Goal: Task Accomplishment & Management: Complete application form

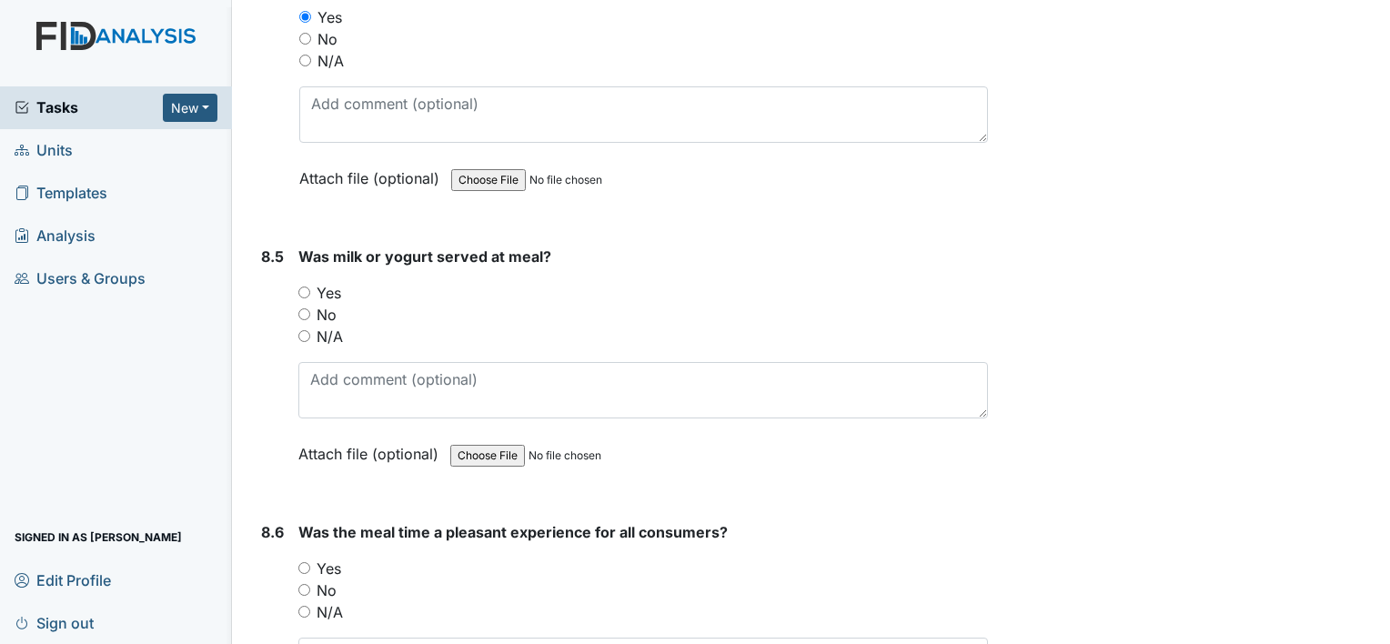
scroll to position [14724, 0]
click at [306, 284] on input "Yes" at bounding box center [304, 290] width 12 height 12
radio input "true"
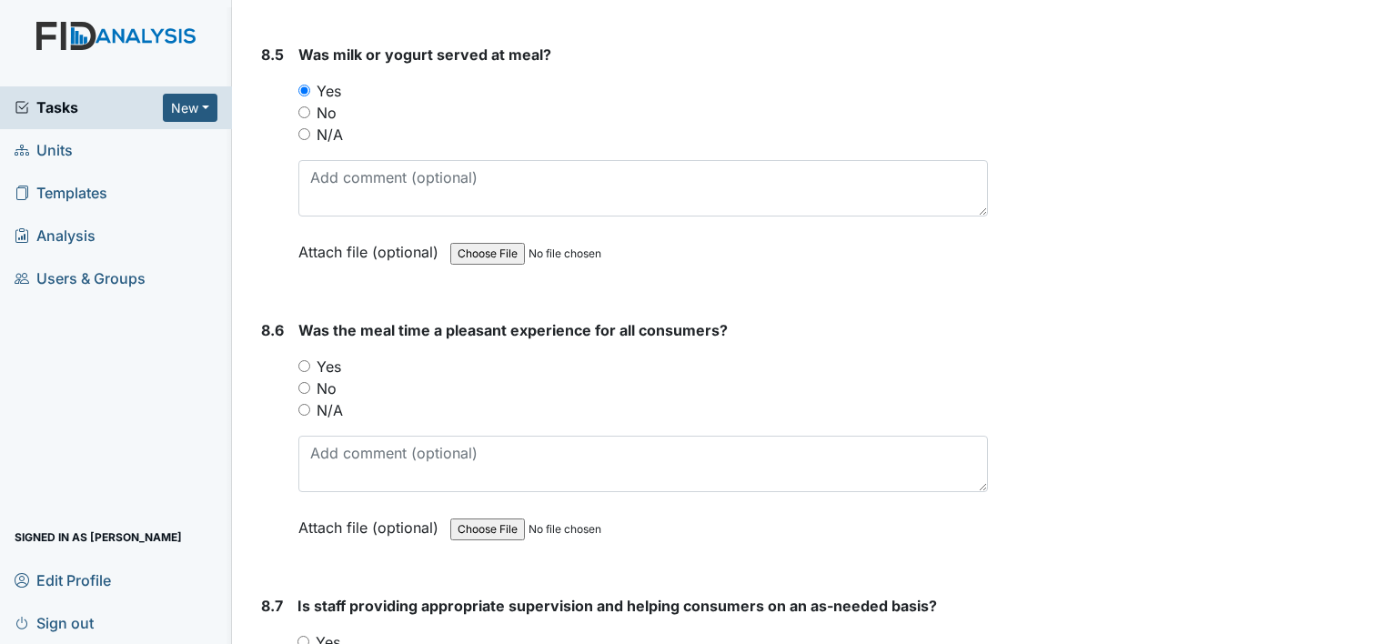
scroll to position [14933, 0]
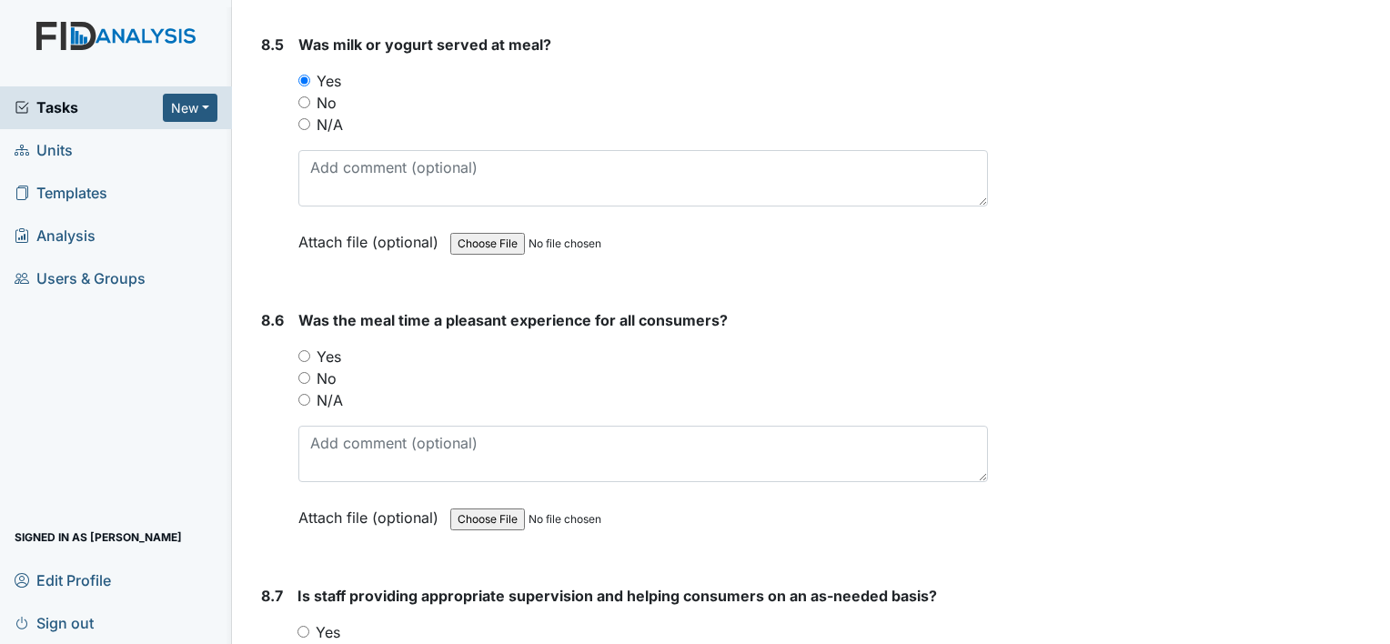
click at [306, 350] on input "Yes" at bounding box center [304, 356] width 12 height 12
radio input "true"
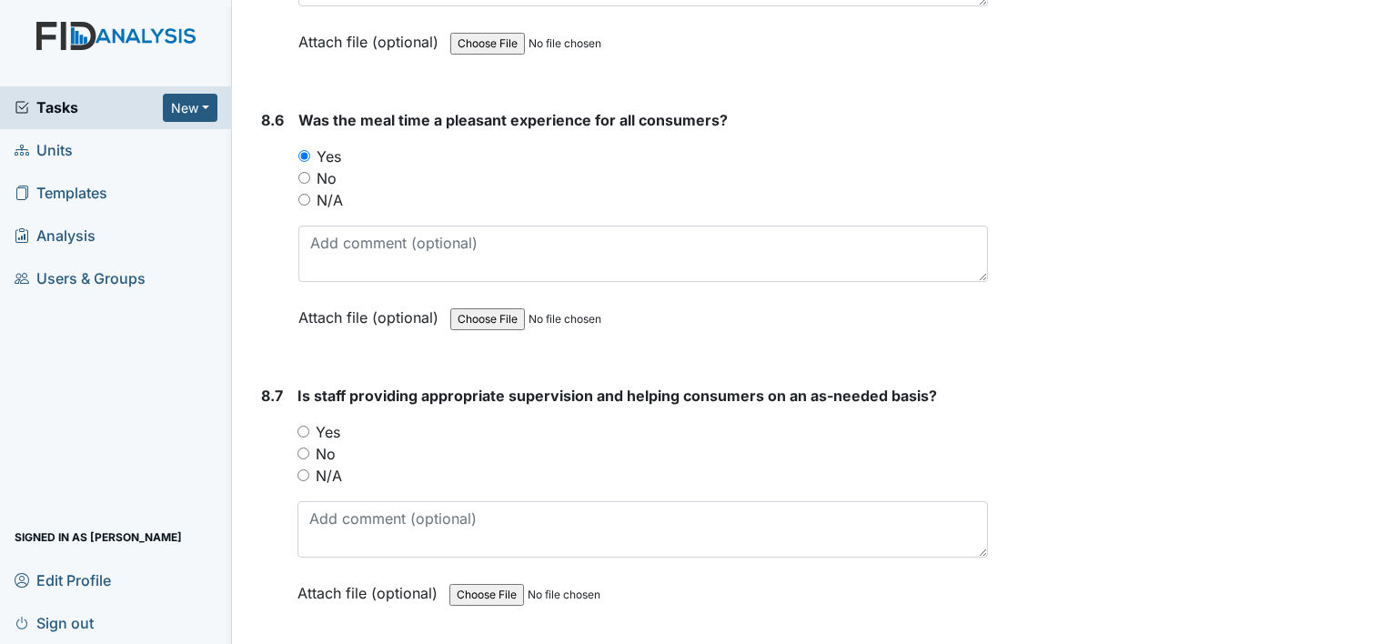
scroll to position [15157, 0]
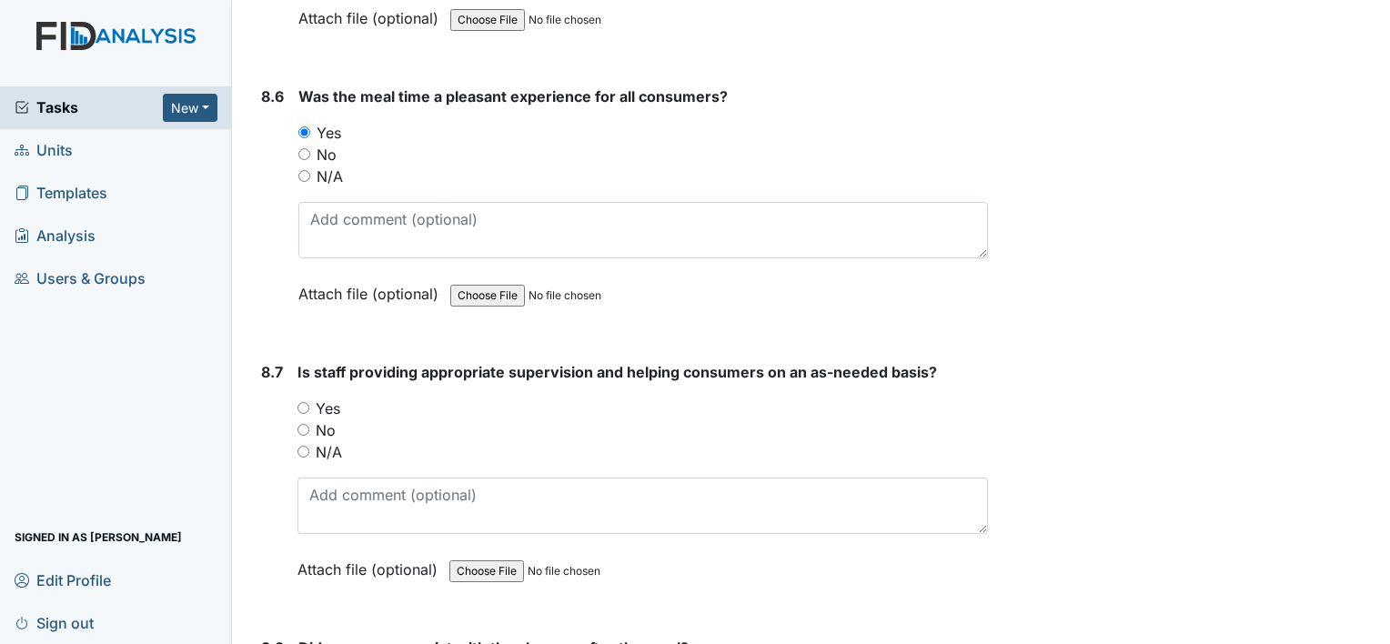
click at [302, 402] on input "Yes" at bounding box center [304, 408] width 12 height 12
radio input "true"
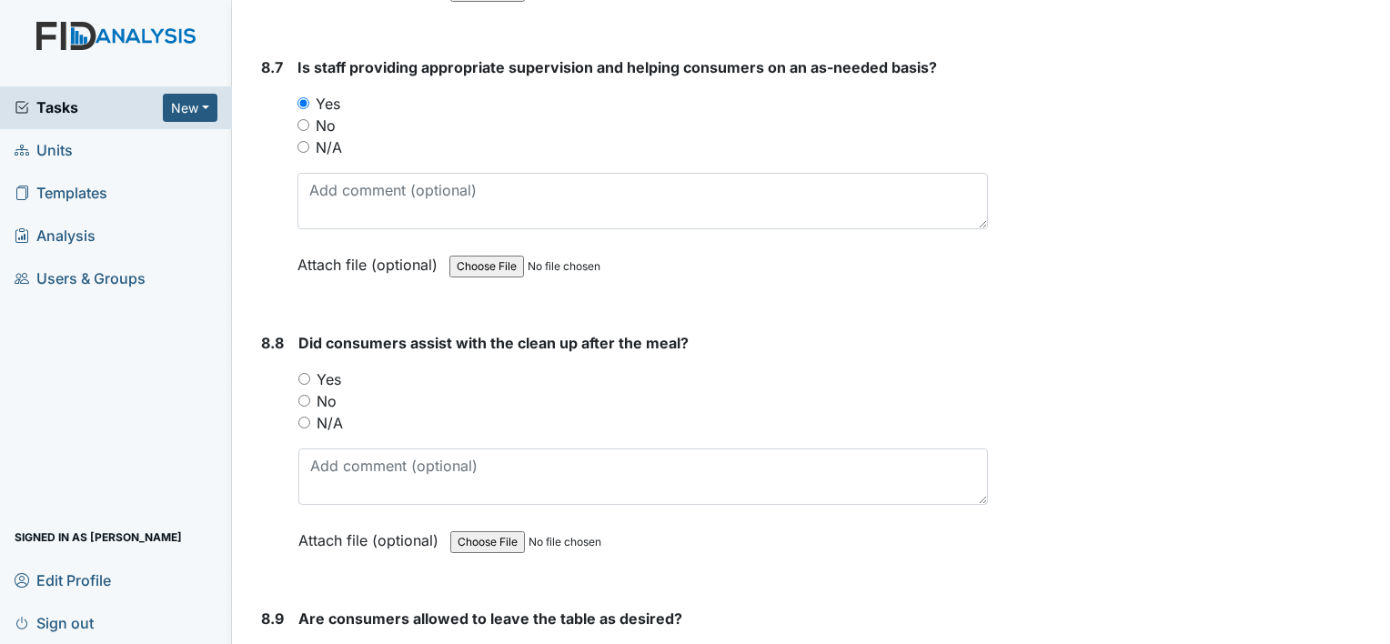
scroll to position [15470, 0]
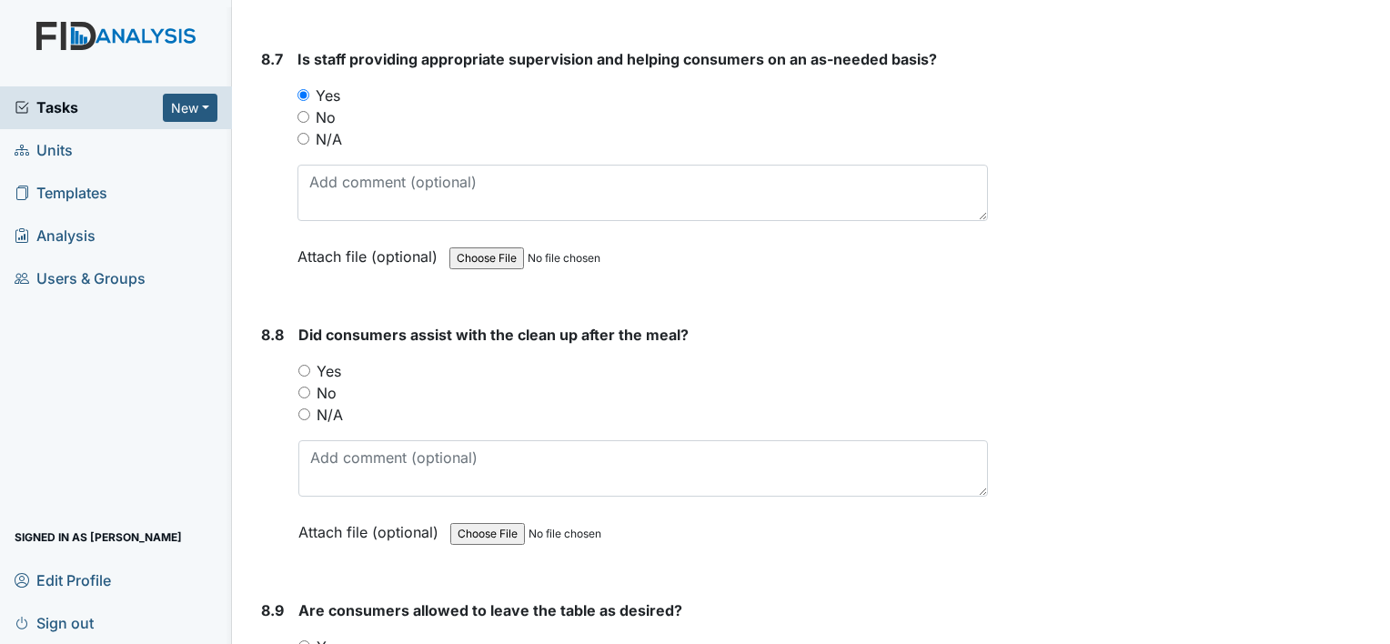
click at [308, 365] on input "Yes" at bounding box center [304, 371] width 12 height 12
radio input "true"
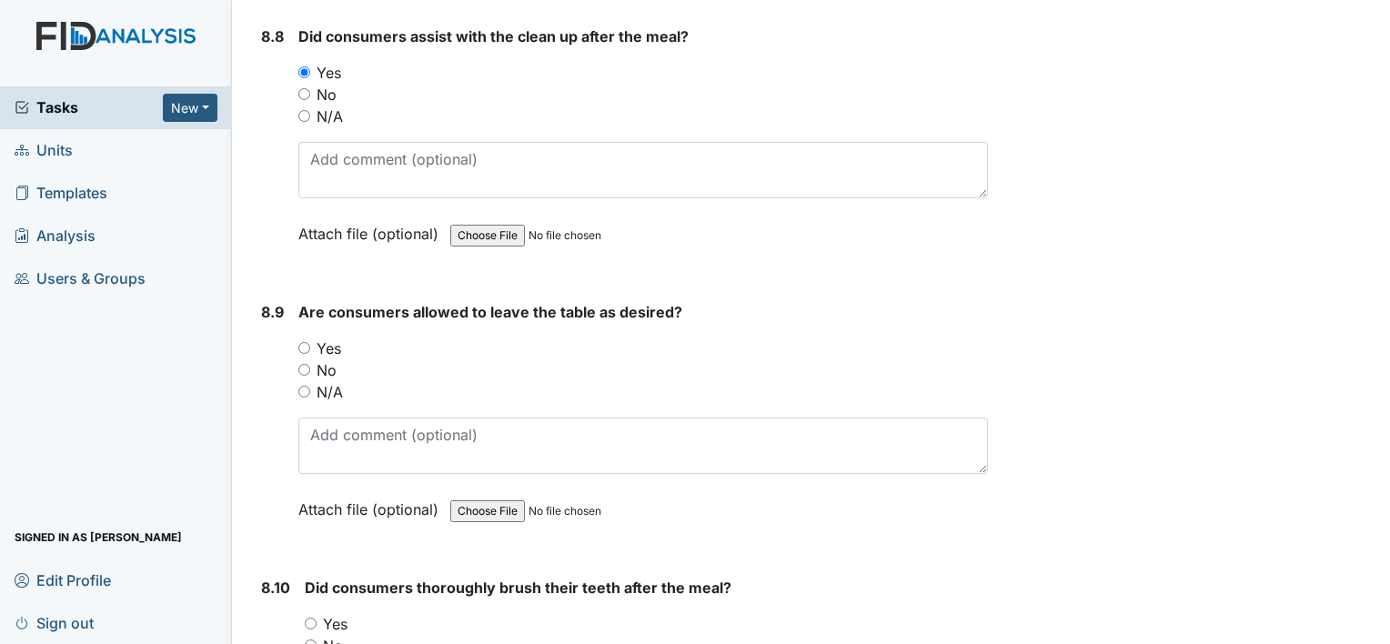
scroll to position [15769, 0]
click at [308, 341] on input "Yes" at bounding box center [304, 347] width 12 height 12
radio input "true"
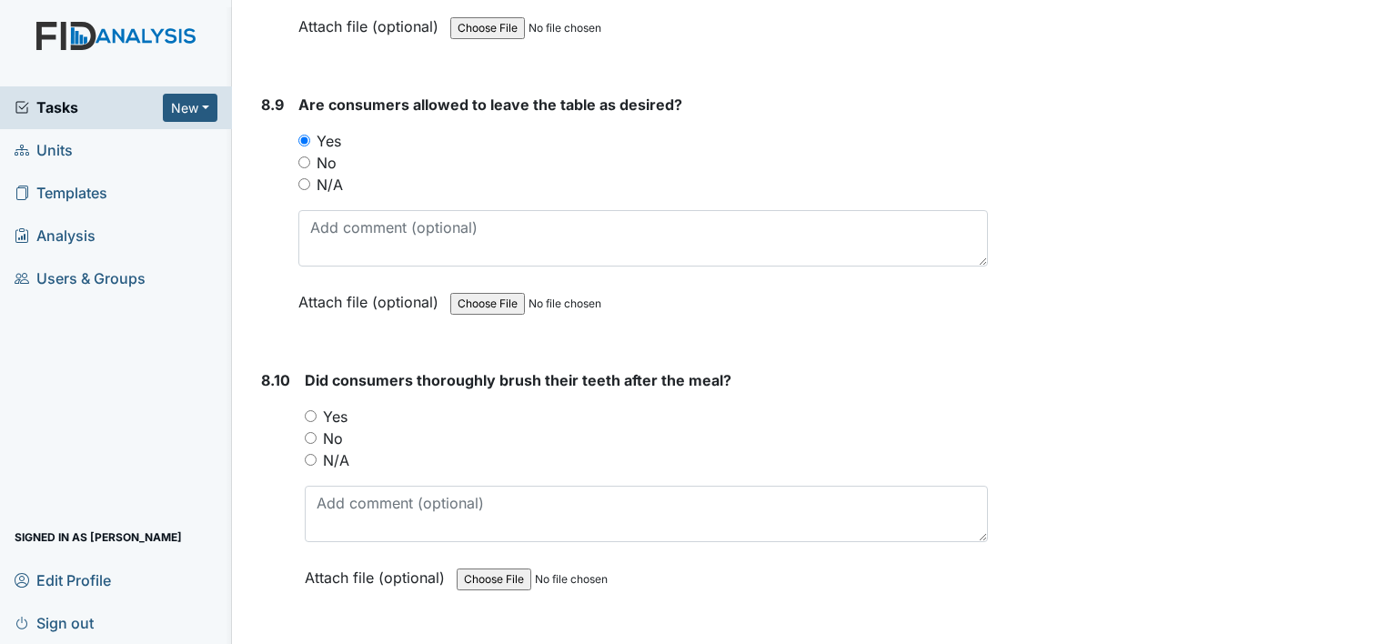
scroll to position [15983, 0]
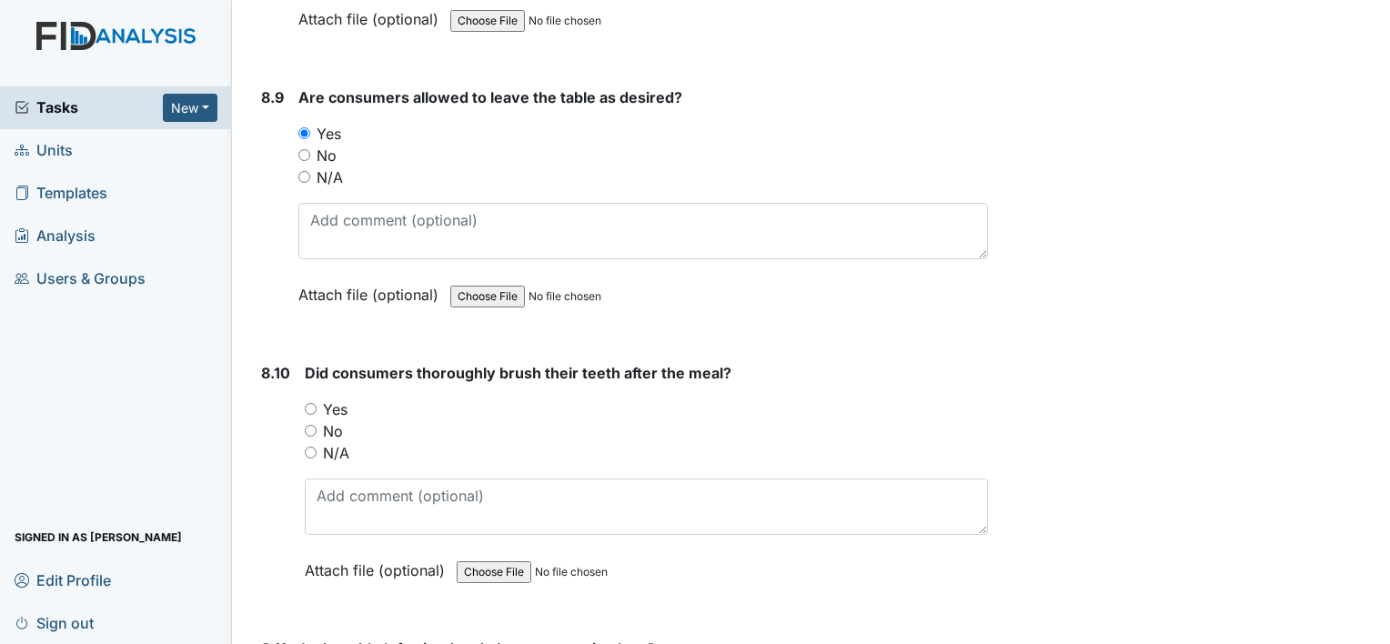
click at [316, 403] on input "Yes" at bounding box center [311, 409] width 12 height 12
radio input "true"
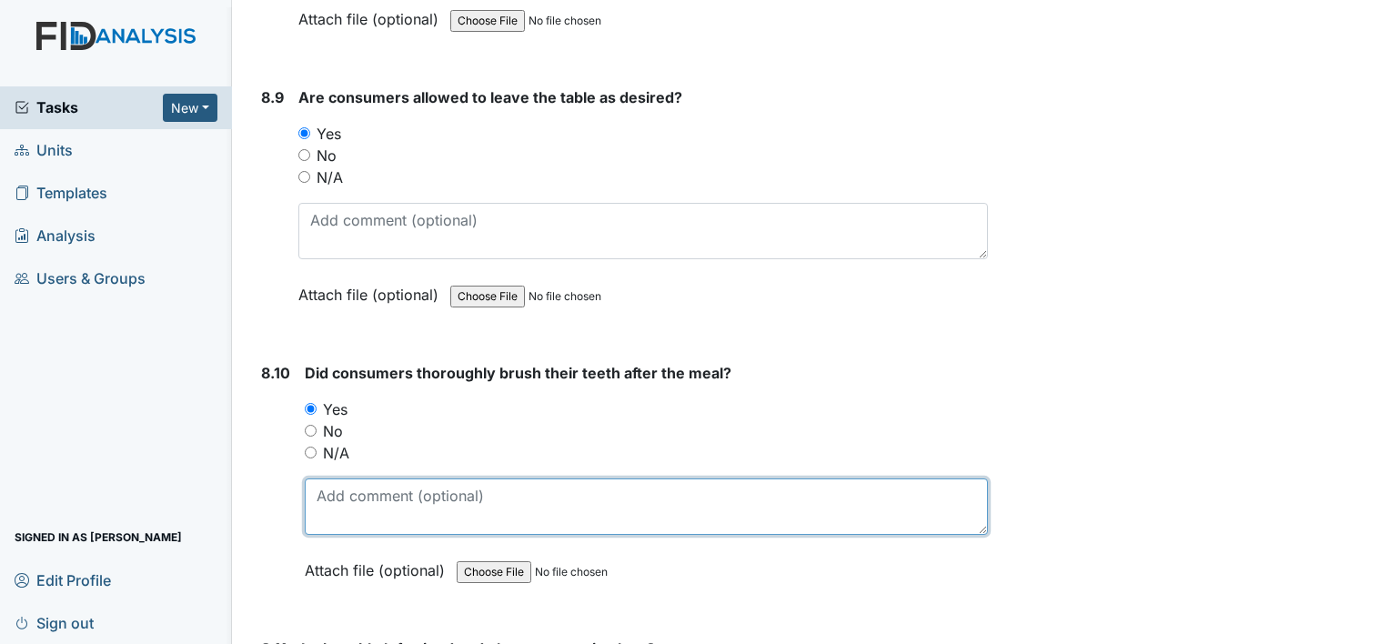
click at [404, 479] on textarea at bounding box center [646, 507] width 683 height 56
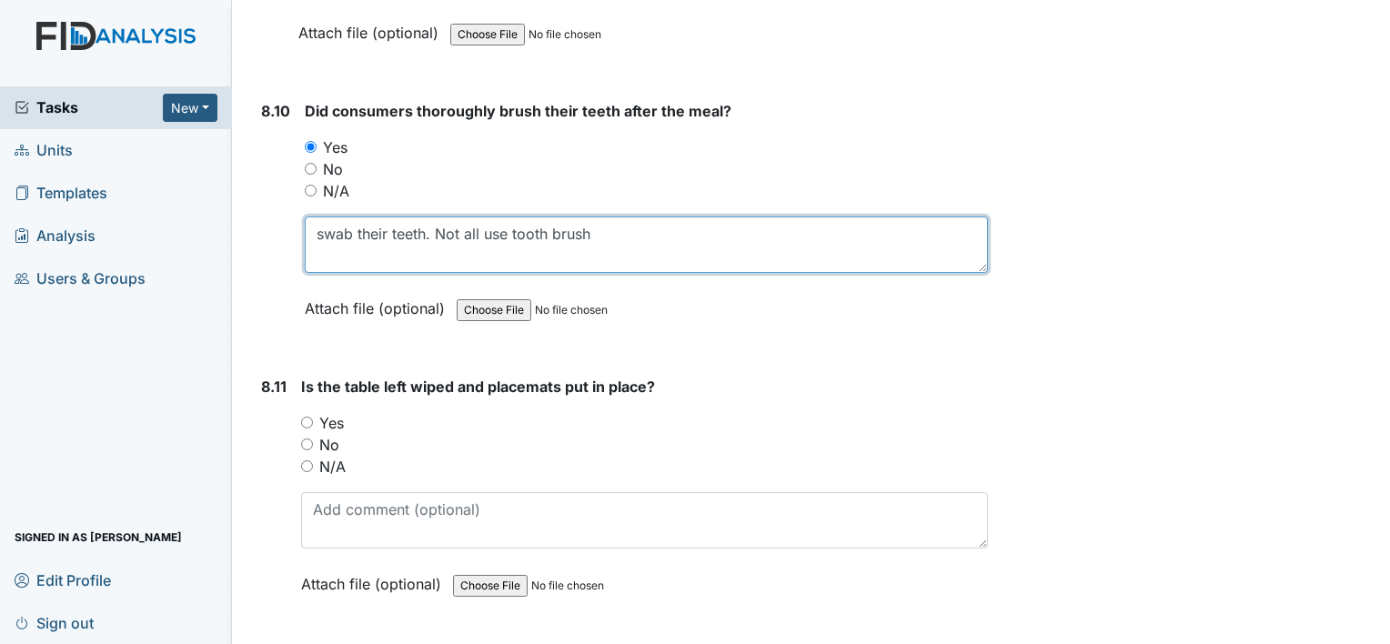
scroll to position [16266, 0]
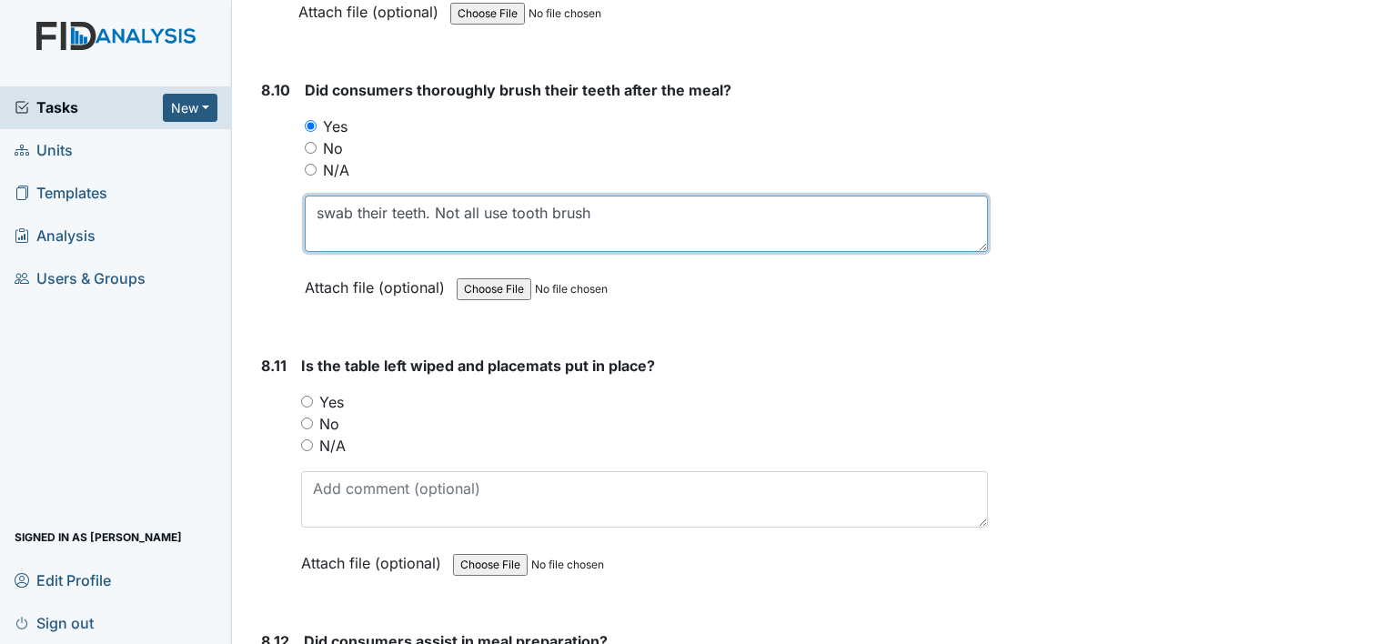
type textarea "swab their teeth. Not all use tooth brush"
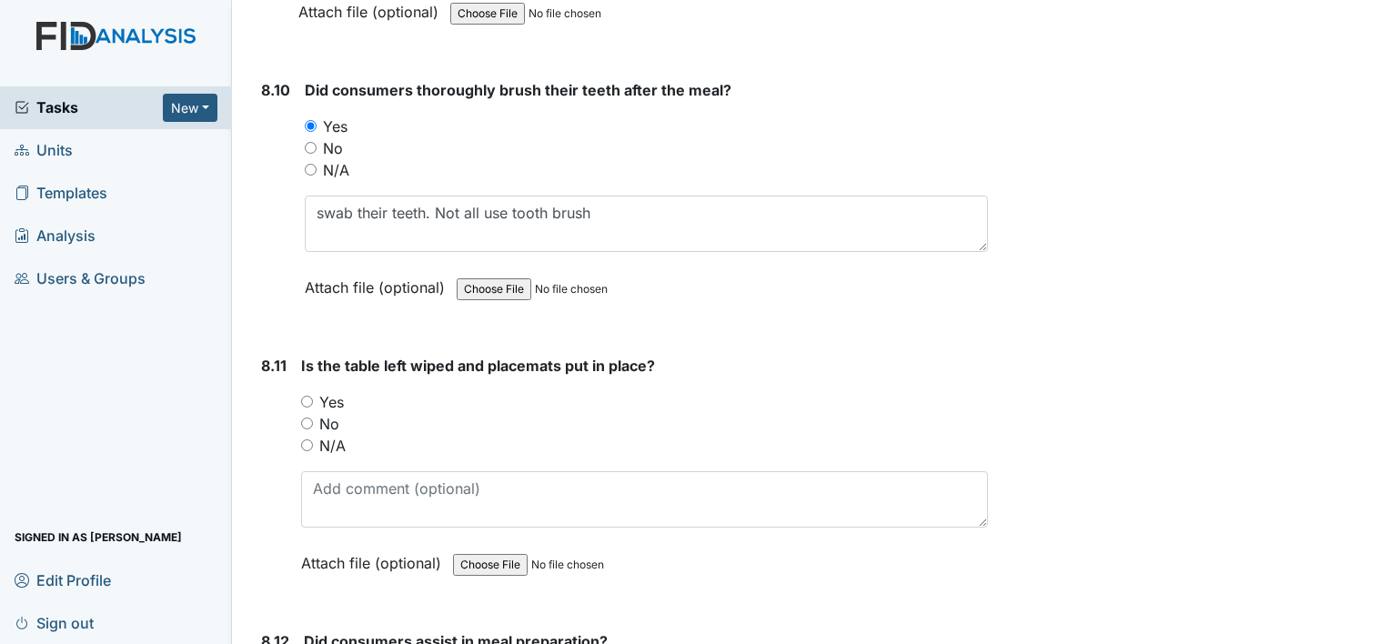
click at [304, 355] on div "Is the table left wiped and placemats put in place? You must select one of the …" at bounding box center [644, 471] width 687 height 232
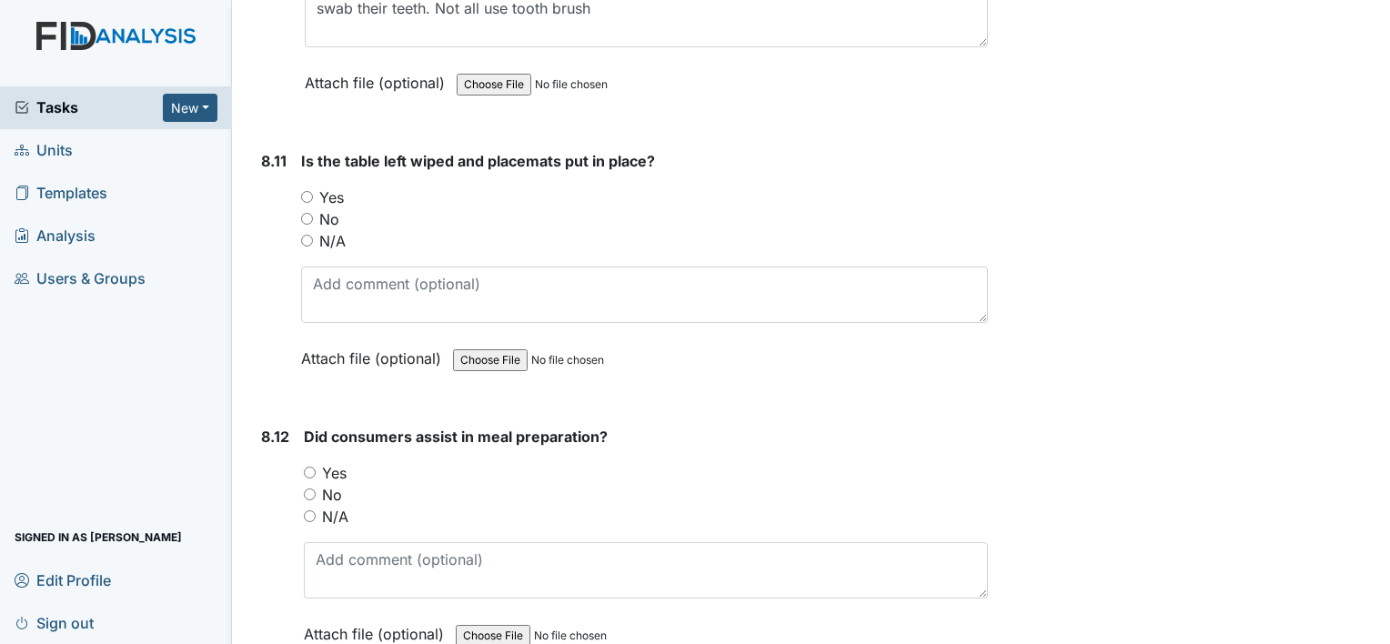
scroll to position [16503, 0]
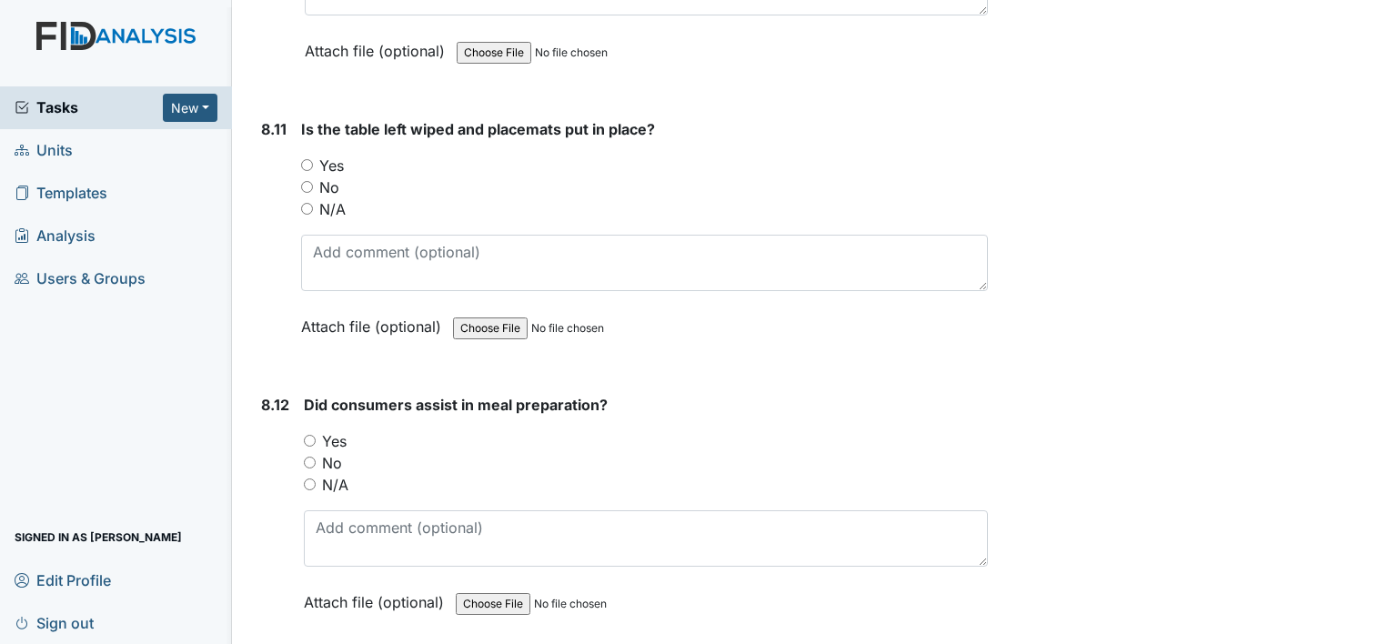
click at [301, 120] on span "Is the table left wiped and placemats put in place?" at bounding box center [478, 129] width 354 height 18
click at [306, 159] on input "Yes" at bounding box center [307, 165] width 12 height 12
radio input "true"
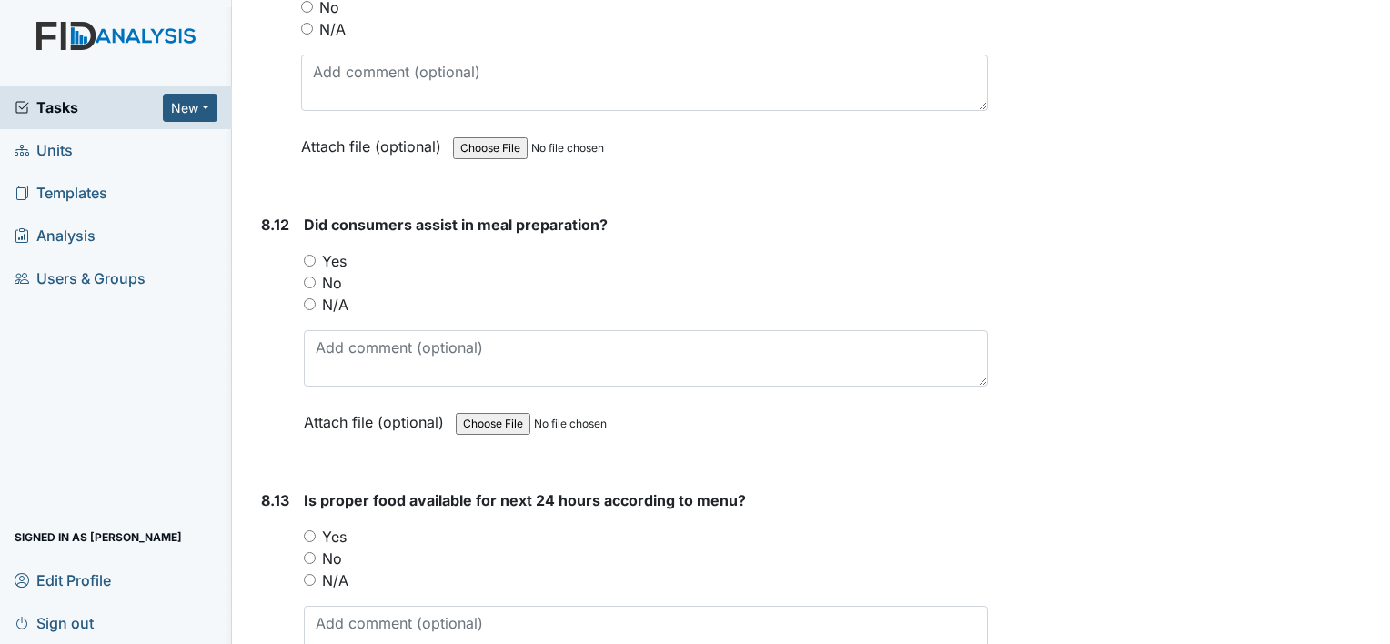
scroll to position [16689, 0]
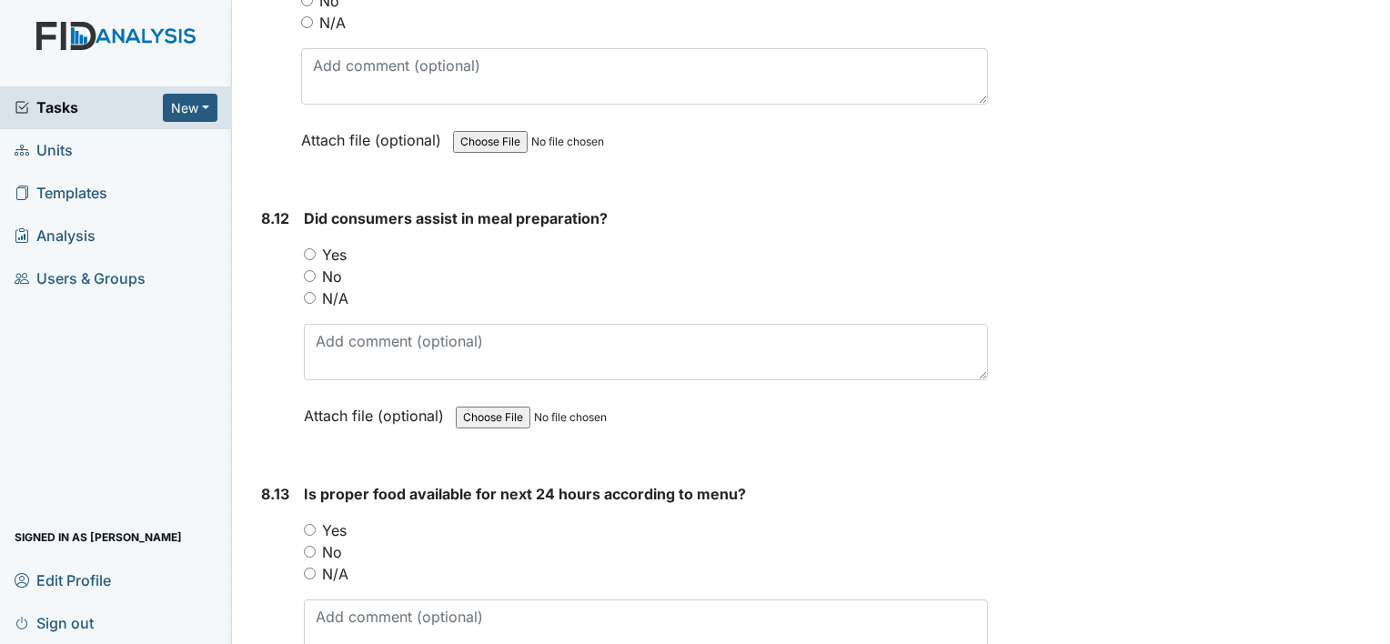
click at [305, 248] on input "Yes" at bounding box center [310, 254] width 12 height 12
radio input "true"
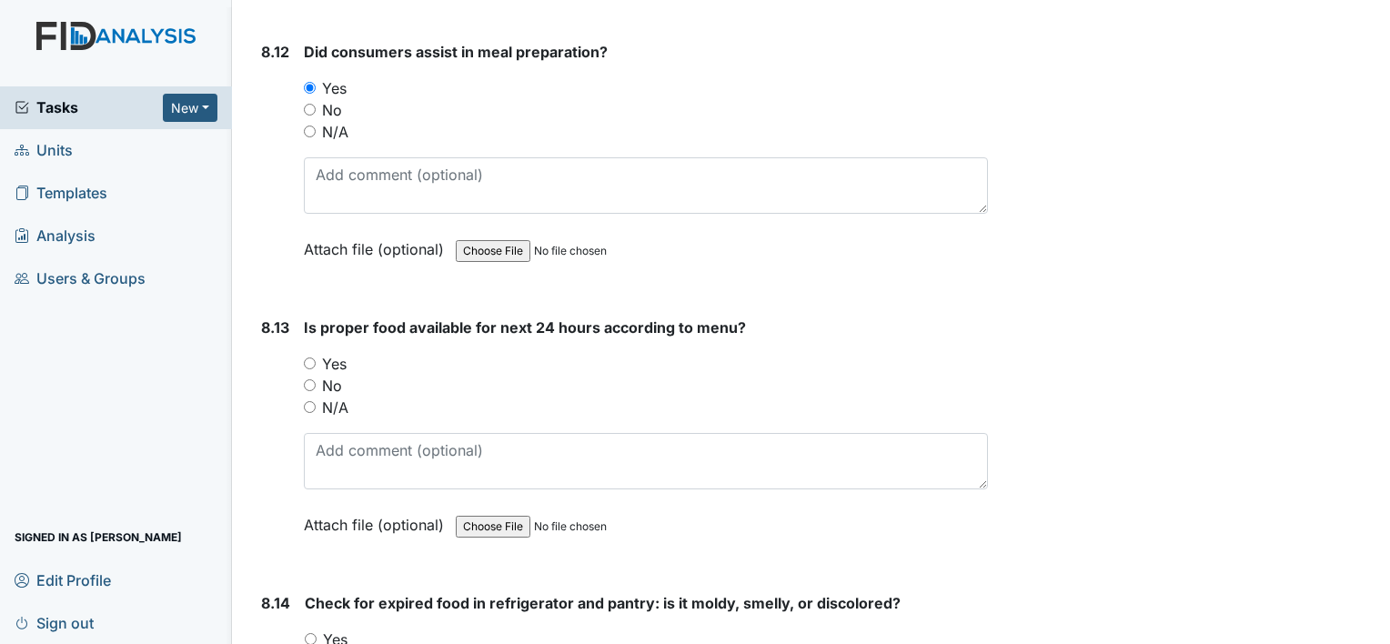
scroll to position [16867, 0]
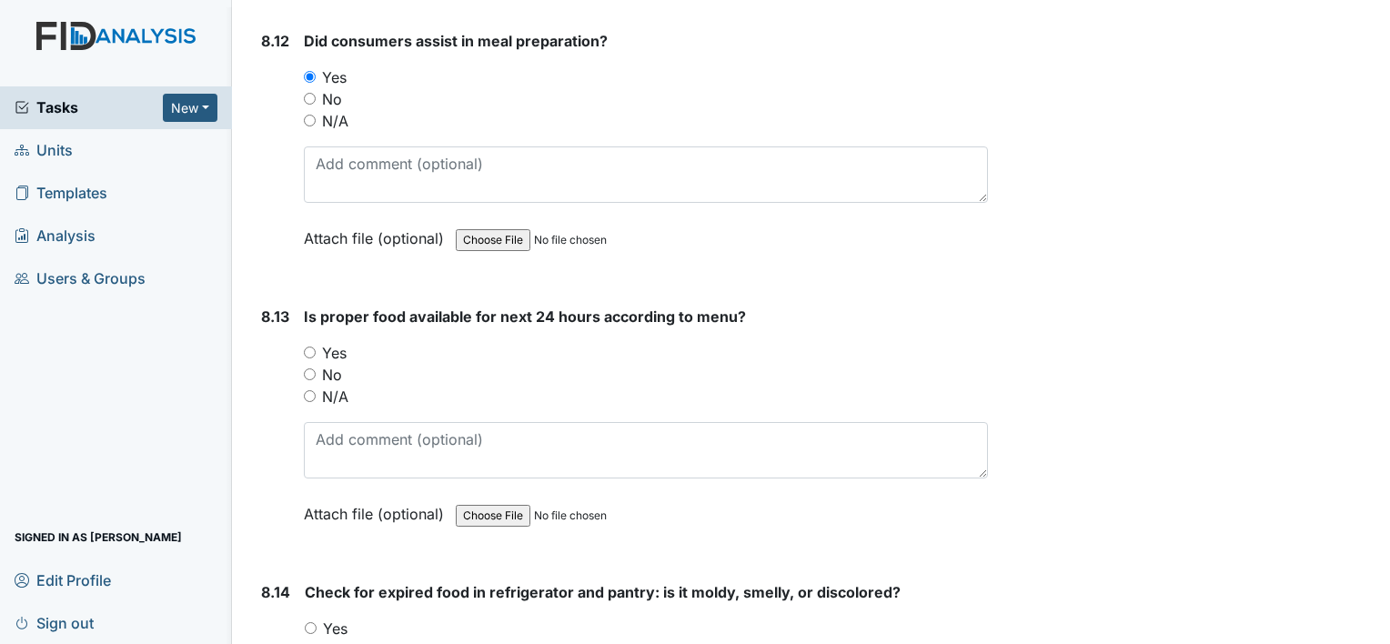
click at [309, 347] on input "Yes" at bounding box center [310, 353] width 12 height 12
radio input "true"
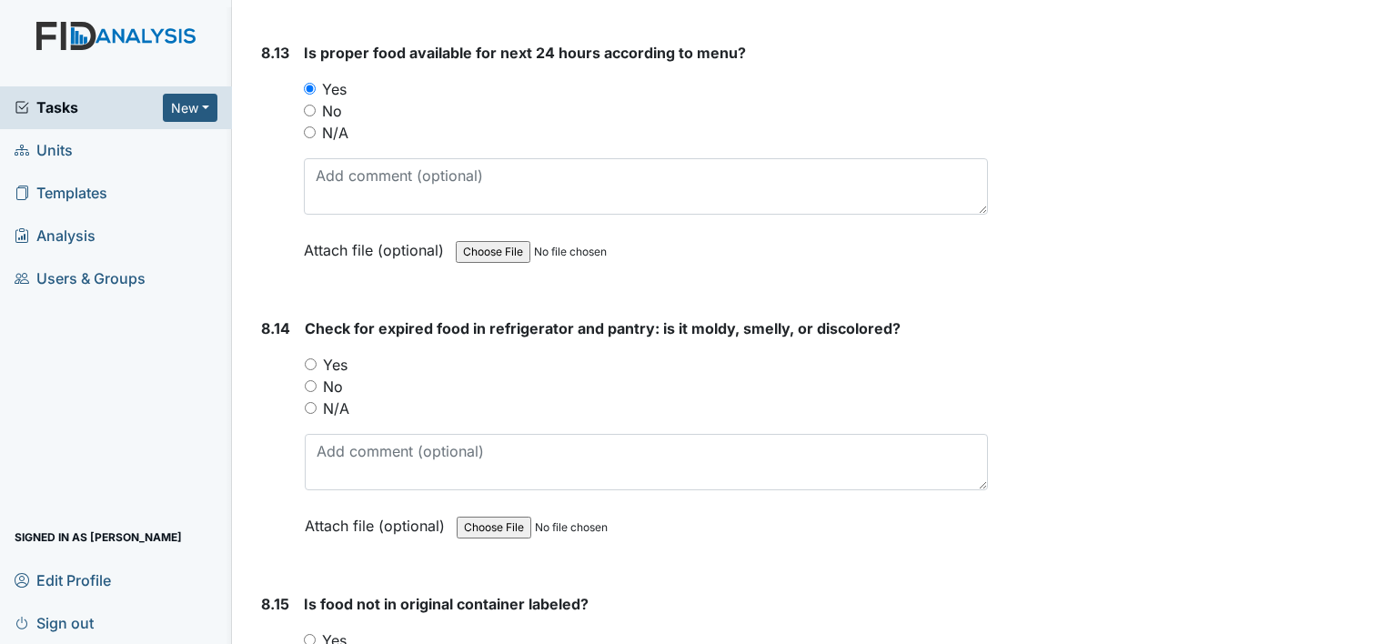
scroll to position [17134, 0]
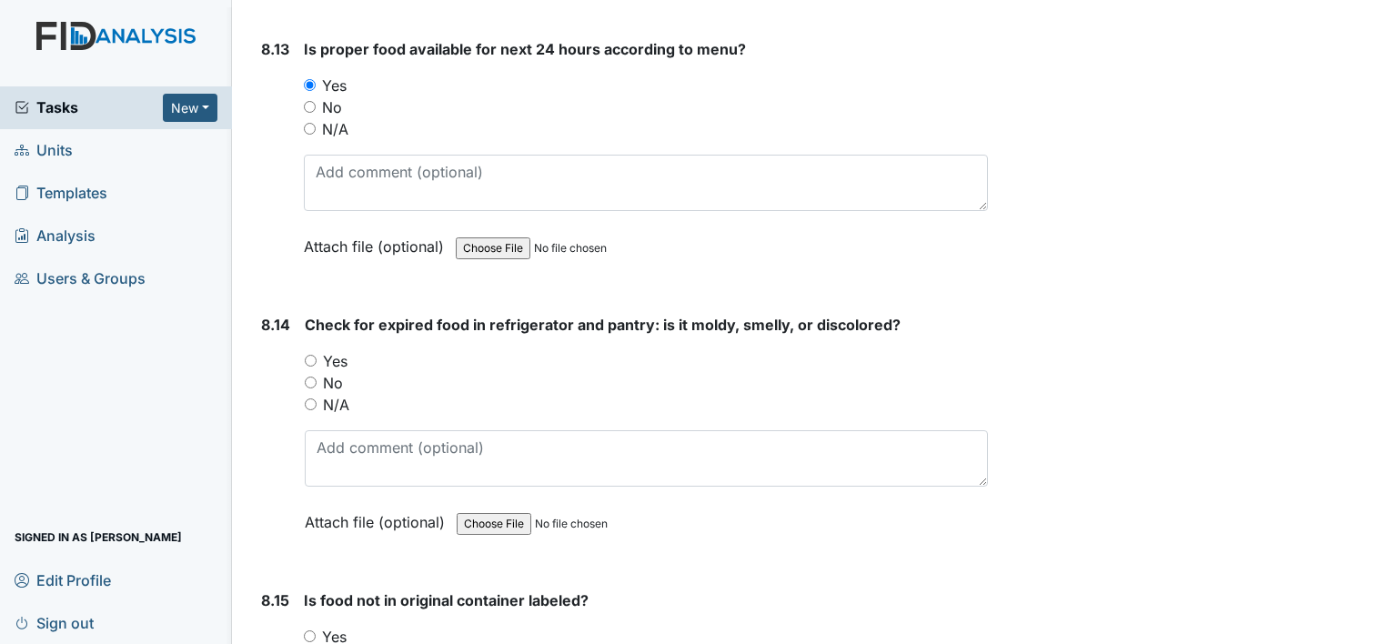
click at [311, 355] on input "Yes" at bounding box center [311, 361] width 12 height 12
radio input "true"
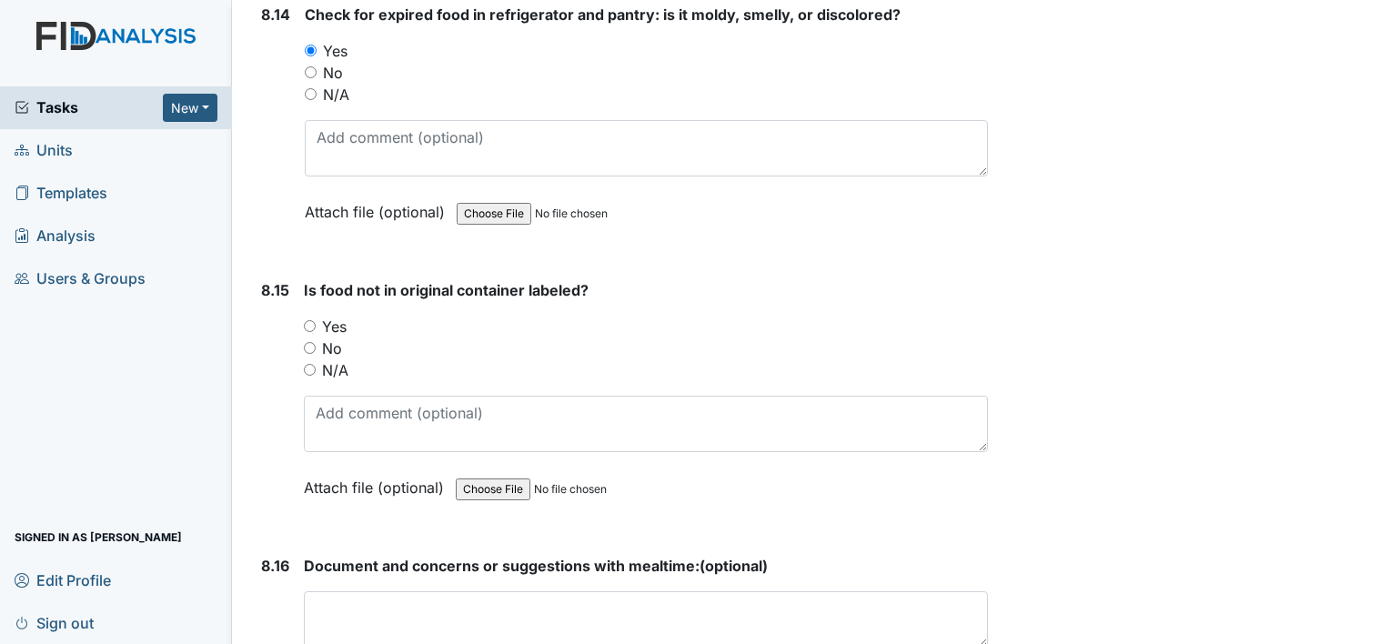
scroll to position [17458, 0]
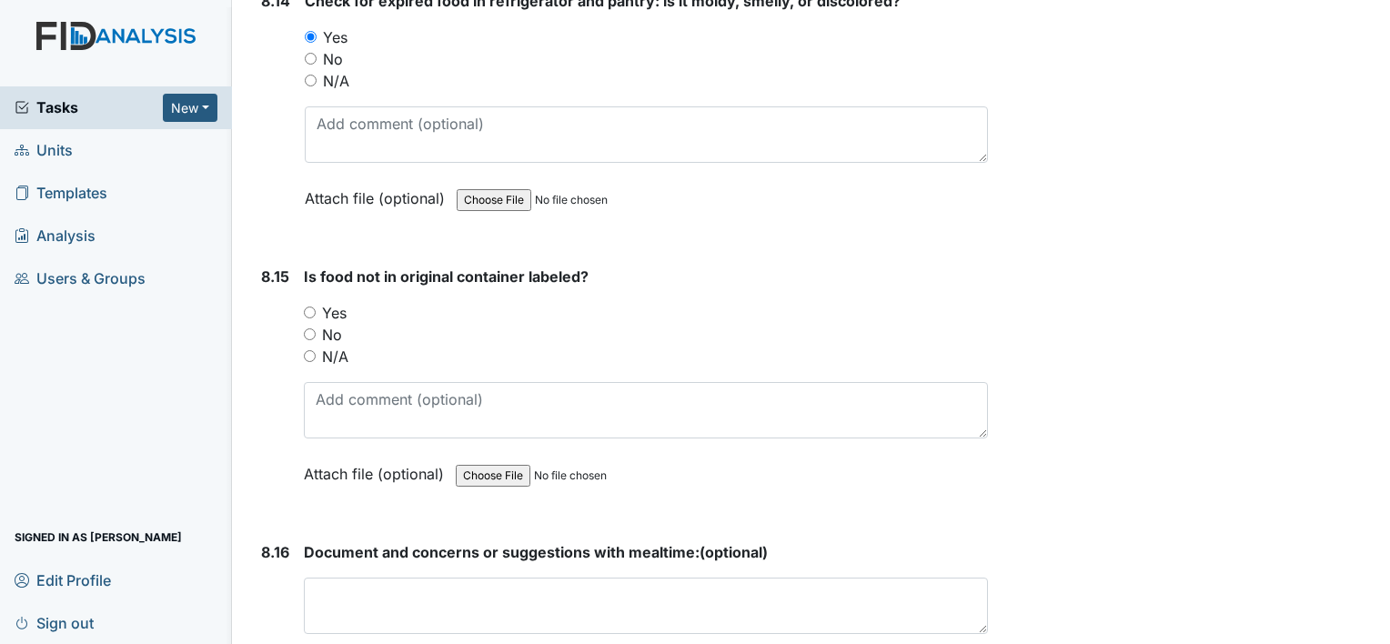
click at [306, 307] on input "Yes" at bounding box center [310, 313] width 12 height 12
radio input "true"
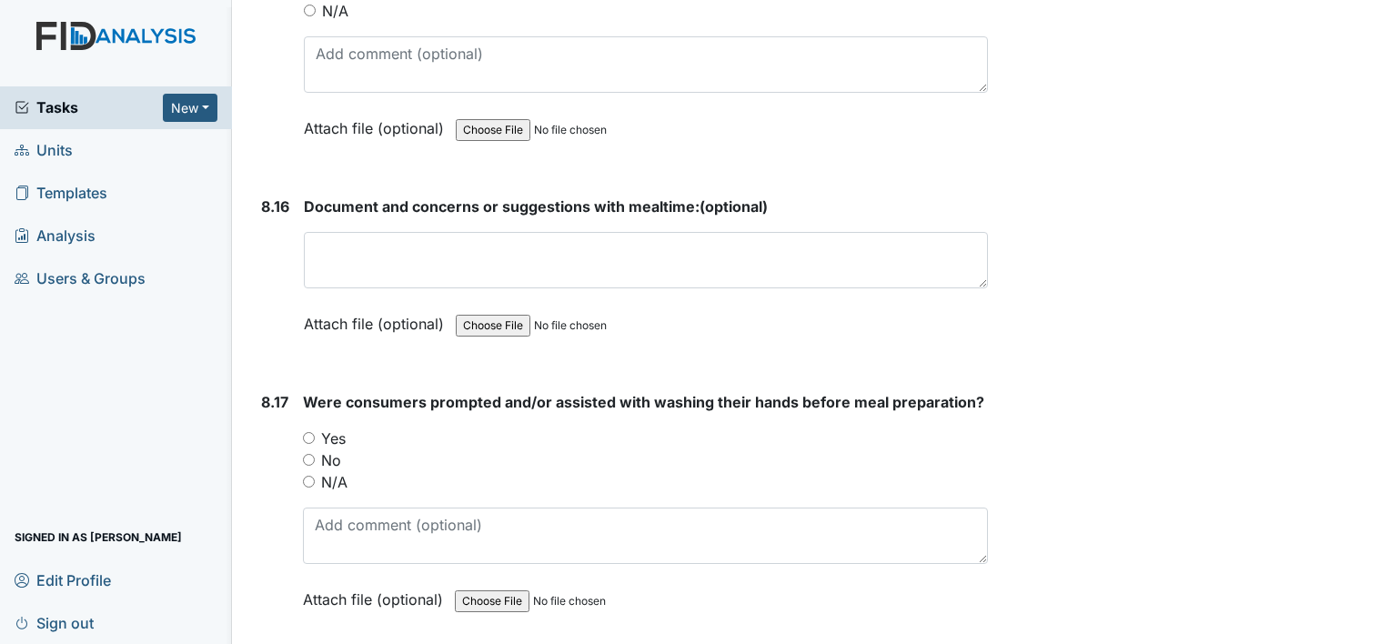
scroll to position [17807, 0]
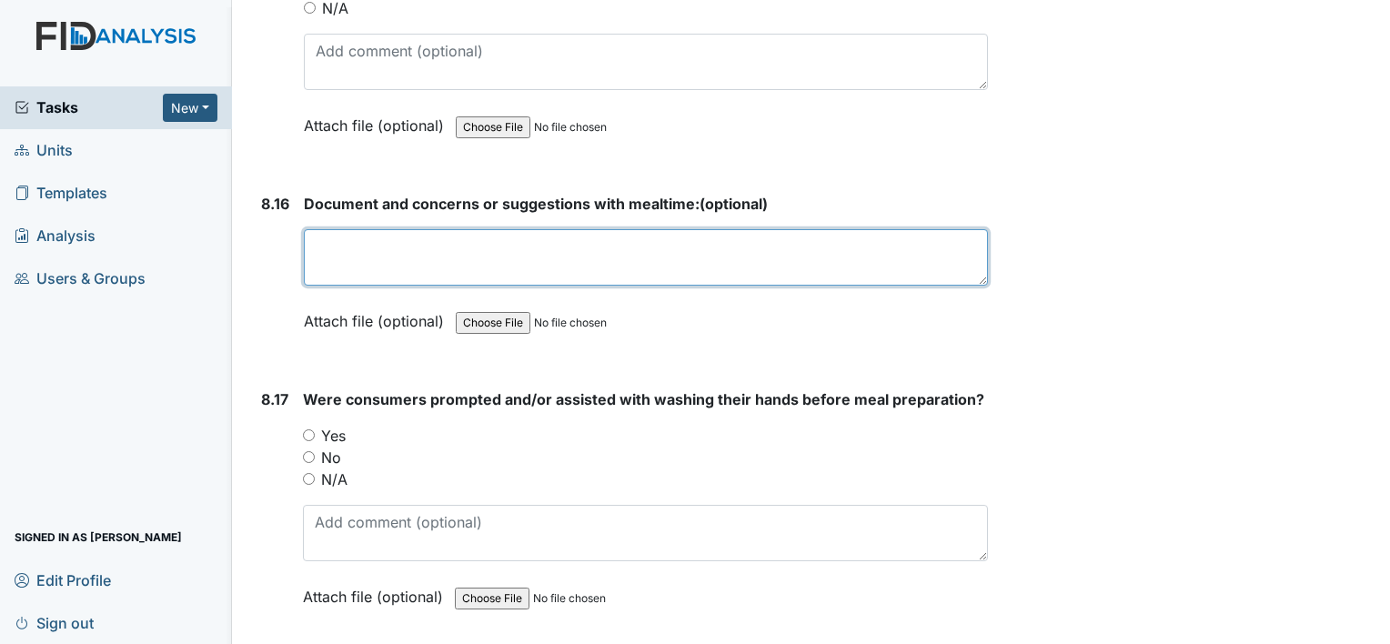
click at [399, 229] on textarea at bounding box center [646, 257] width 684 height 56
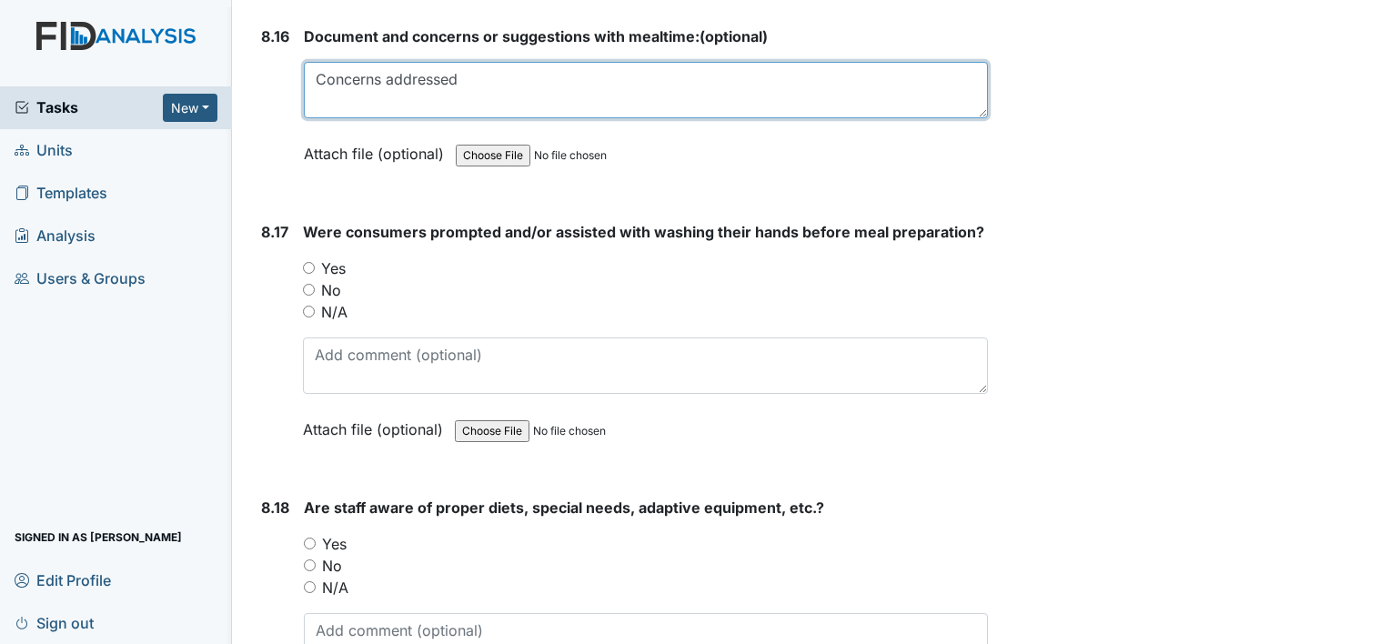
scroll to position [17978, 0]
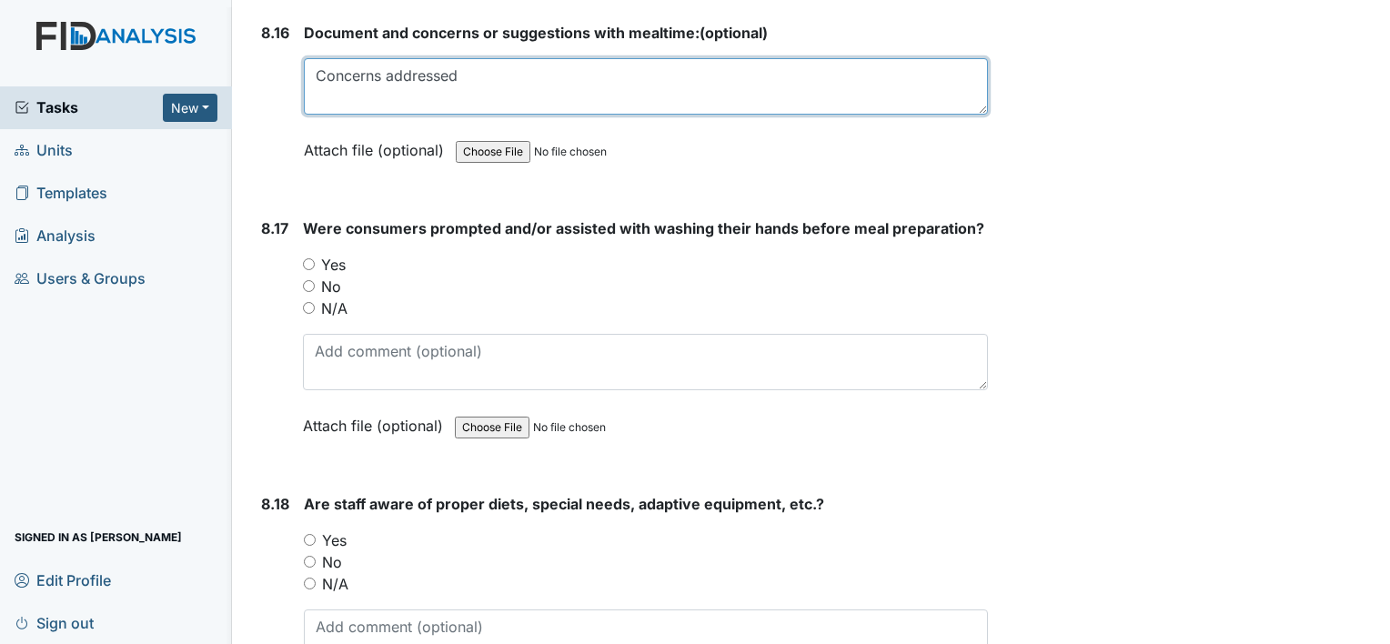
type textarea "Concerns addressed"
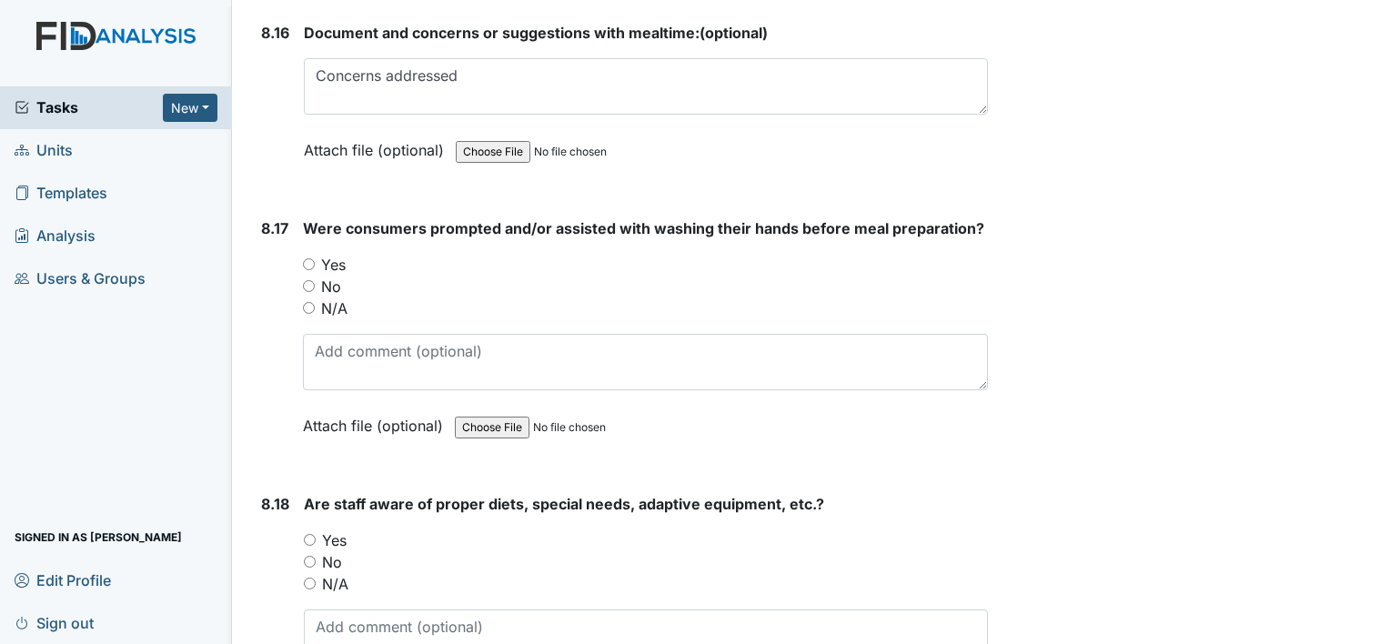
click at [308, 258] on input "Yes" at bounding box center [309, 264] width 12 height 12
radio input "true"
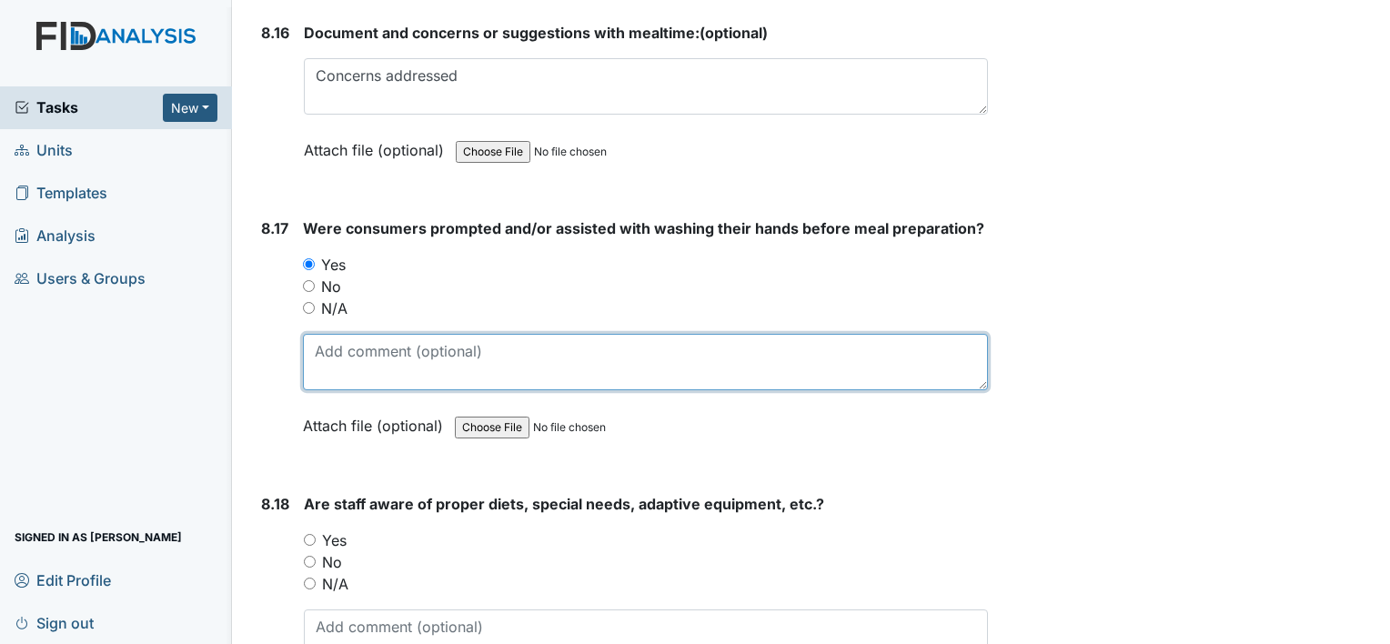
click at [338, 334] on textarea at bounding box center [645, 362] width 685 height 56
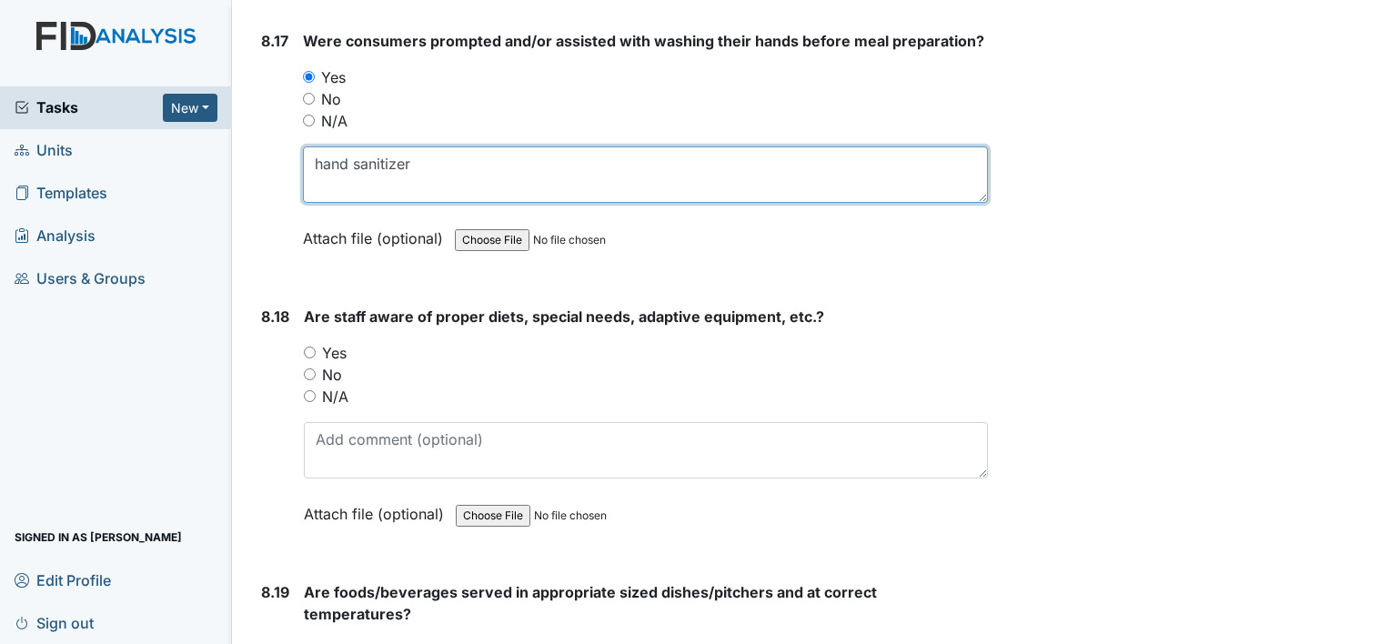
scroll to position [18168, 0]
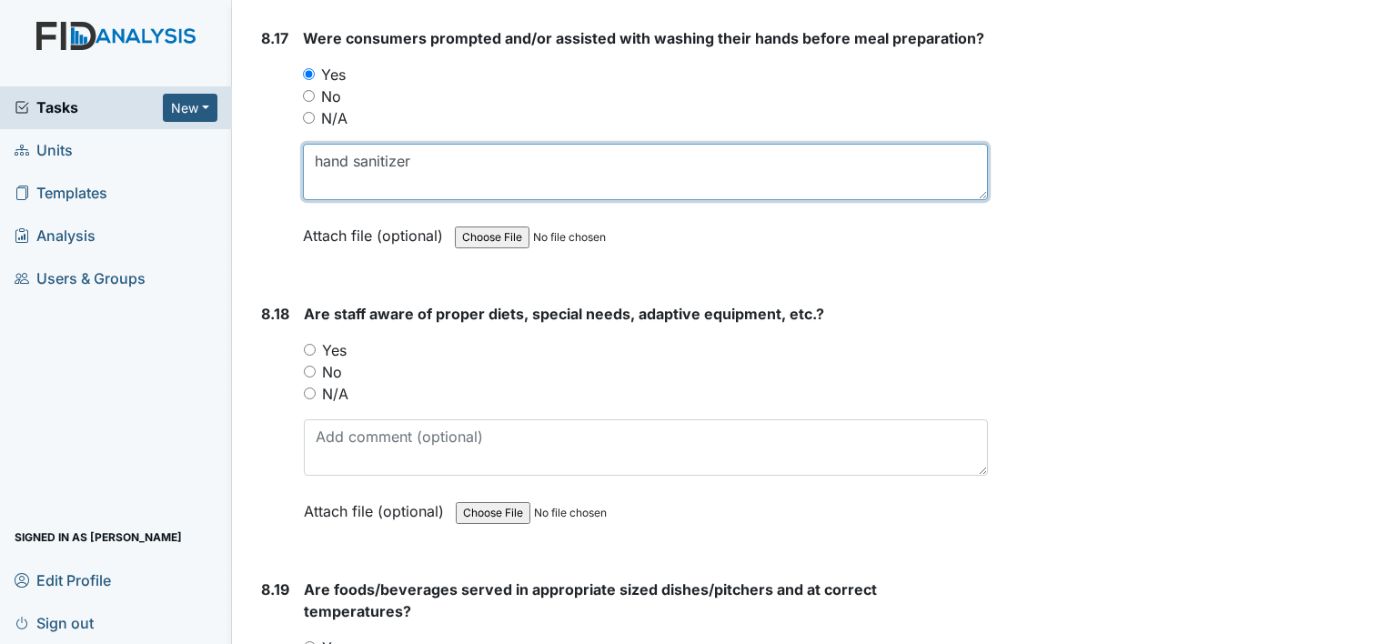
type textarea "hand sanitizer"
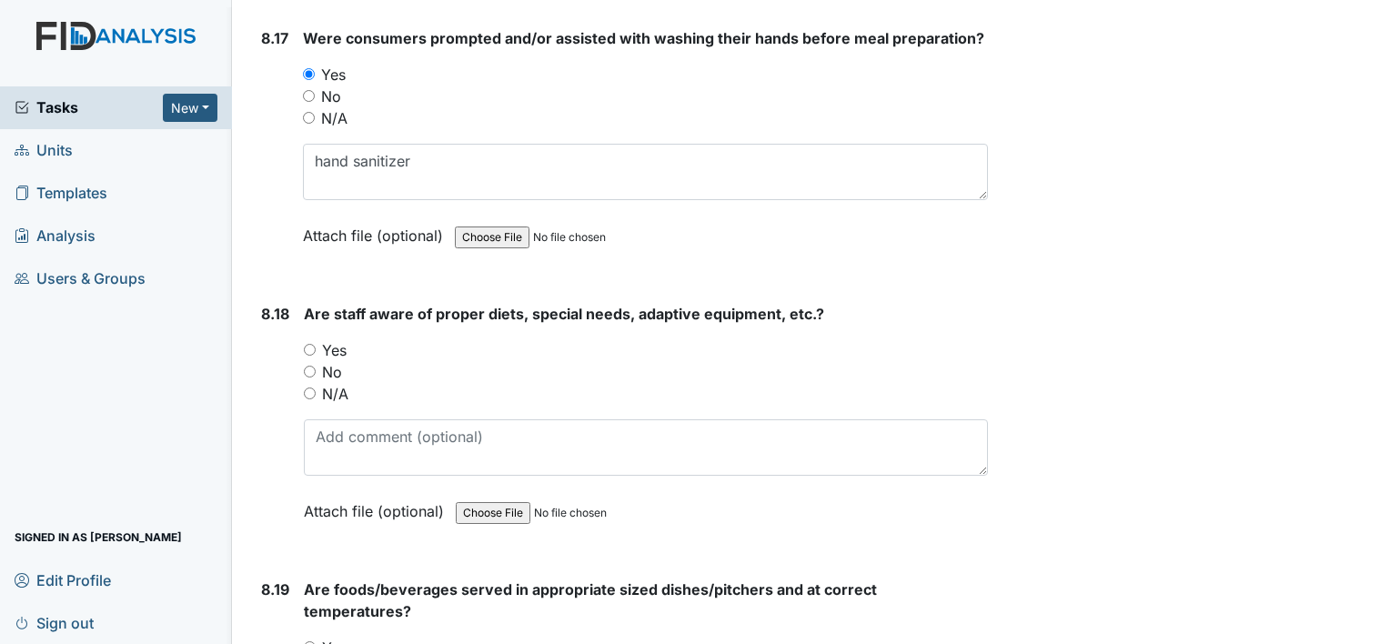
click at [325, 339] on label "Yes" at bounding box center [334, 350] width 25 height 22
click at [316, 344] on input "Yes" at bounding box center [310, 350] width 12 height 12
radio input "true"
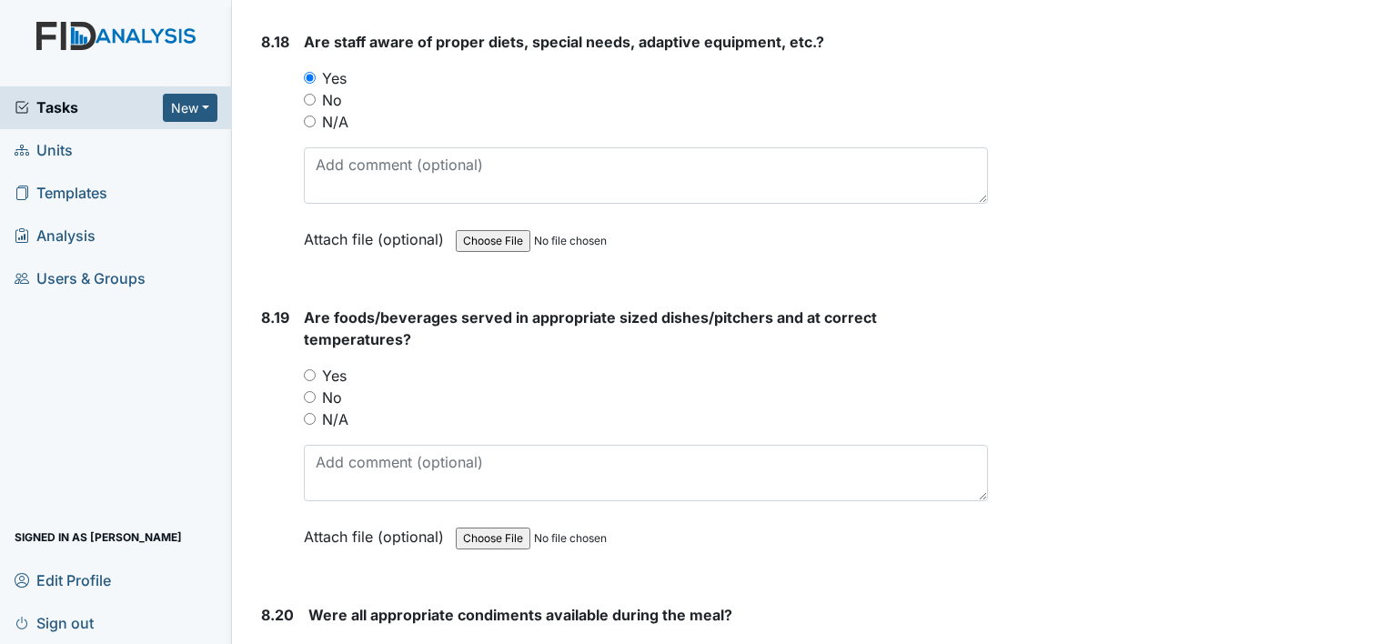
scroll to position [18447, 0]
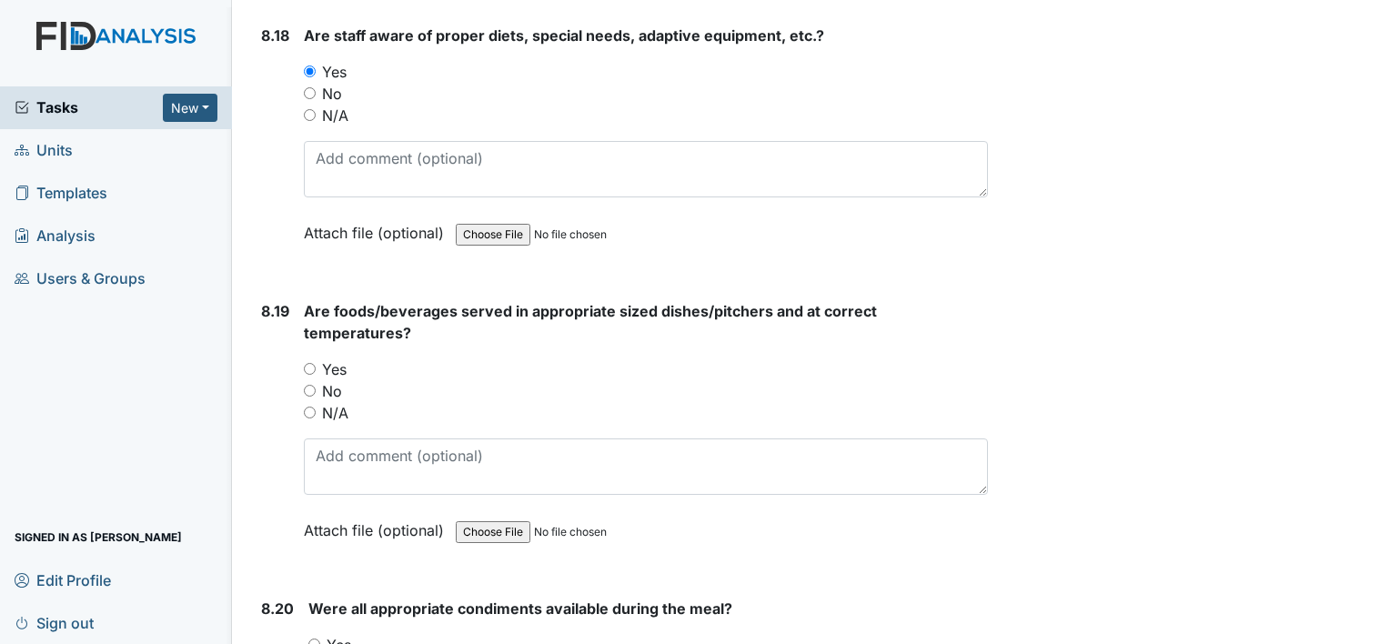
click at [315, 363] on input "Yes" at bounding box center [310, 369] width 12 height 12
radio input "true"
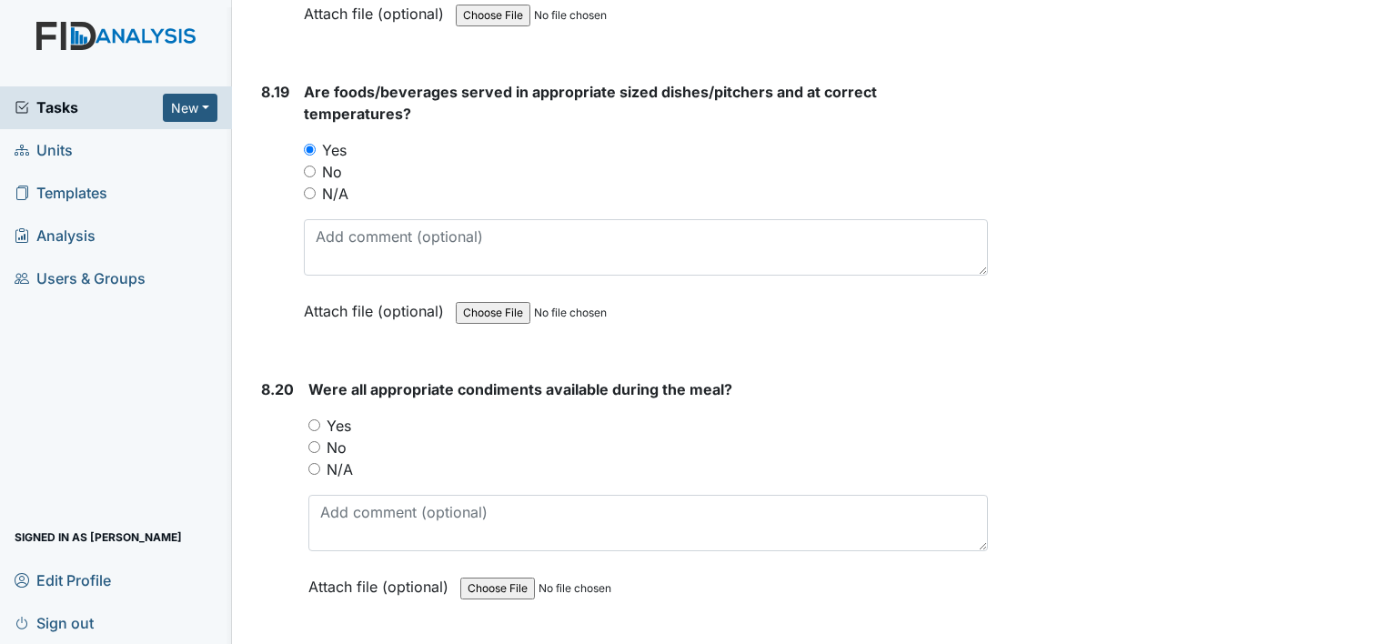
scroll to position [18701, 0]
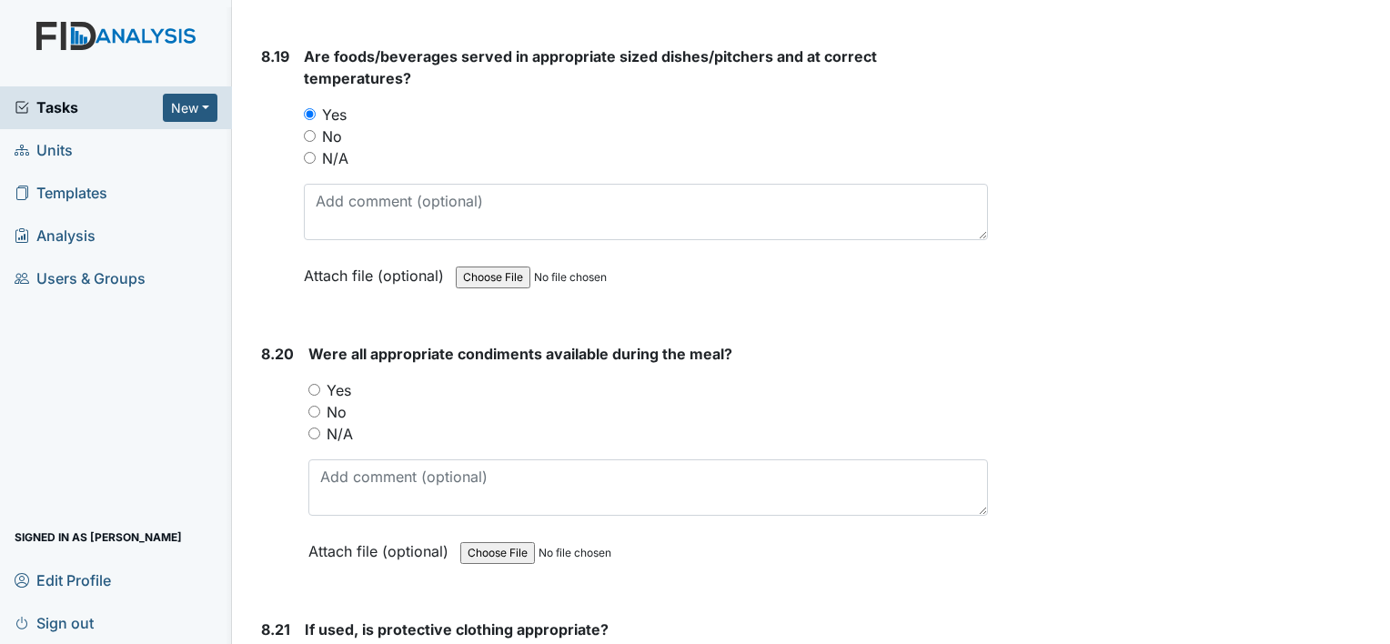
click at [315, 384] on input "Yes" at bounding box center [314, 390] width 12 height 12
radio input "true"
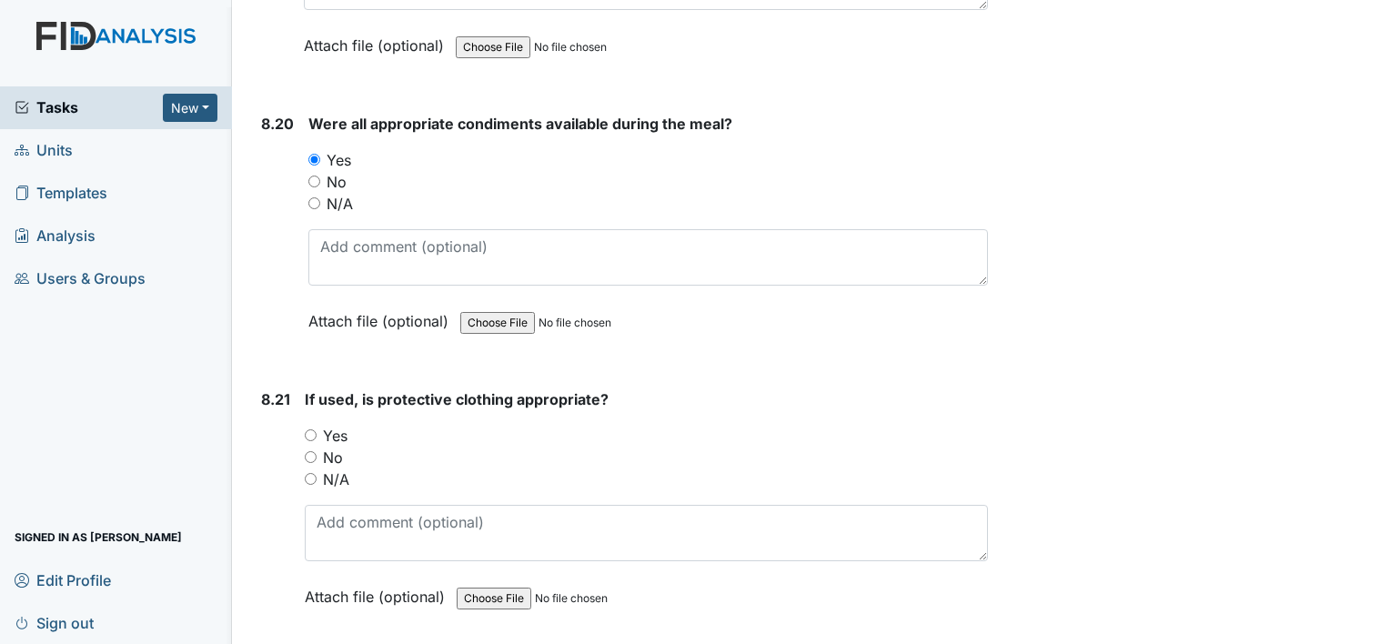
scroll to position [18932, 0]
click at [310, 429] on input "Yes" at bounding box center [311, 435] width 12 height 12
radio input "true"
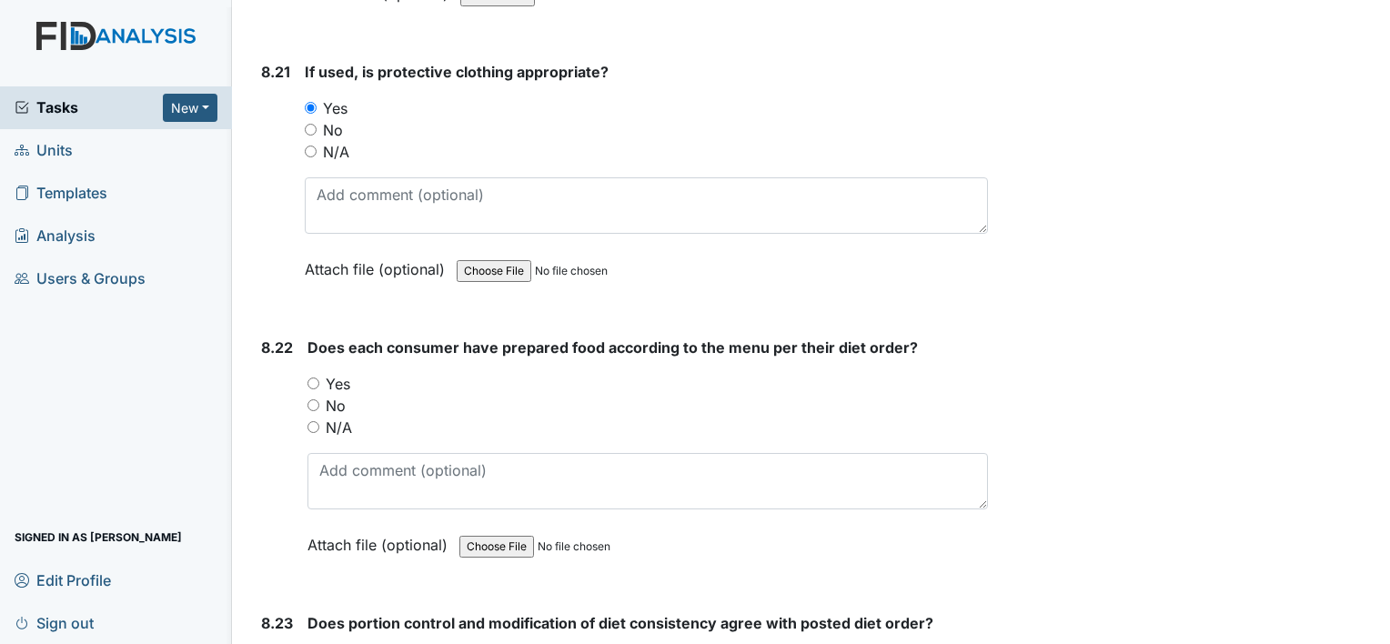
scroll to position [19262, 0]
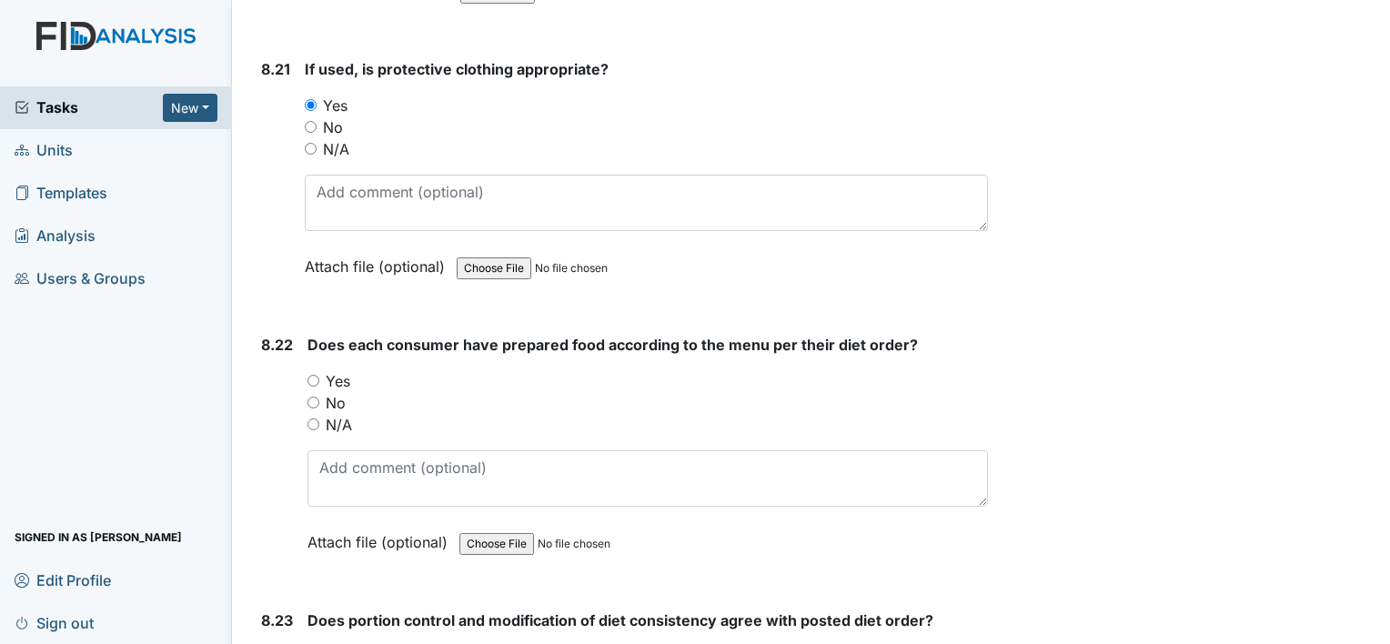
click at [317, 375] on input "Yes" at bounding box center [314, 381] width 12 height 12
radio input "true"
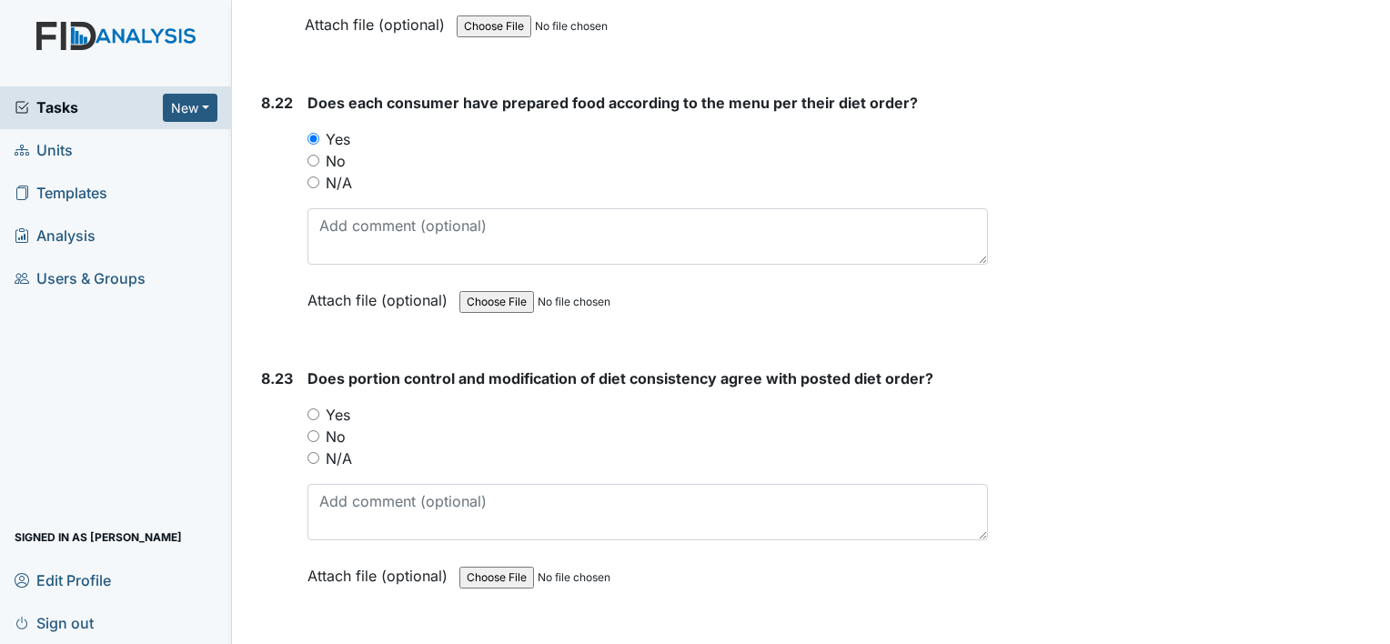
scroll to position [19506, 0]
click at [316, 407] on input "Yes" at bounding box center [314, 413] width 12 height 12
radio input "true"
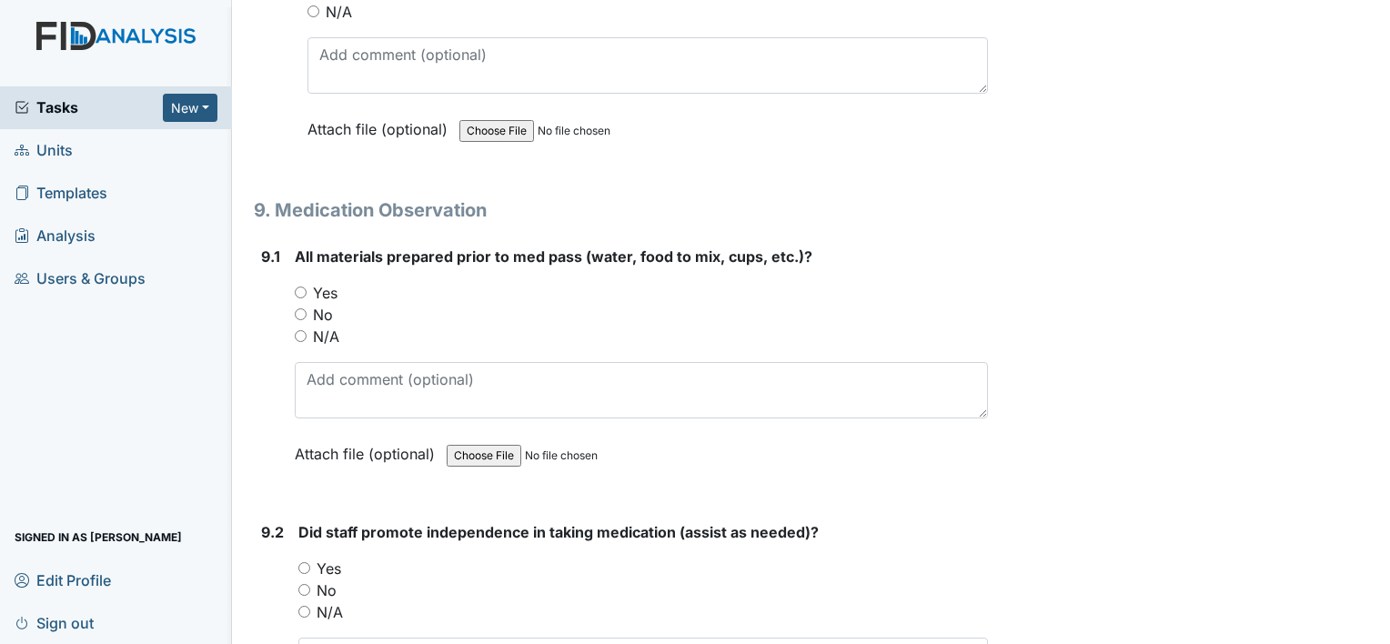
click at [298, 287] on input "Yes" at bounding box center [301, 293] width 12 height 12
radio input "true"
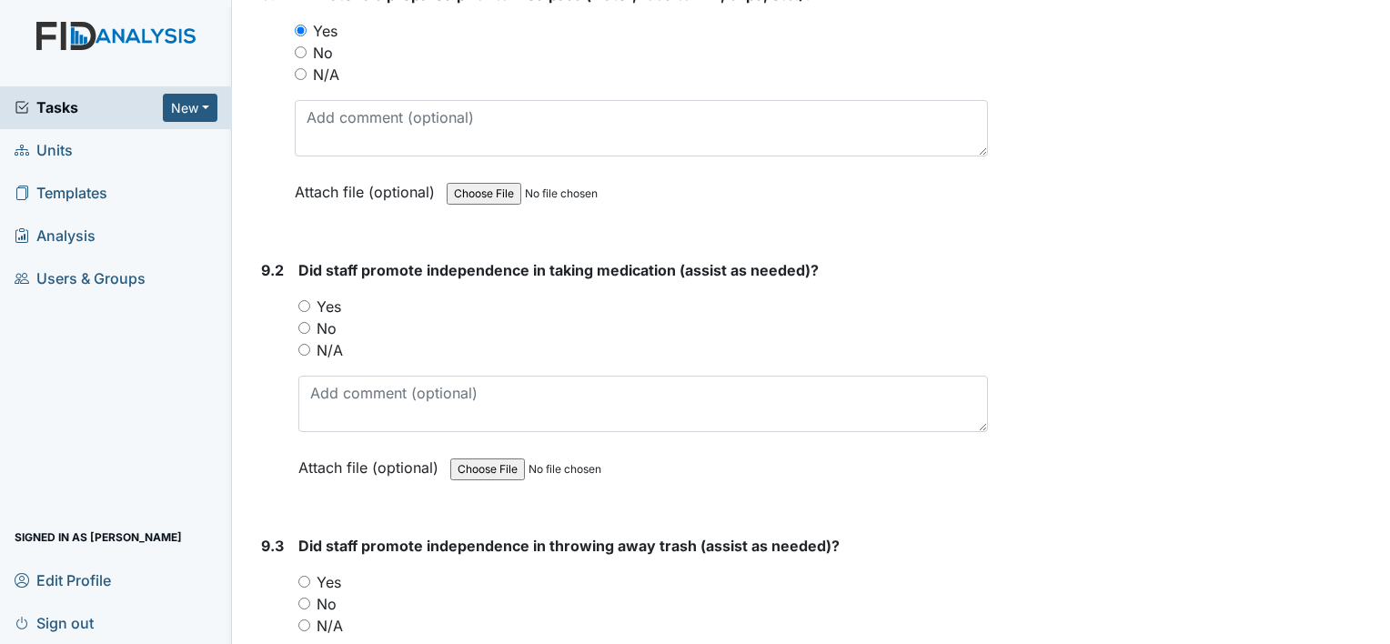
scroll to position [20213, 0]
click at [306, 300] on input "Yes" at bounding box center [304, 306] width 12 height 12
radio input "true"
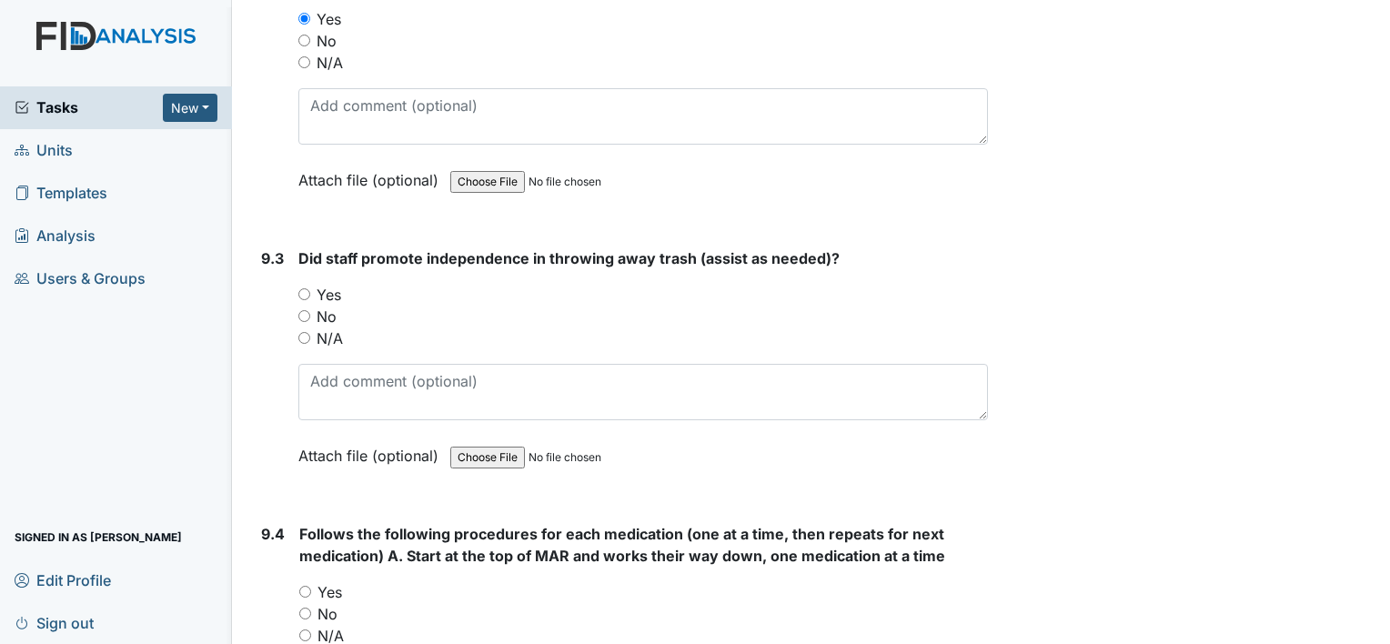
click at [309, 288] on input "Yes" at bounding box center [304, 294] width 12 height 12
radio input "true"
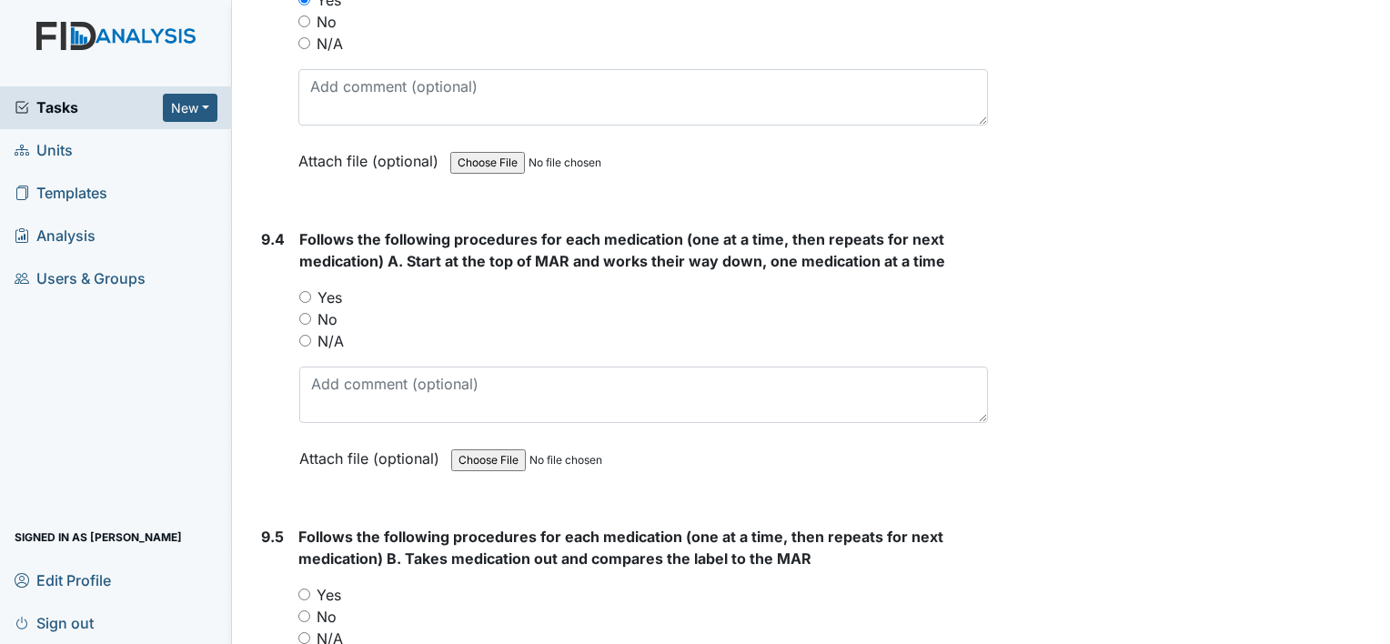
scroll to position [20805, 0]
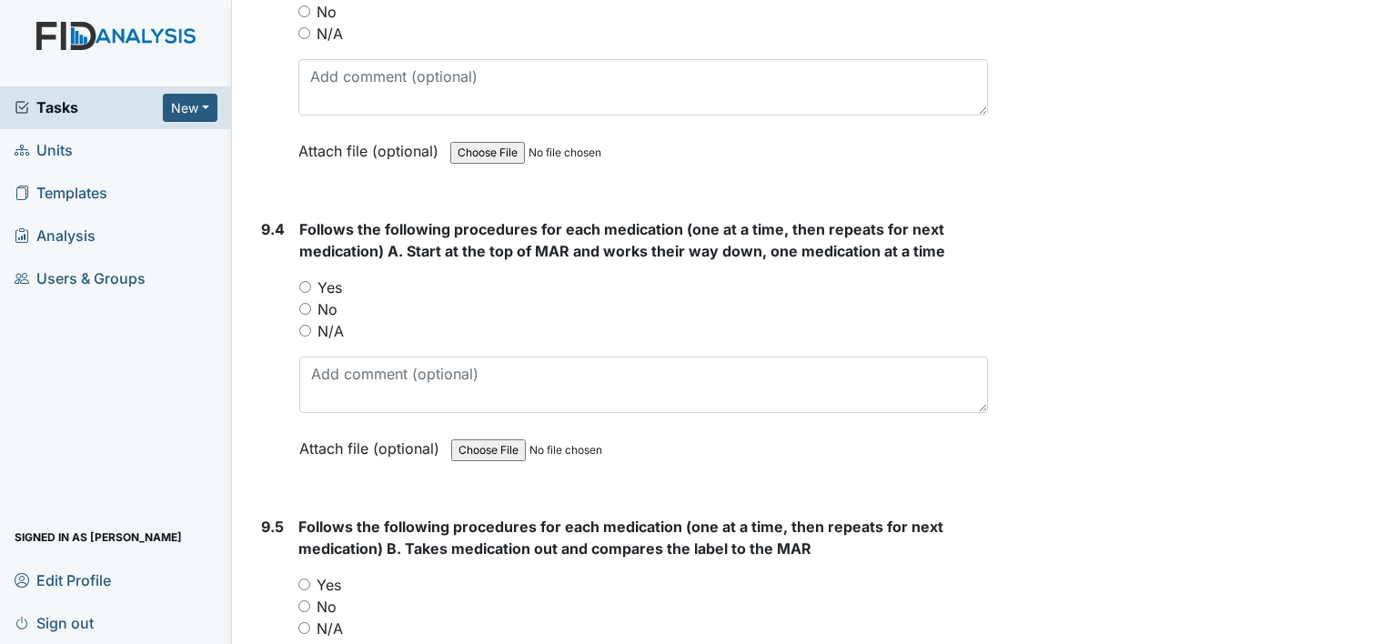
click at [308, 281] on input "Yes" at bounding box center [305, 287] width 12 height 12
radio input "true"
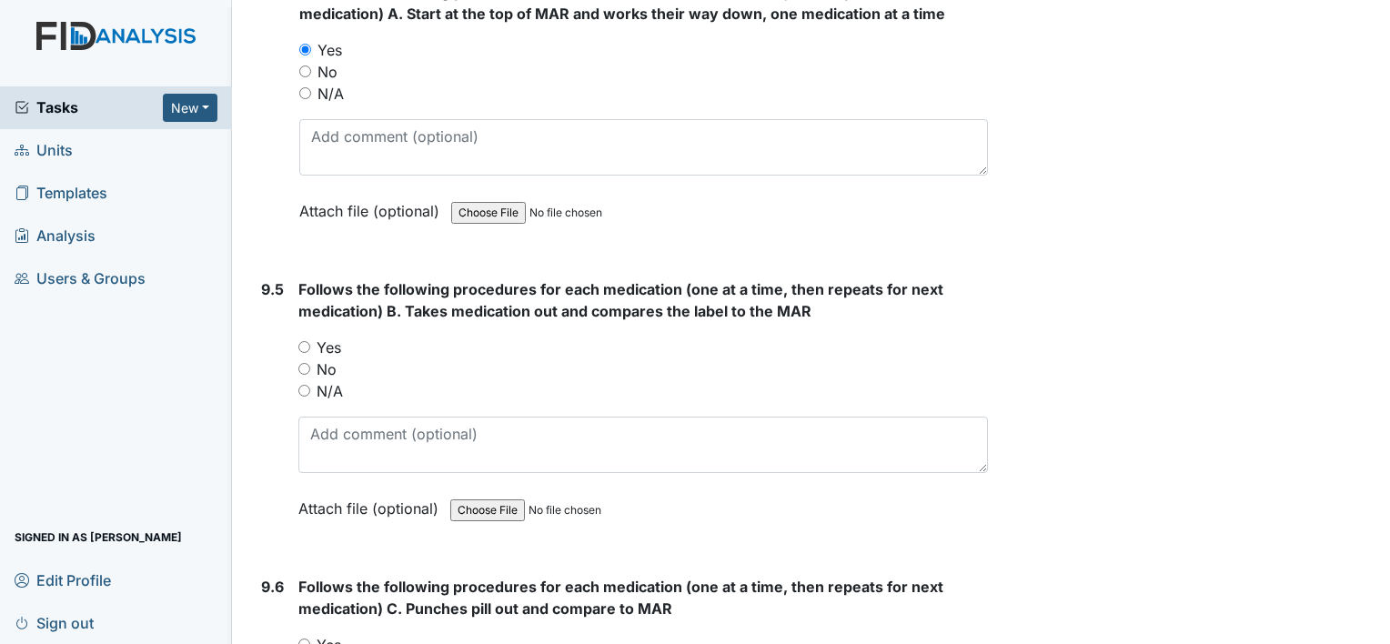
scroll to position [21046, 0]
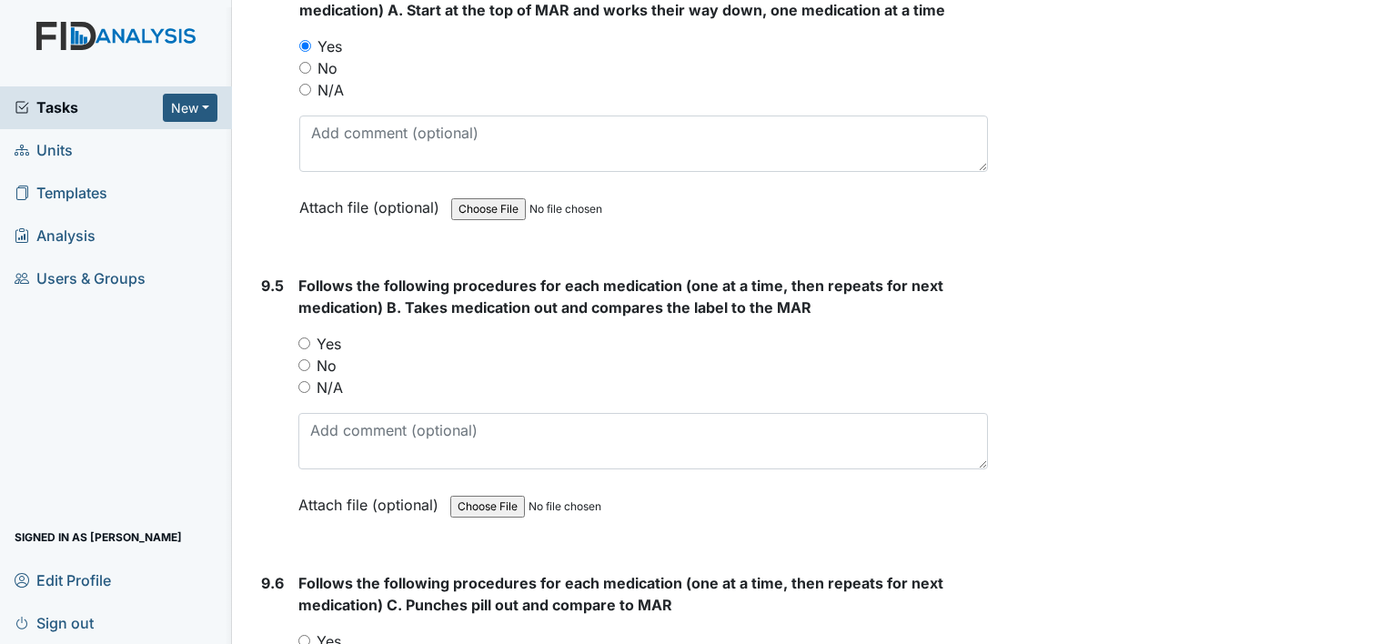
click at [302, 338] on input "Yes" at bounding box center [304, 344] width 12 height 12
radio input "true"
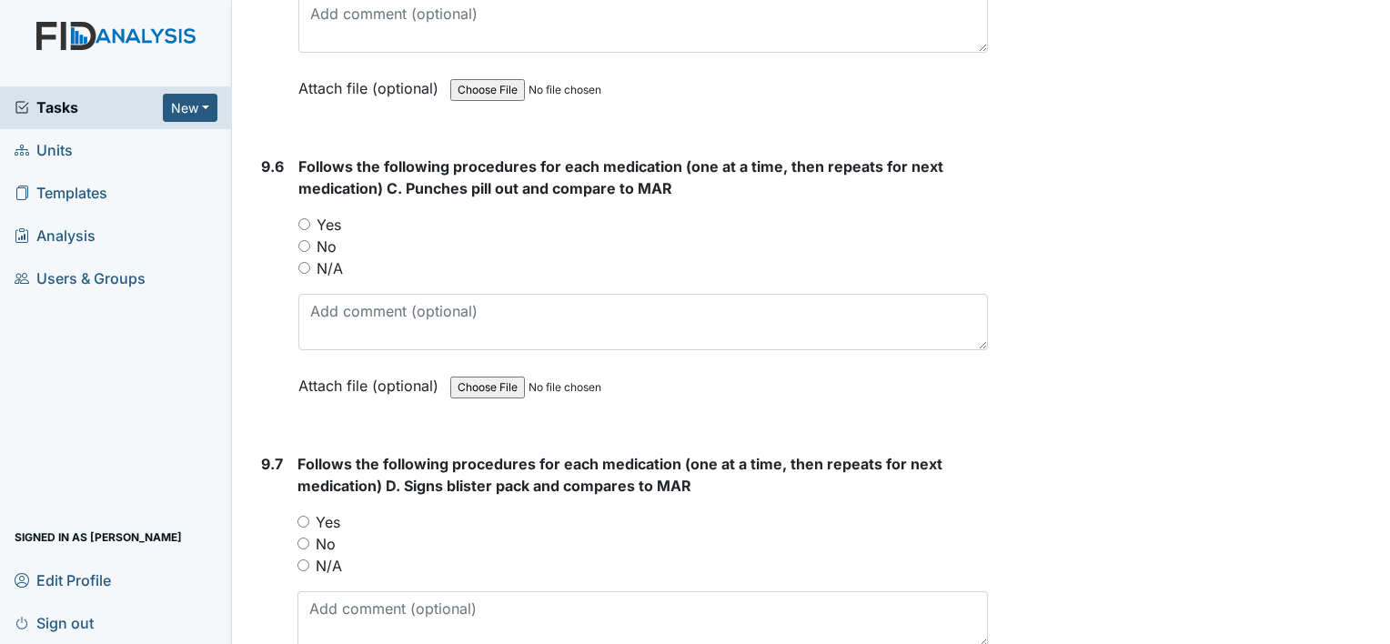
scroll to position [21446, 0]
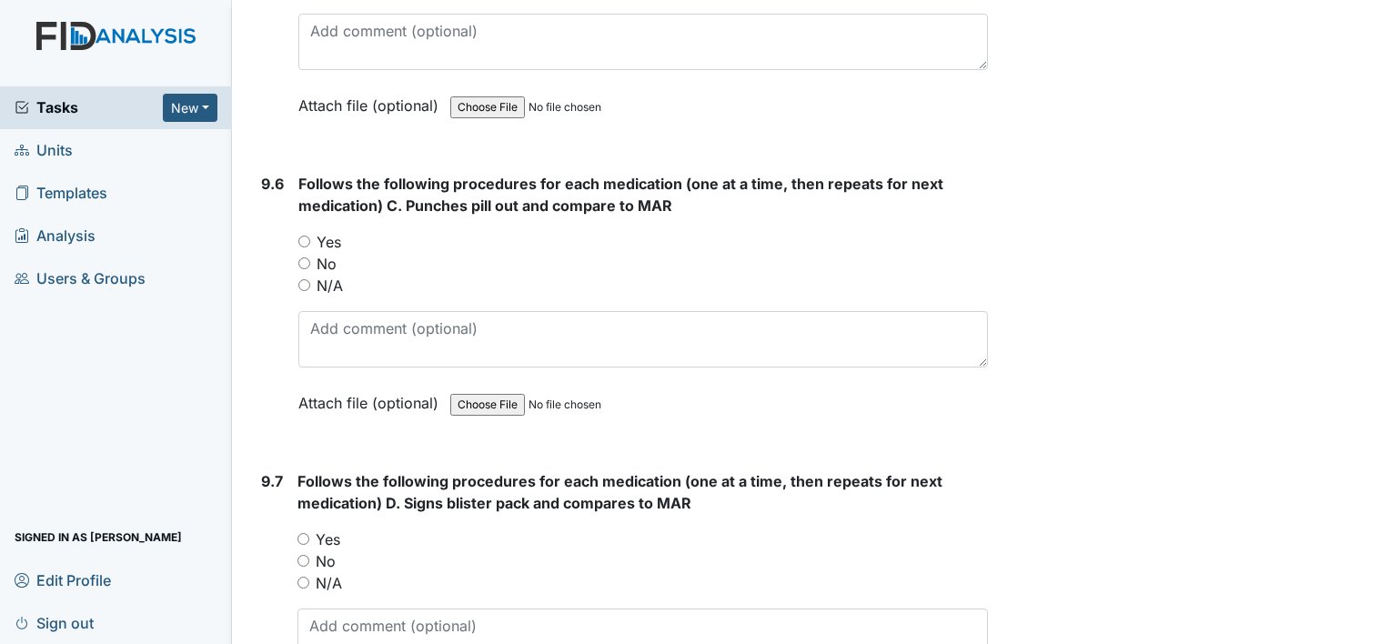
click at [309, 236] on input "Yes" at bounding box center [304, 242] width 12 height 12
radio input "true"
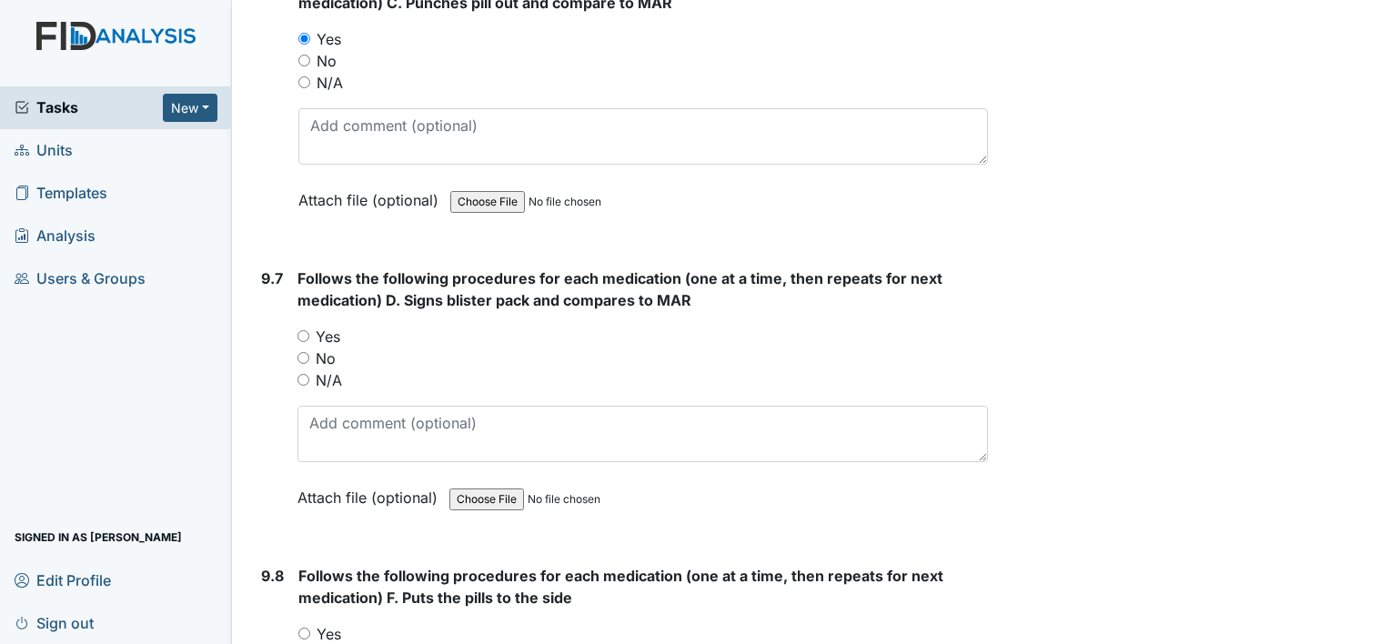
click at [308, 268] on div "Follows the following procedures for each medication (one at a time, then repea…" at bounding box center [643, 395] width 691 height 254
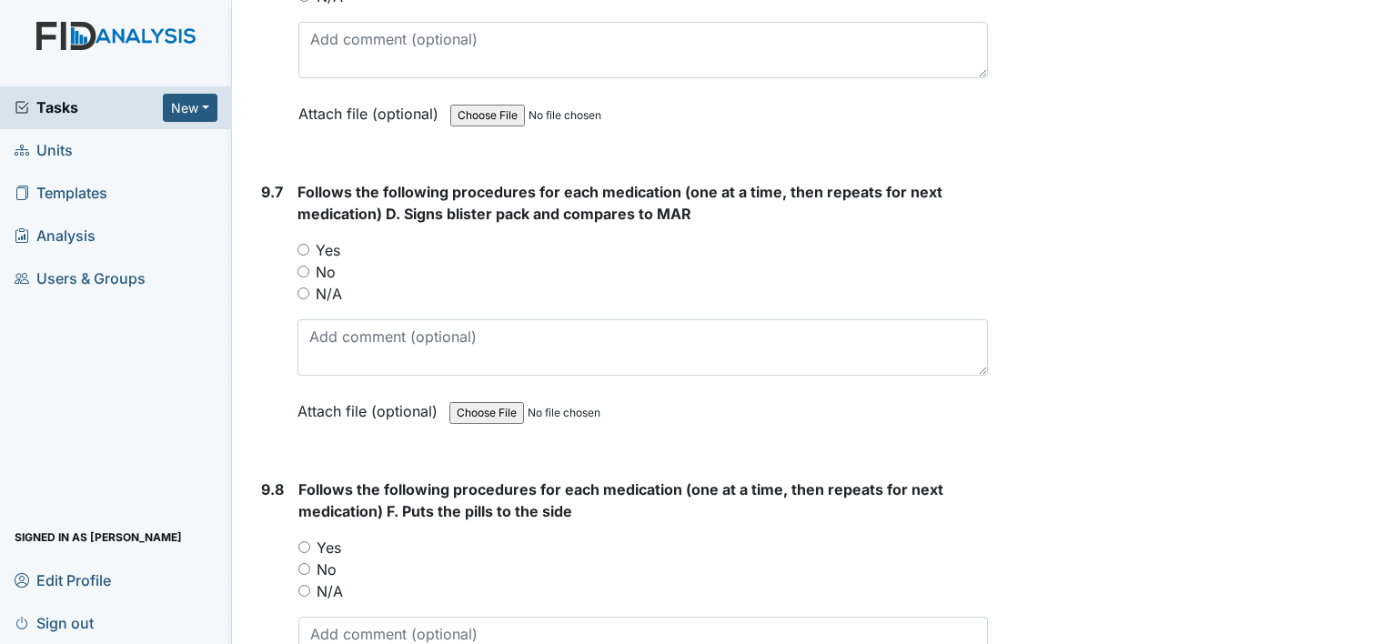
scroll to position [21737, 0]
click at [302, 242] on input "Yes" at bounding box center [304, 248] width 12 height 12
radio input "true"
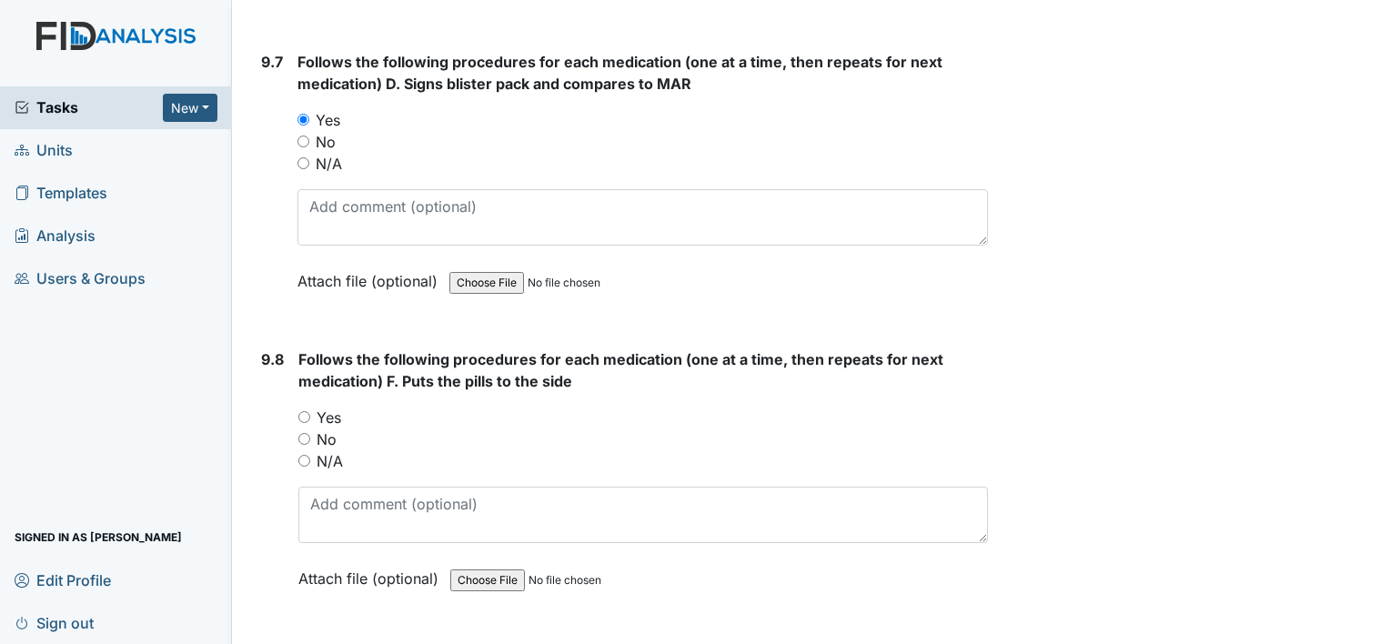
scroll to position [21868, 0]
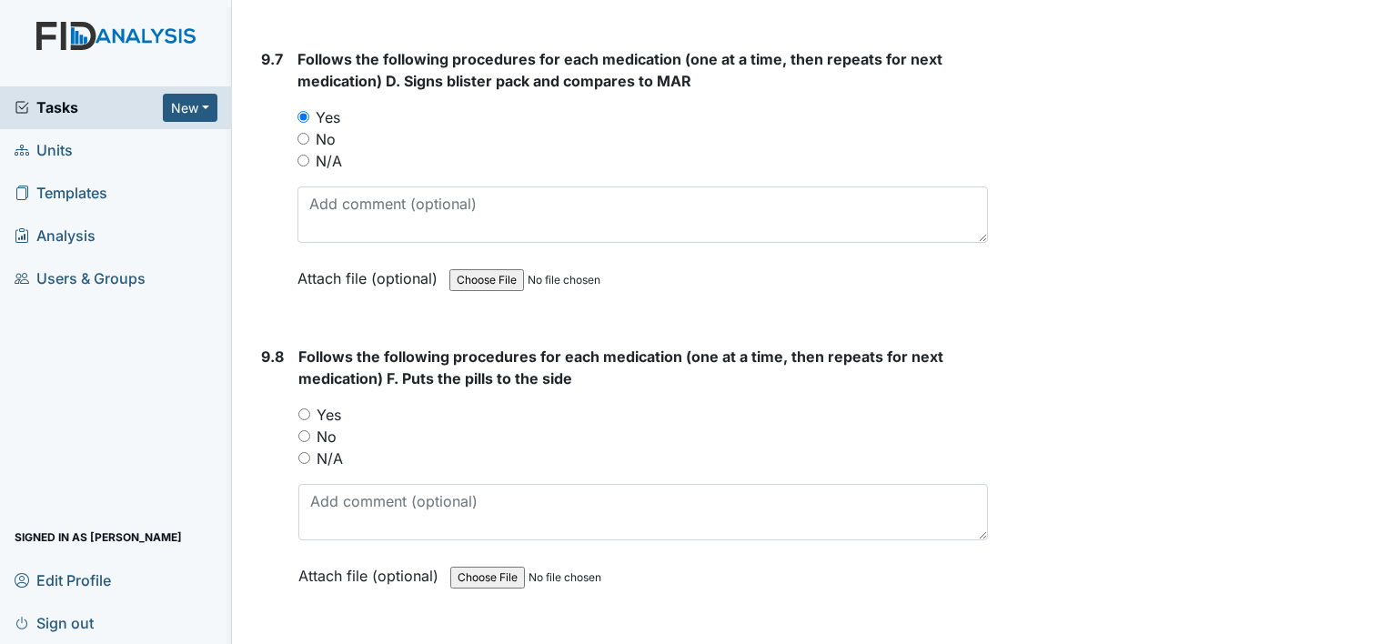
click at [304, 430] on input "No" at bounding box center [304, 436] width 12 height 12
radio input "true"
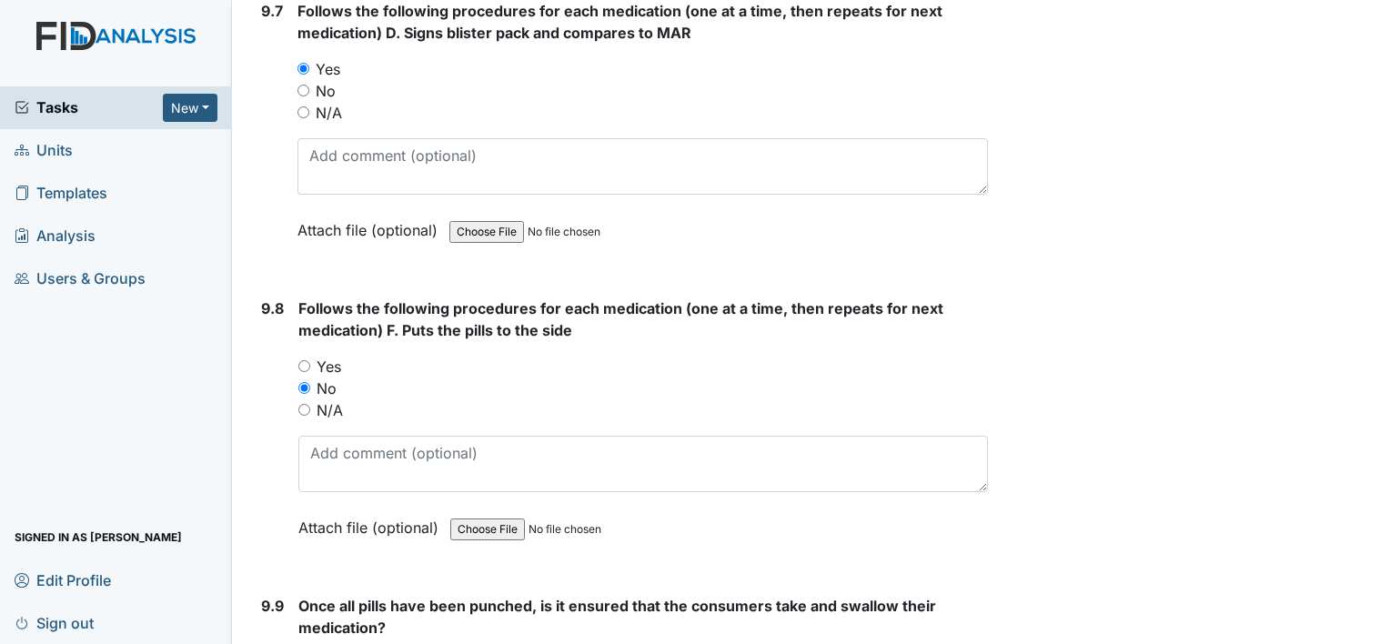
click at [299, 360] on input "Yes" at bounding box center [304, 366] width 12 height 12
radio input "true"
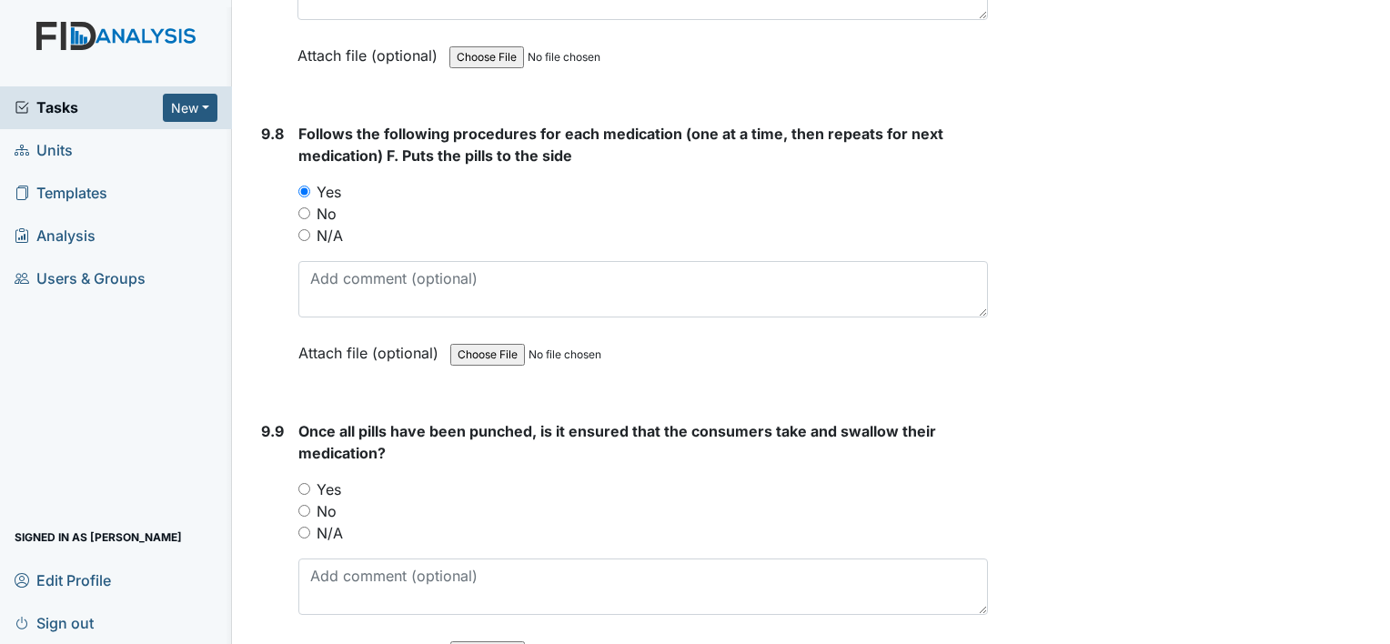
scroll to position [22094, 0]
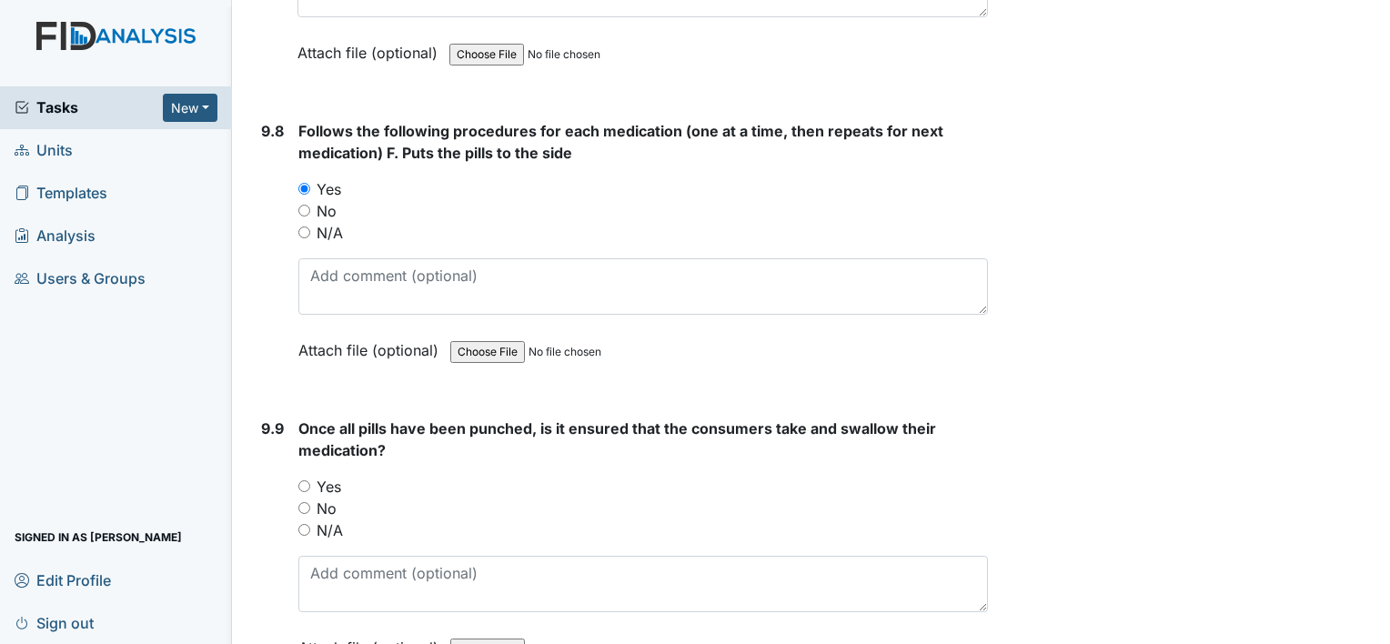
click at [304, 480] on input "Yes" at bounding box center [304, 486] width 12 height 12
radio input "true"
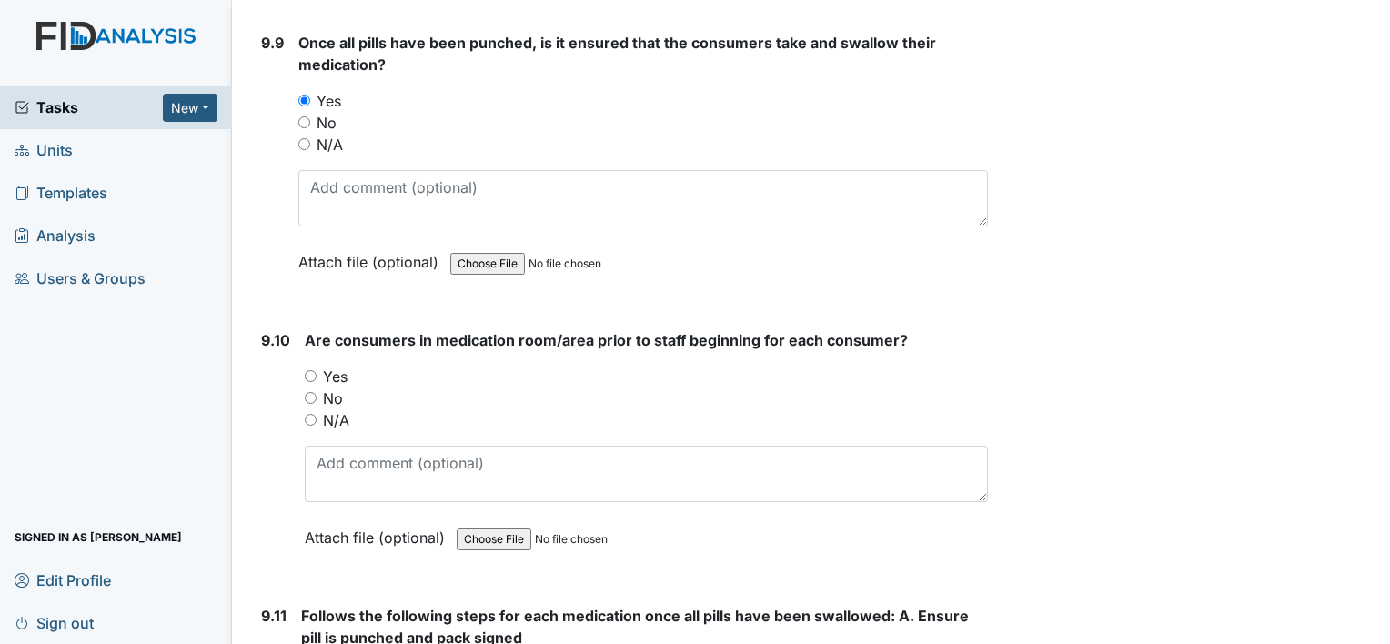
scroll to position [22486, 0]
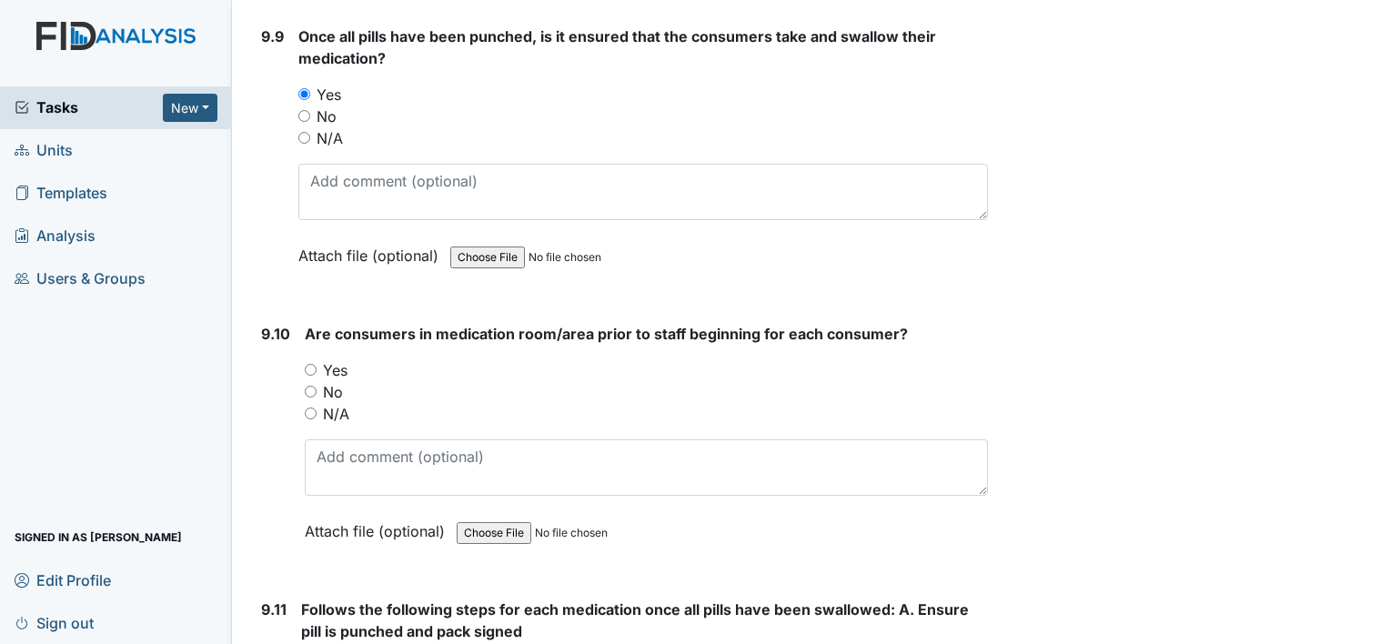
click at [305, 364] on input "Yes" at bounding box center [311, 370] width 12 height 12
radio input "true"
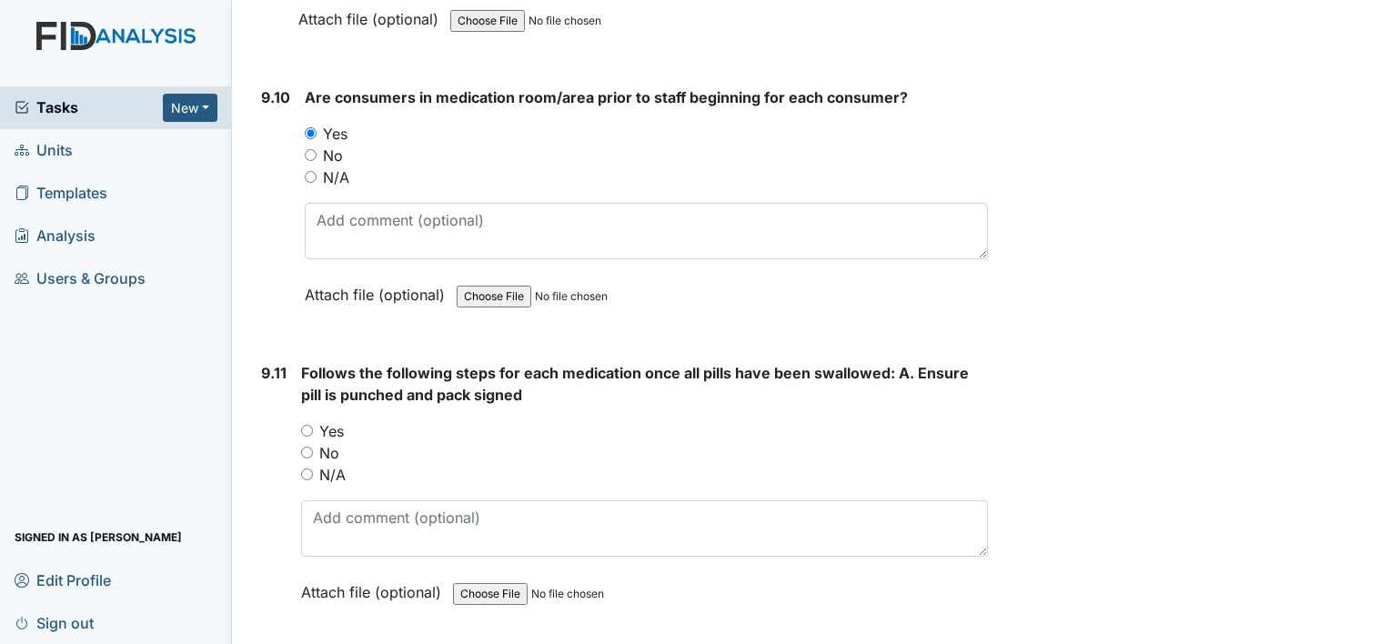
scroll to position [22759, 0]
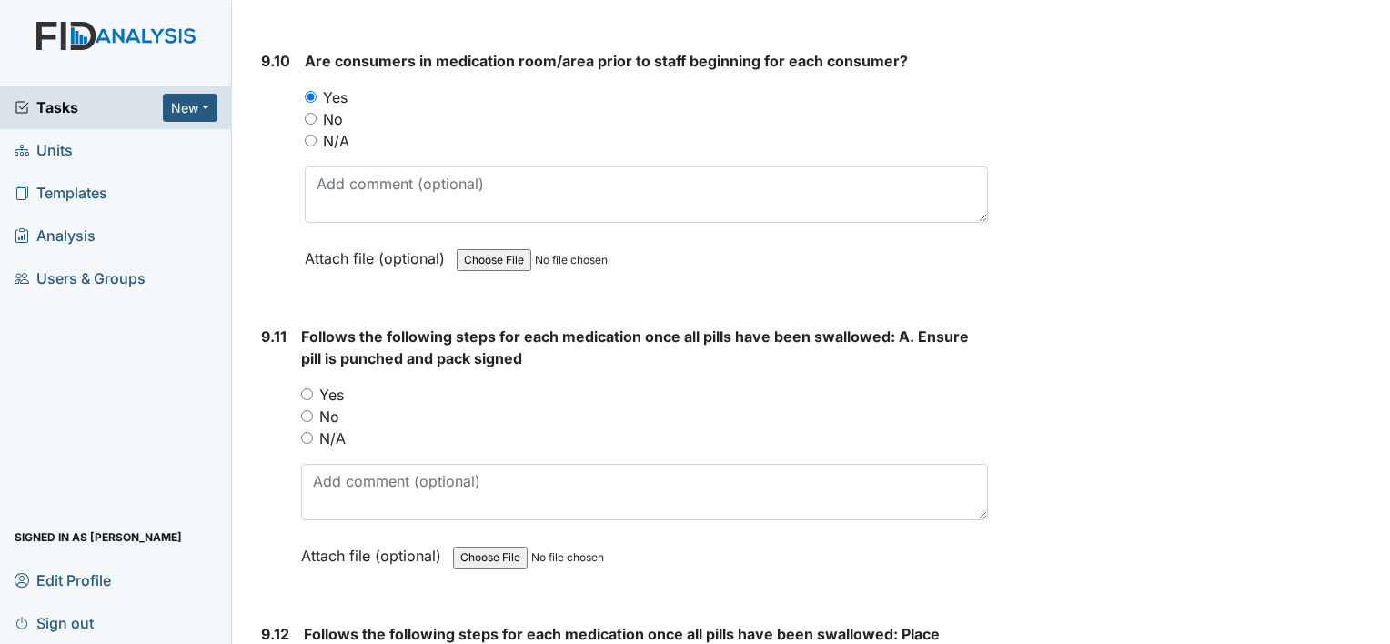
click at [319, 384] on label "Yes" at bounding box center [331, 395] width 25 height 22
click at [313, 389] on input "Yes" at bounding box center [307, 395] width 12 height 12
radio input "true"
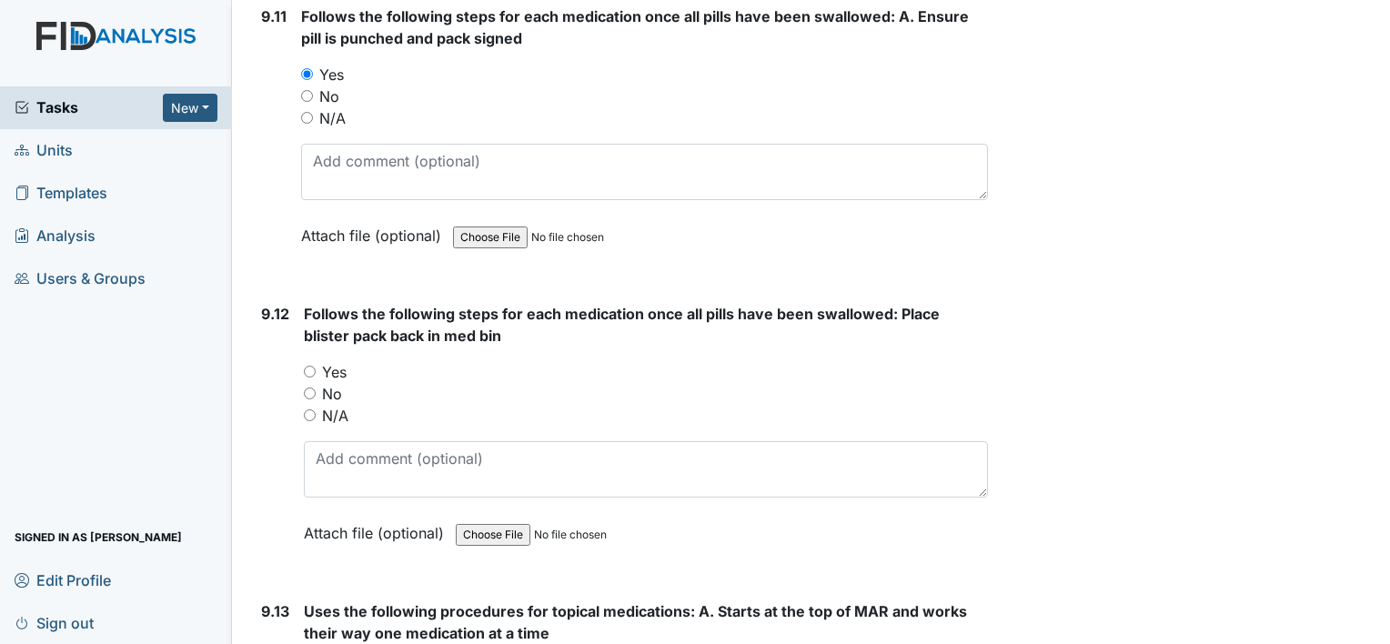
scroll to position [23088, 0]
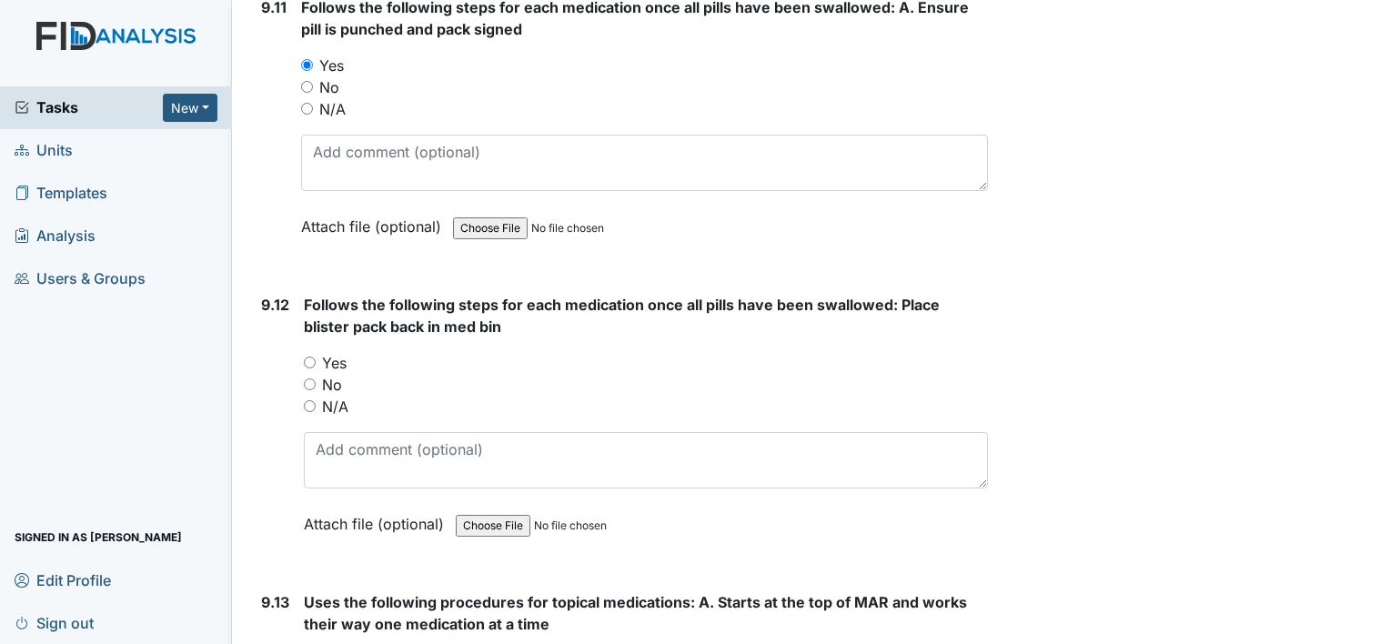
click at [309, 357] on input "Yes" at bounding box center [310, 363] width 12 height 12
radio input "true"
click at [308, 357] on input "Yes" at bounding box center [310, 363] width 12 height 12
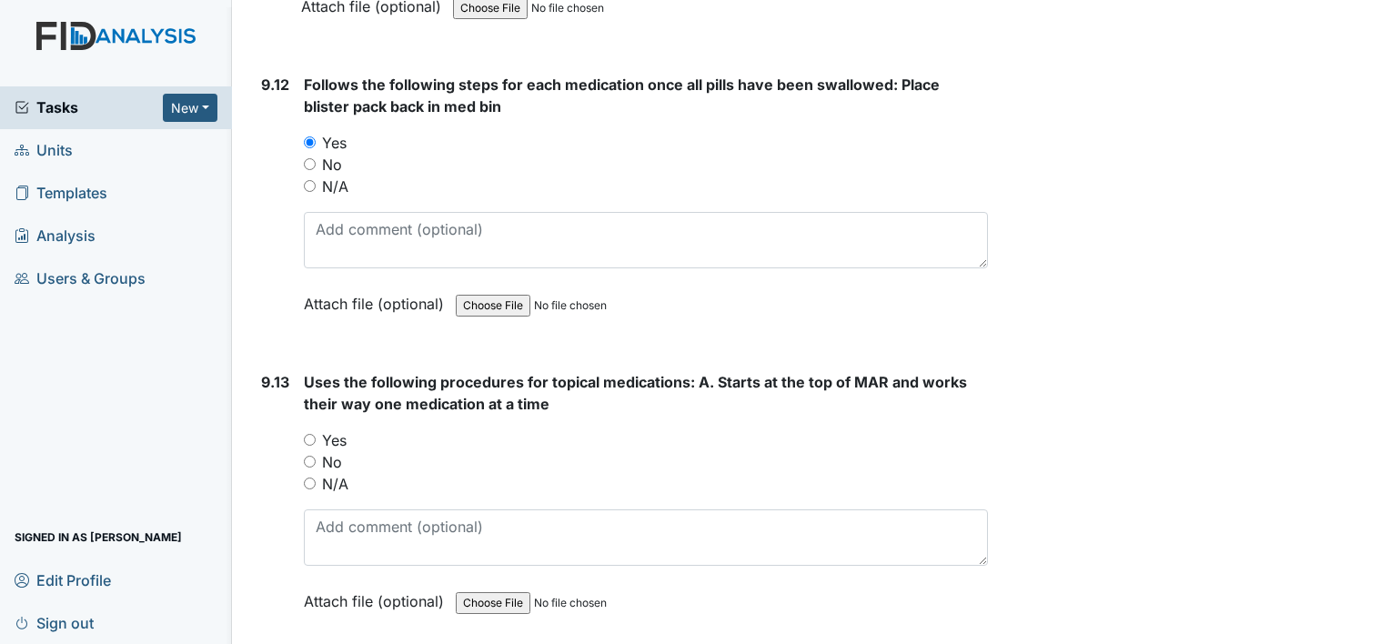
scroll to position [23310, 0]
click at [312, 432] on input "Yes" at bounding box center [310, 438] width 12 height 12
radio input "true"
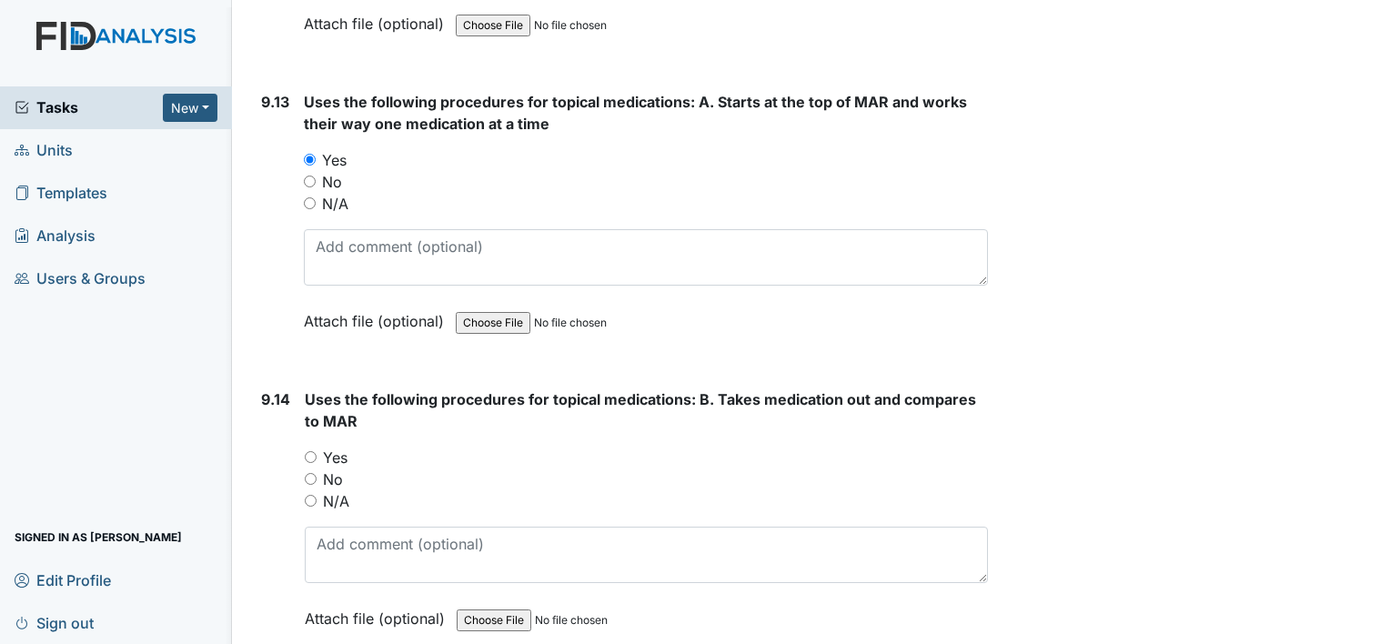
scroll to position [23609, 0]
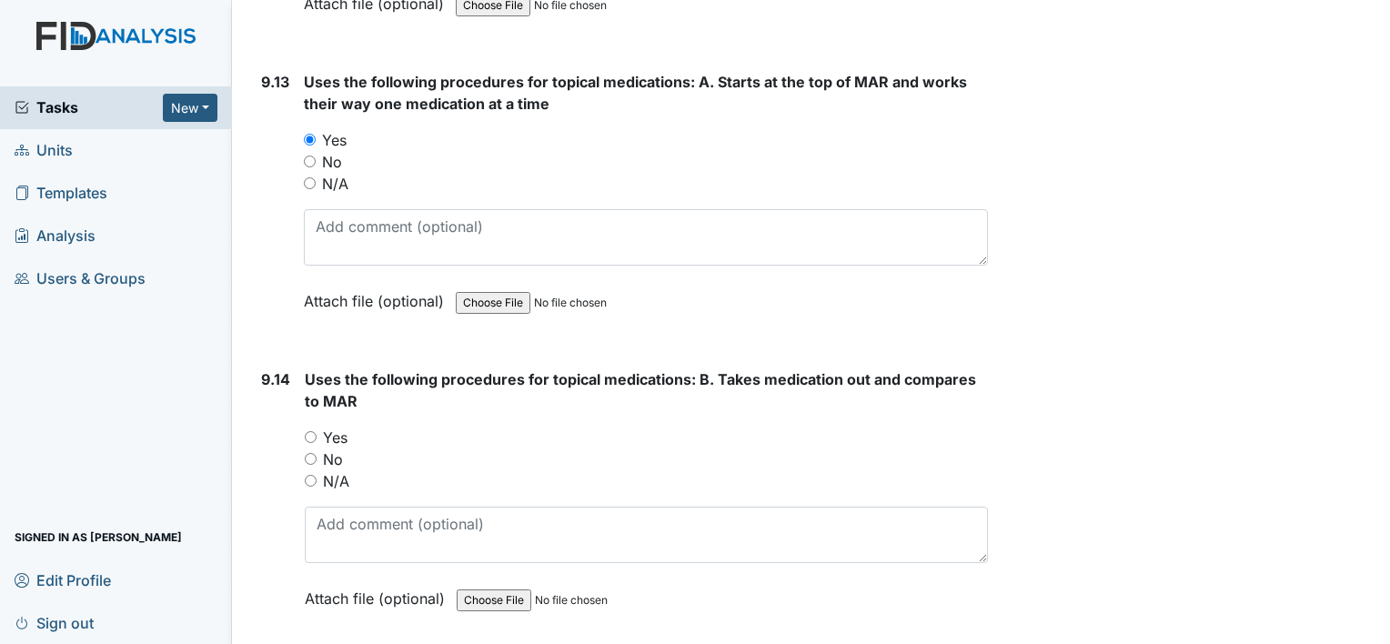
click at [311, 431] on input "Yes" at bounding box center [311, 437] width 12 height 12
radio input "true"
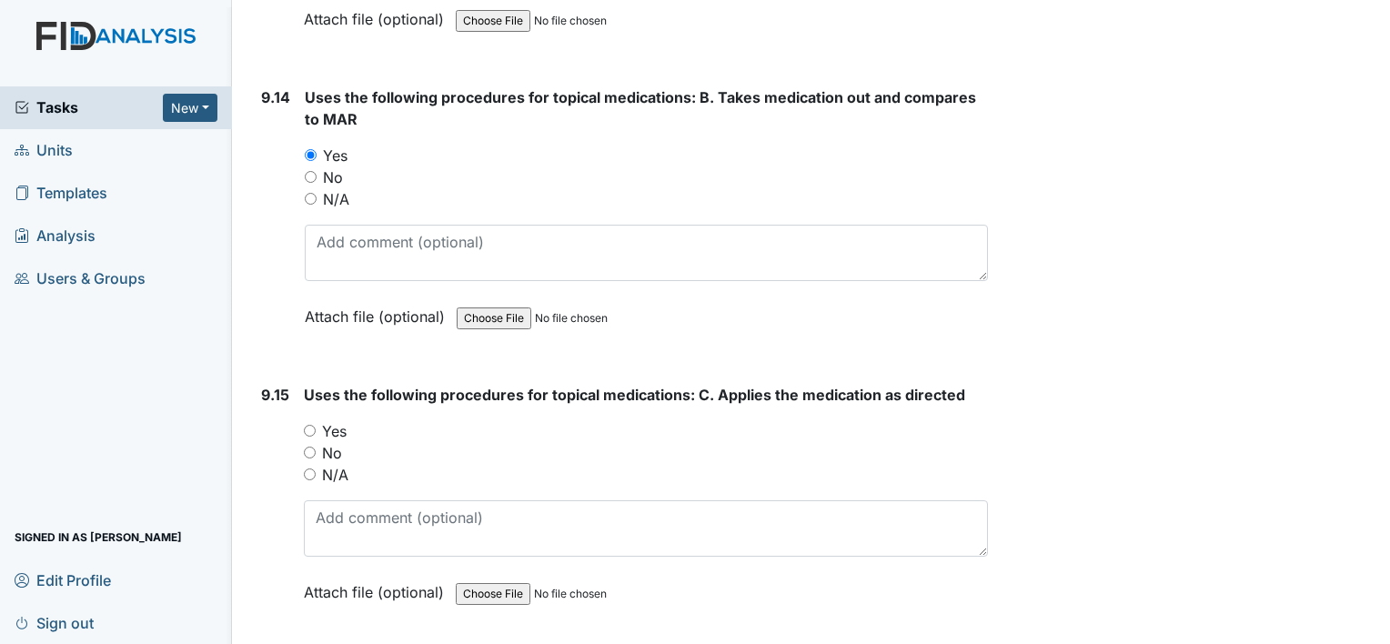
scroll to position [23897, 0]
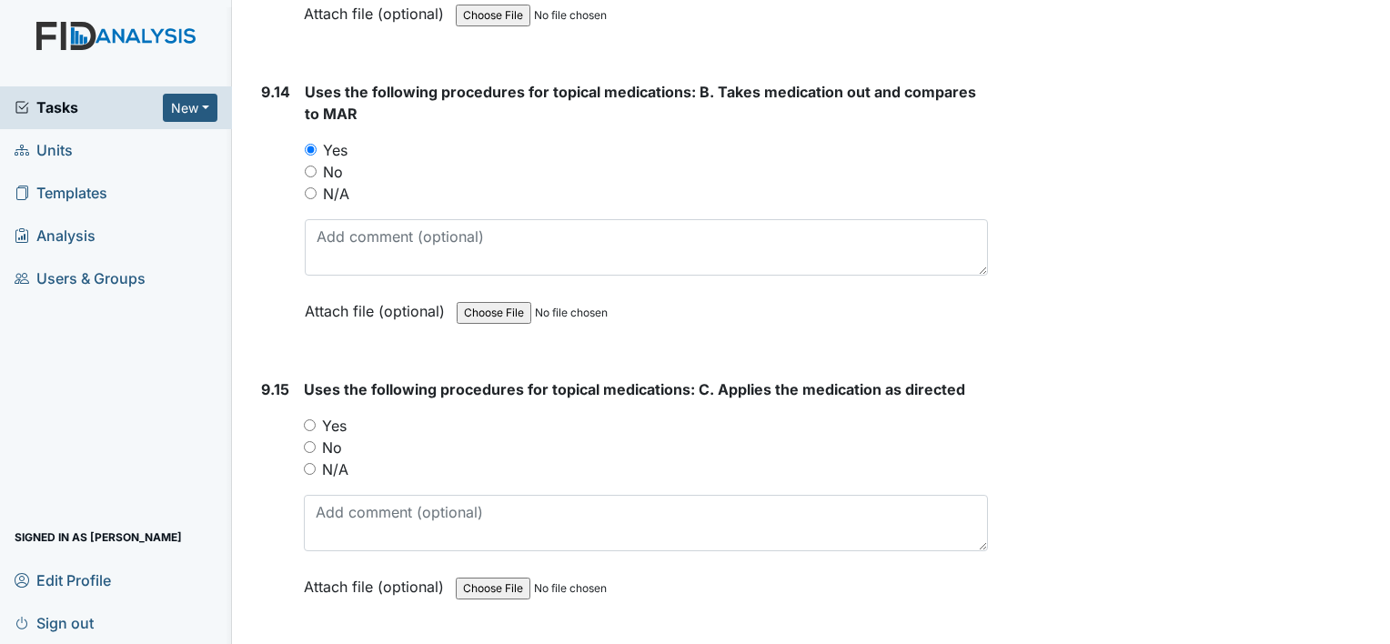
click at [313, 420] on input "Yes" at bounding box center [310, 426] width 12 height 12
radio input "true"
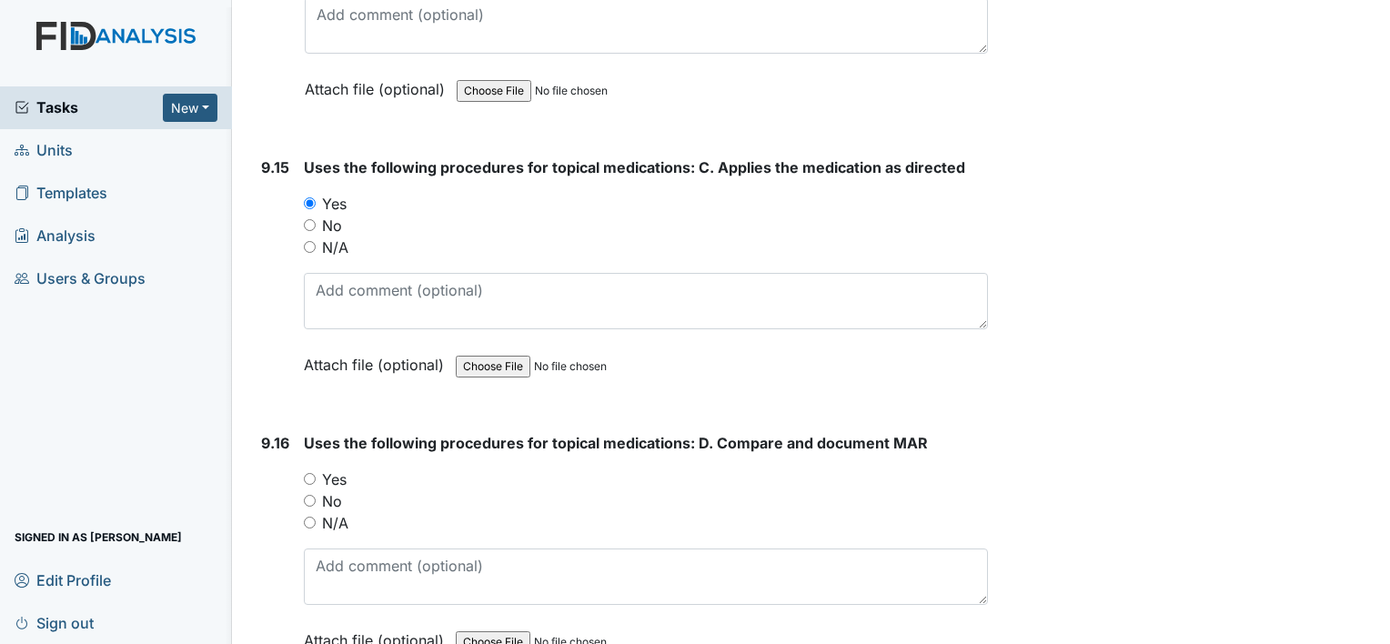
click at [313, 241] on input "N/A" at bounding box center [310, 247] width 12 height 12
radio input "true"
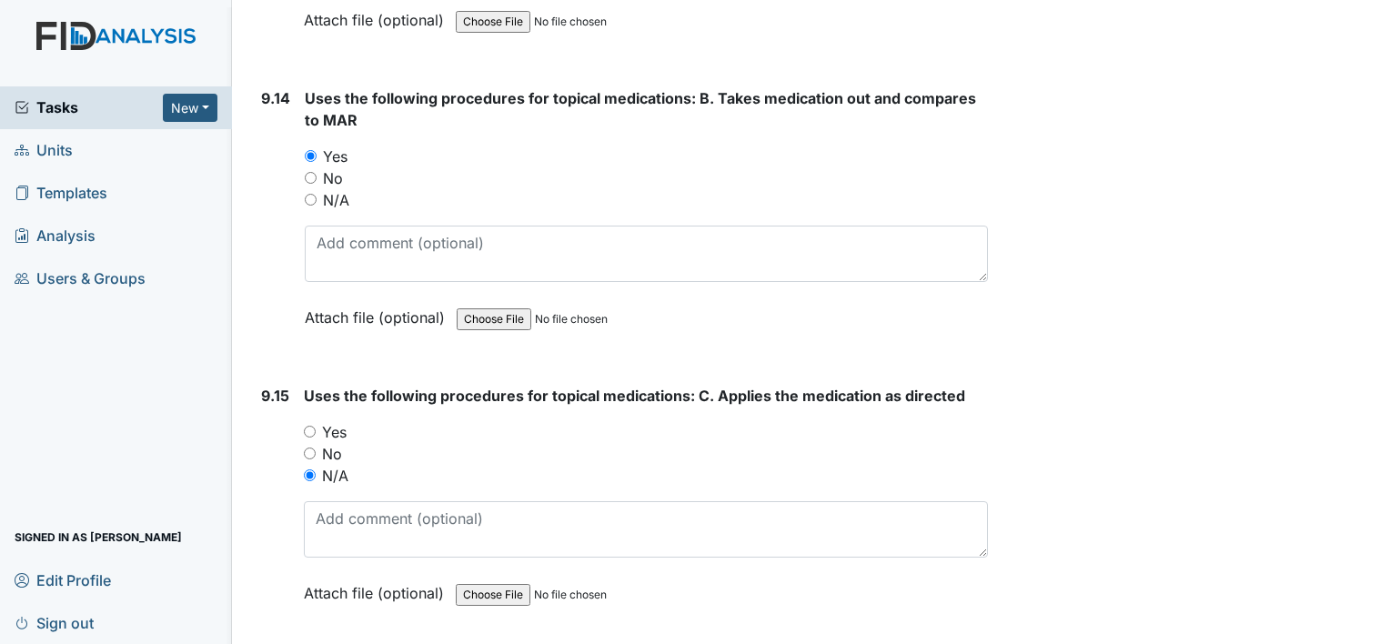
scroll to position [23885, 0]
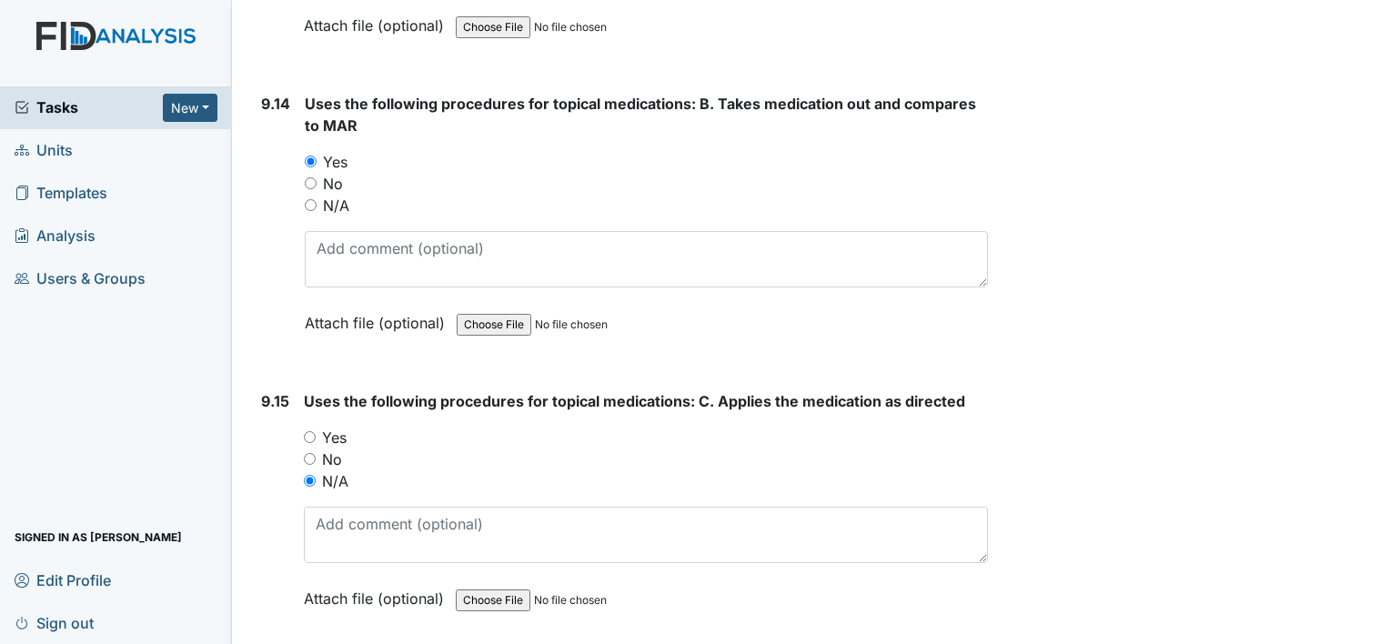
click at [312, 199] on input "N/A" at bounding box center [311, 205] width 12 height 12
radio input "true"
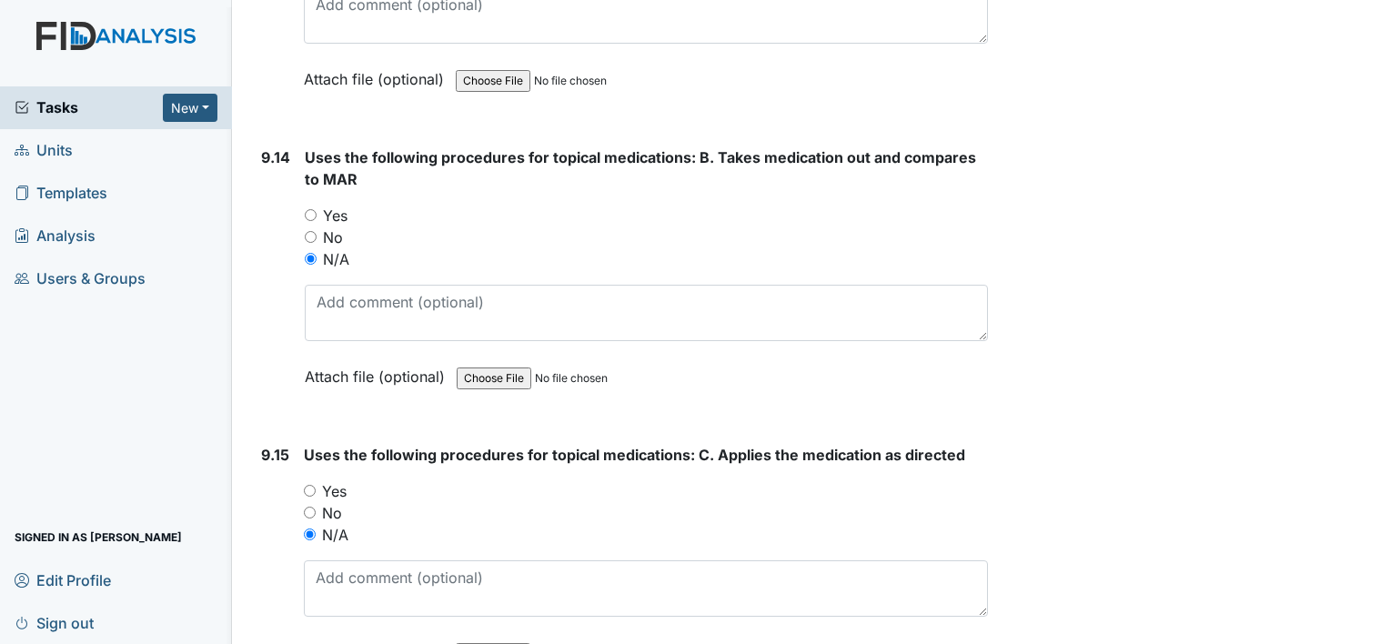
scroll to position [23835, 0]
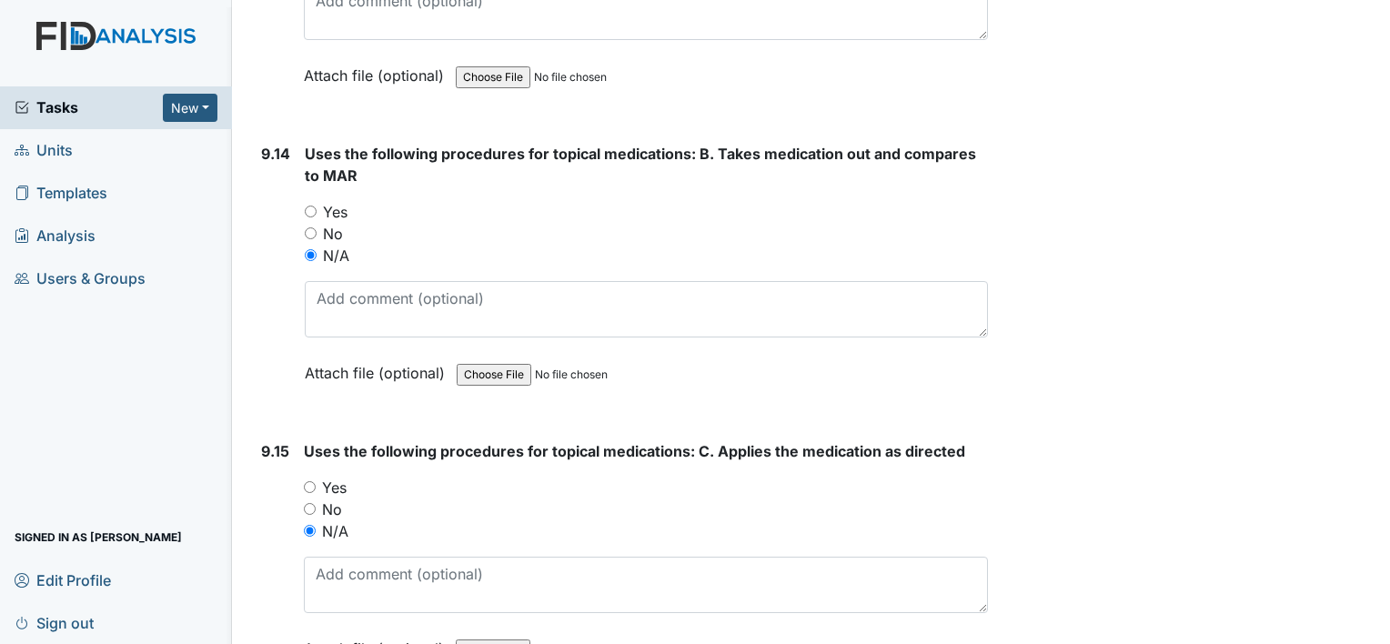
click at [308, 206] on input "Yes" at bounding box center [311, 212] width 12 height 12
radio input "true"
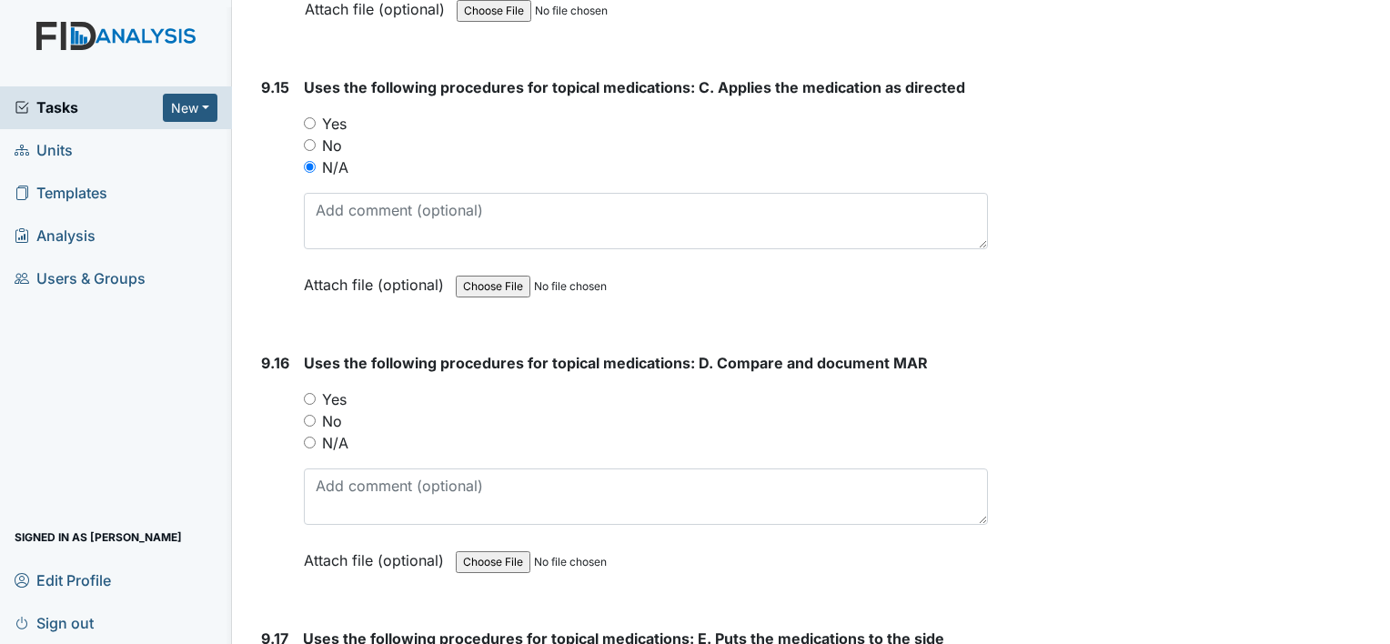
scroll to position [24205, 0]
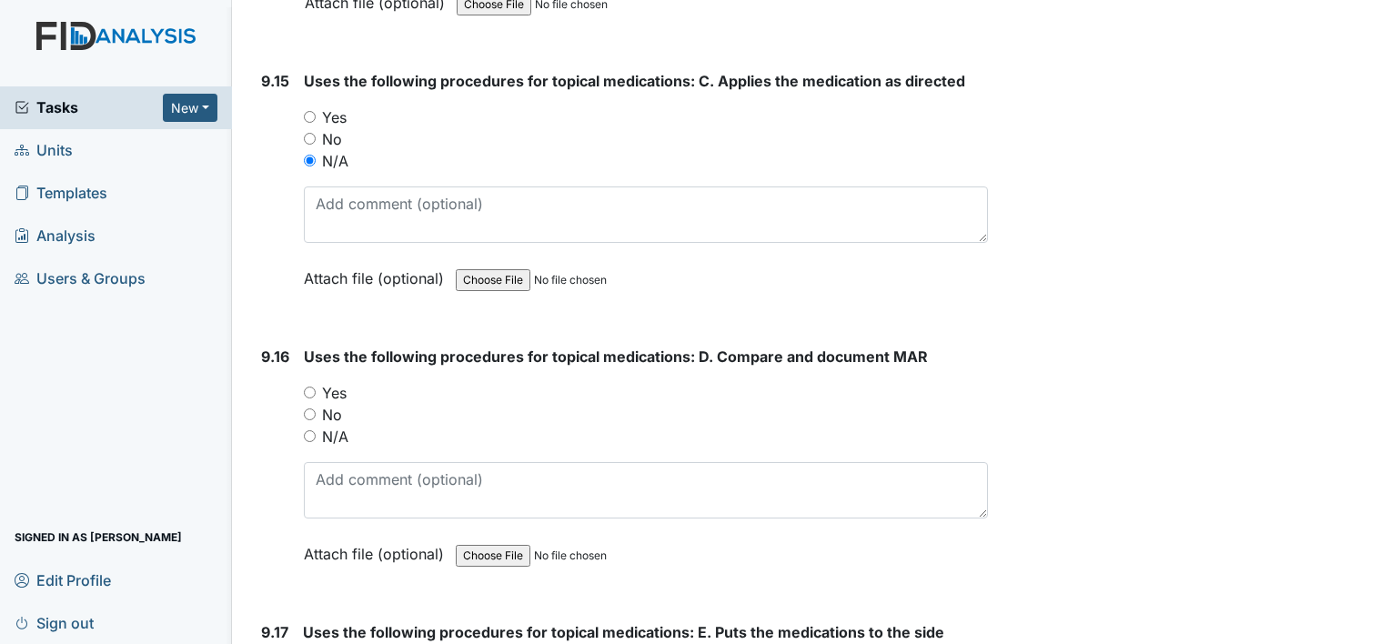
click at [311, 430] on input "N/A" at bounding box center [310, 436] width 12 height 12
radio input "true"
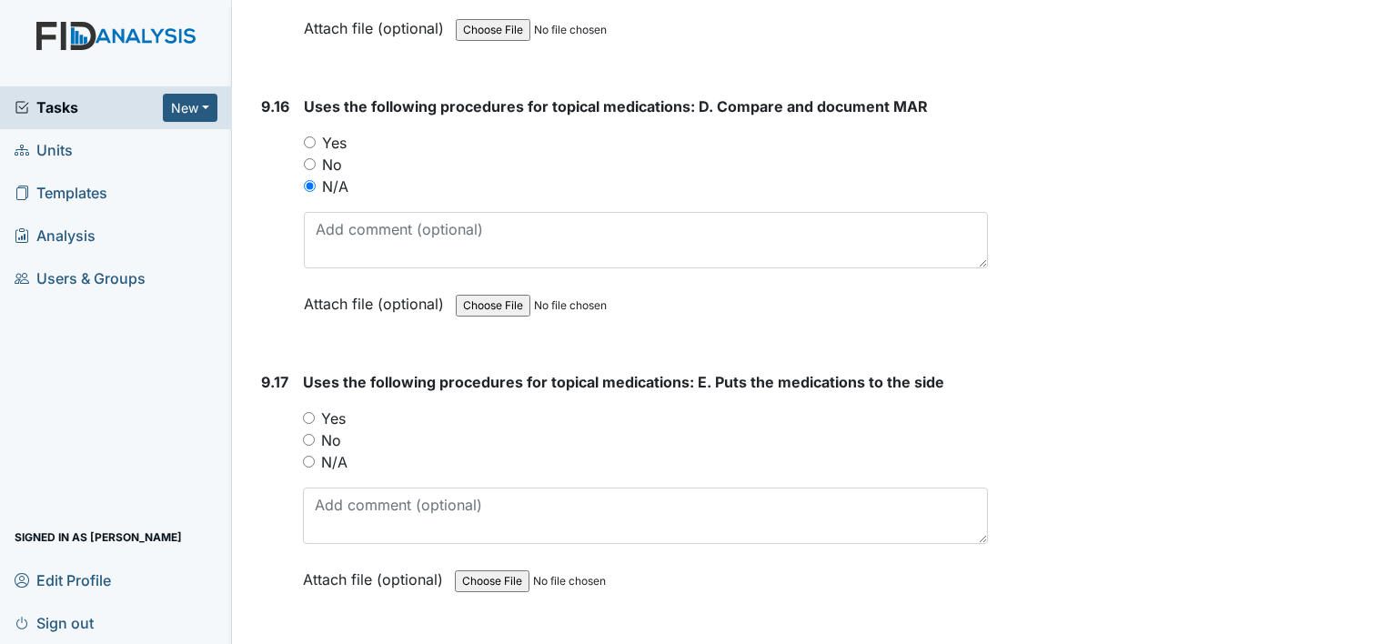
scroll to position [24473, 0]
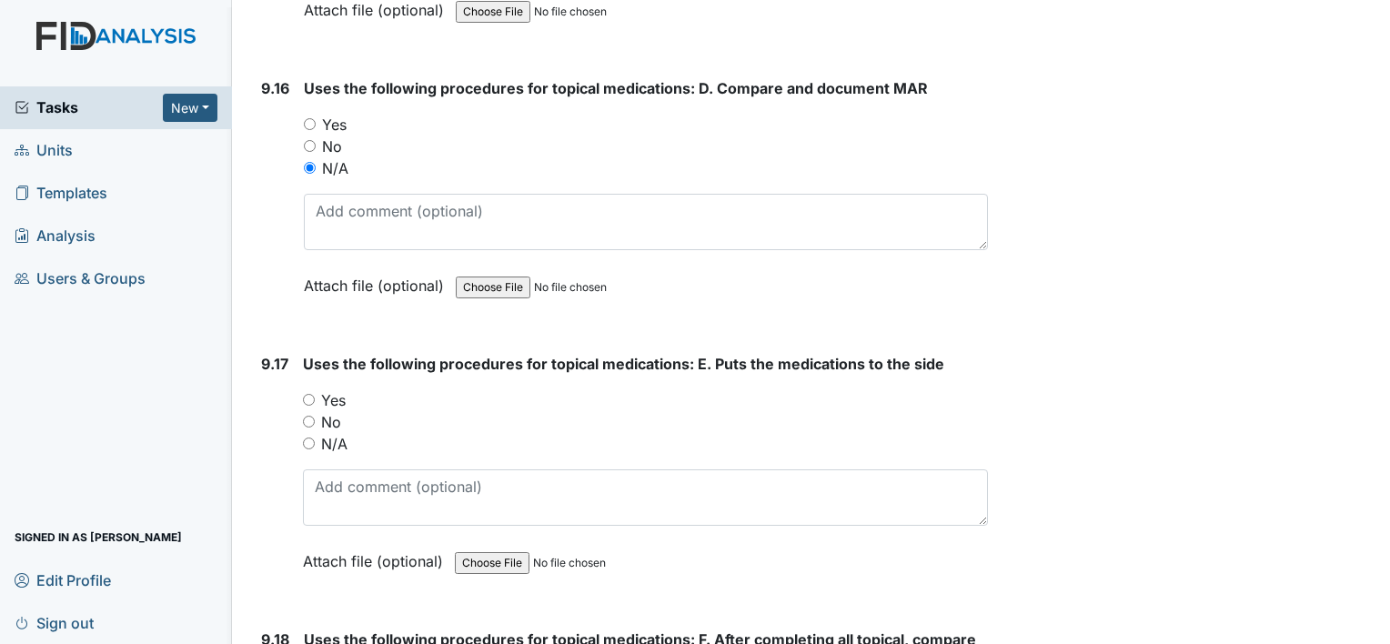
click at [313, 438] on input "N/A" at bounding box center [309, 444] width 12 height 12
radio input "true"
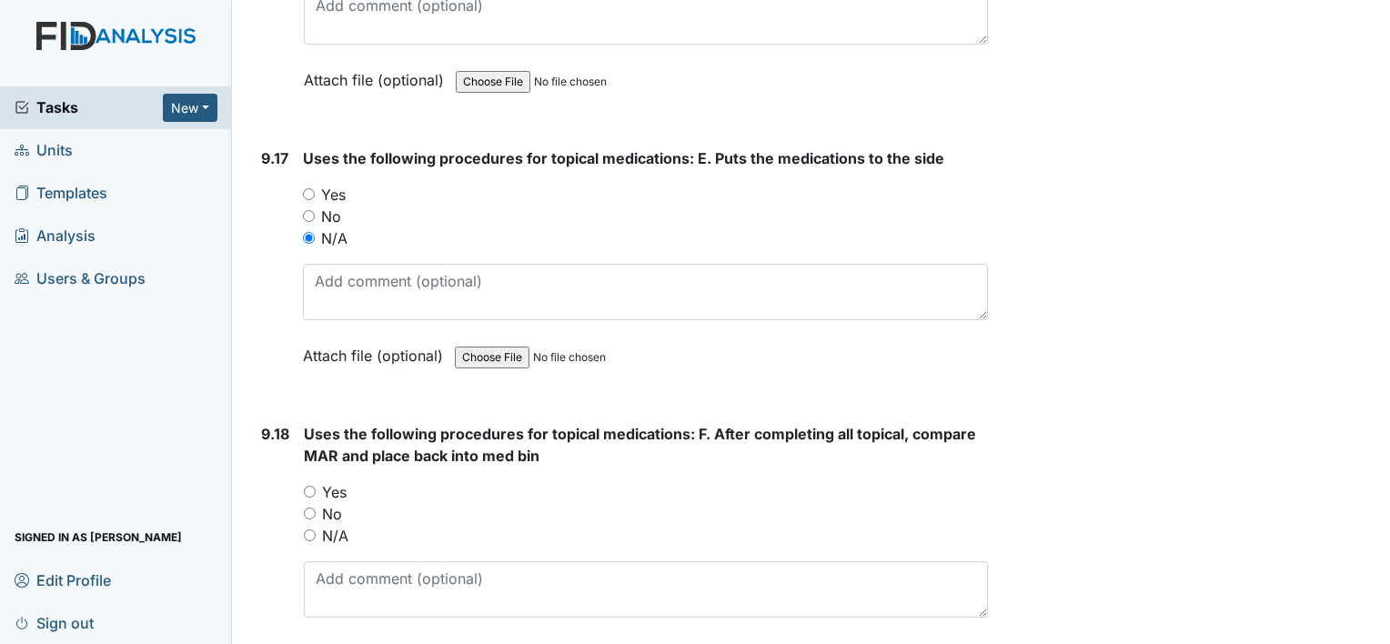
scroll to position [24679, 0]
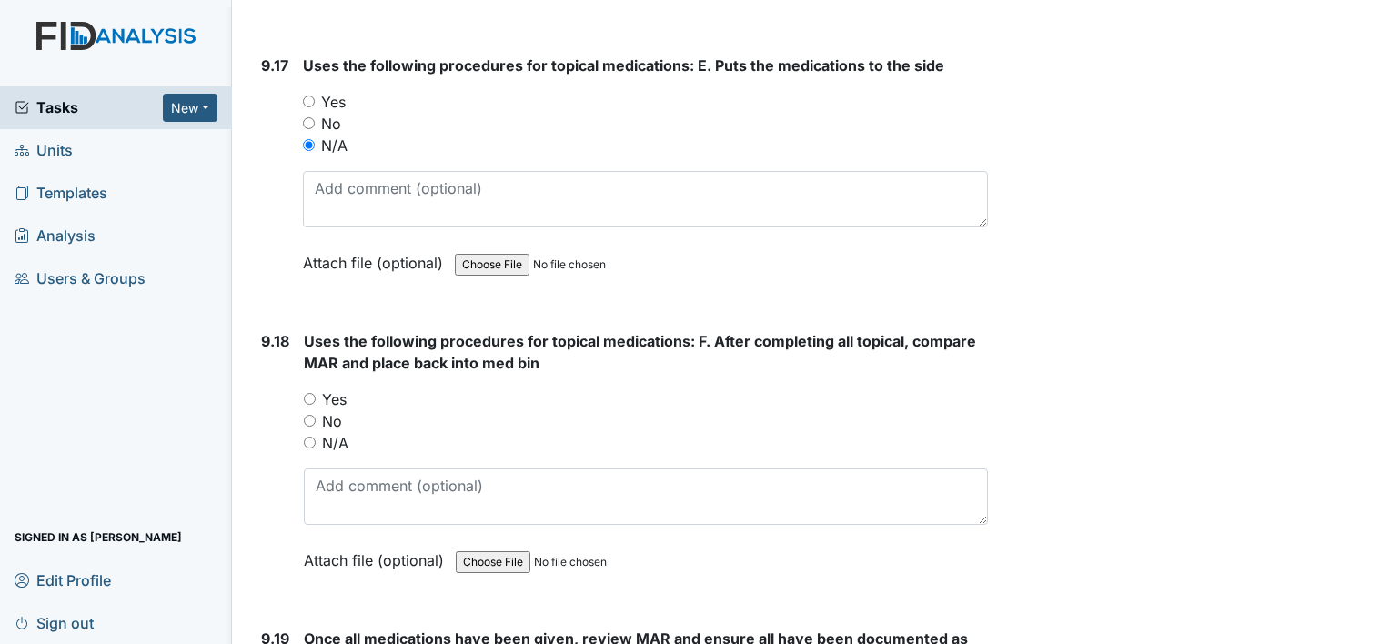
click at [307, 437] on input "N/A" at bounding box center [310, 443] width 12 height 12
radio input "true"
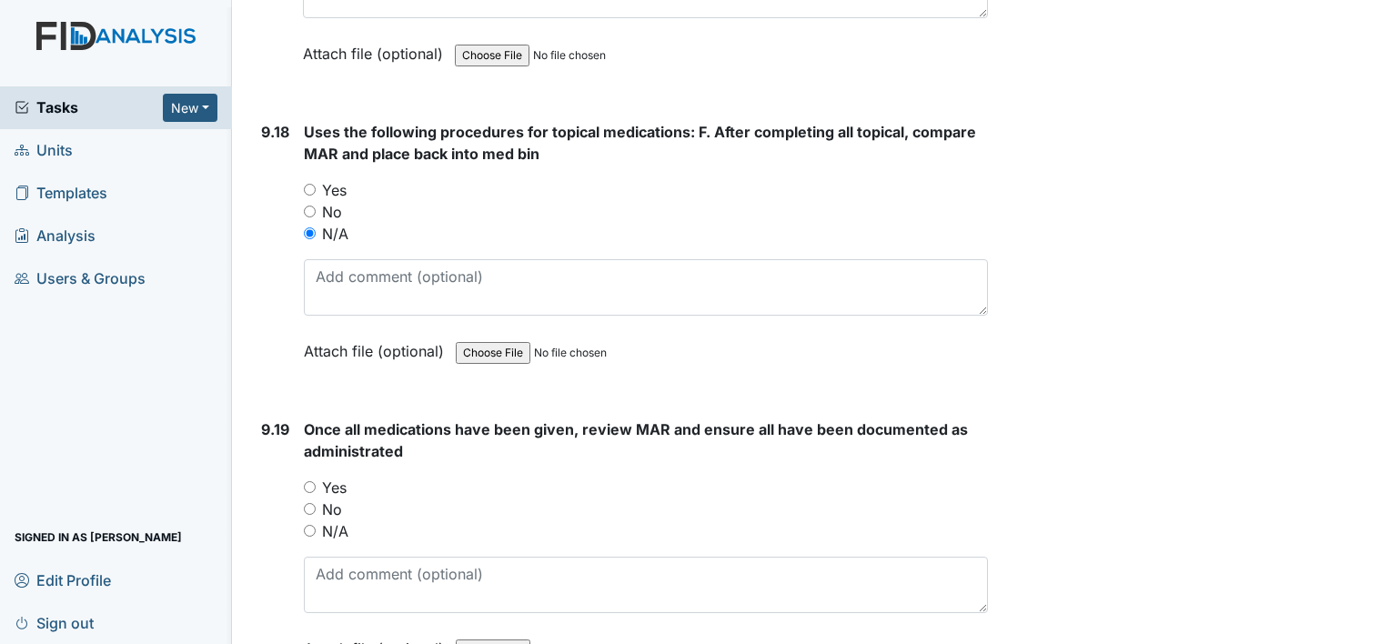
scroll to position [25007, 0]
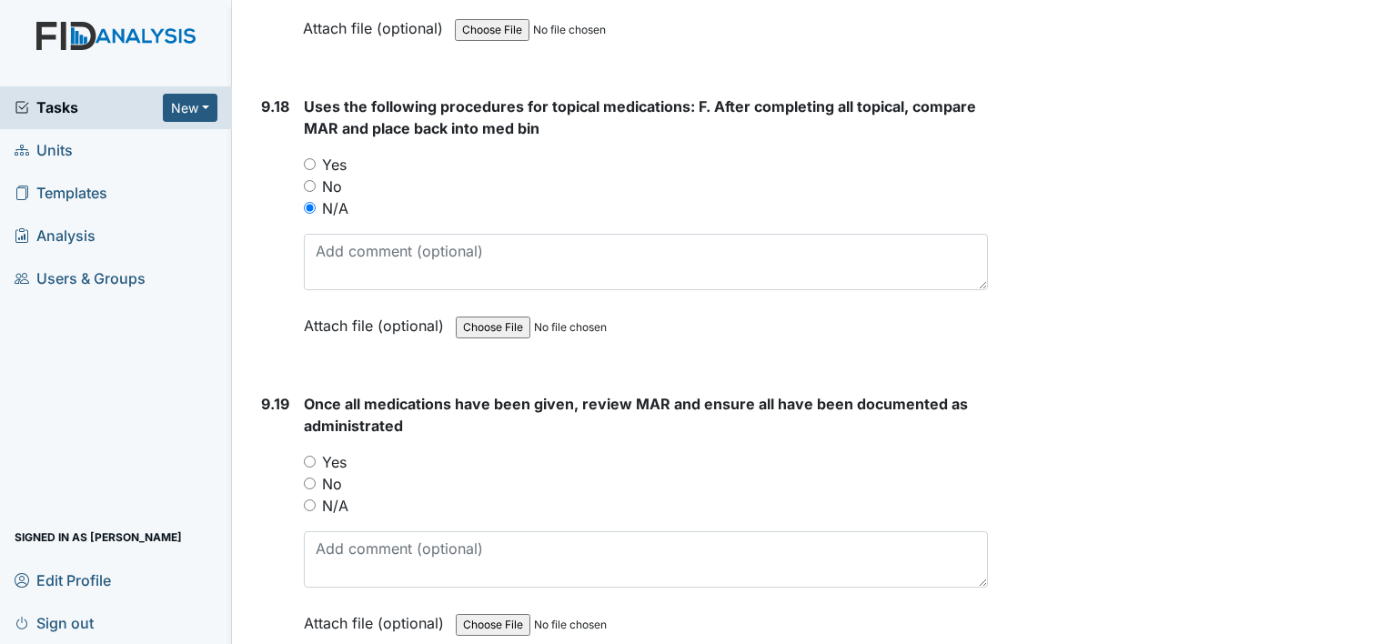
click at [309, 456] on input "Yes" at bounding box center [310, 462] width 12 height 12
radio input "true"
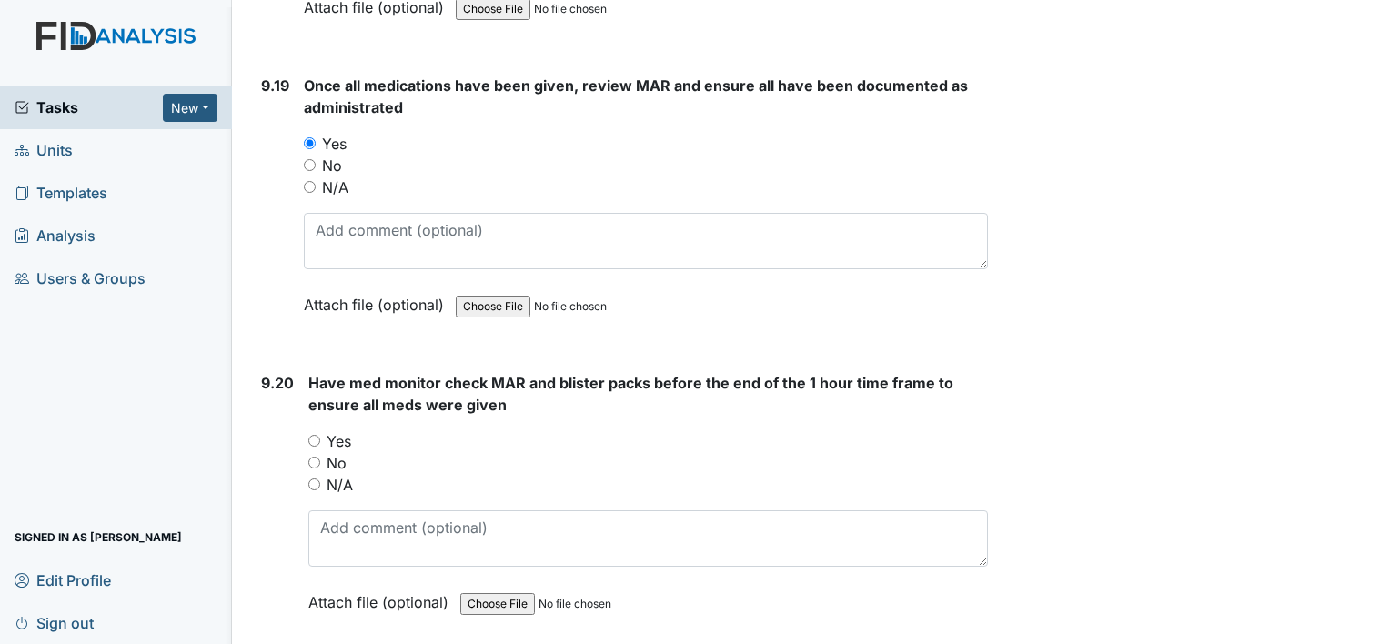
scroll to position [25328, 0]
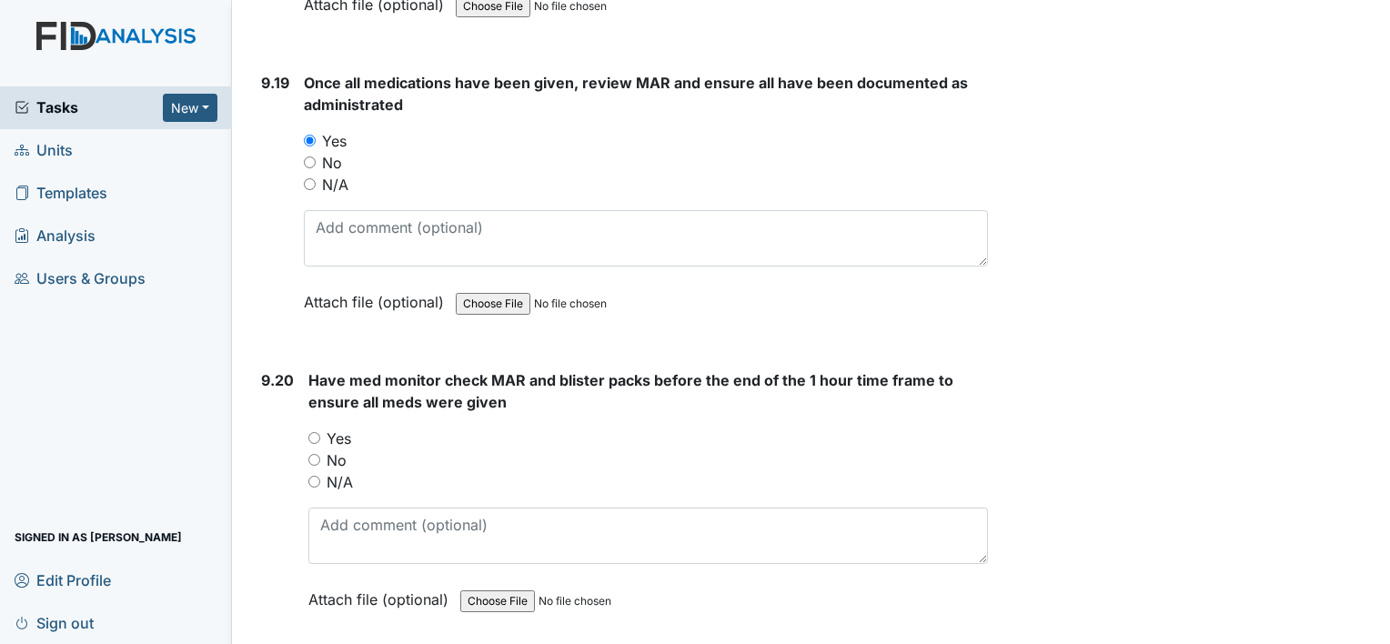
click at [313, 432] on input "Yes" at bounding box center [314, 438] width 12 height 12
radio input "true"
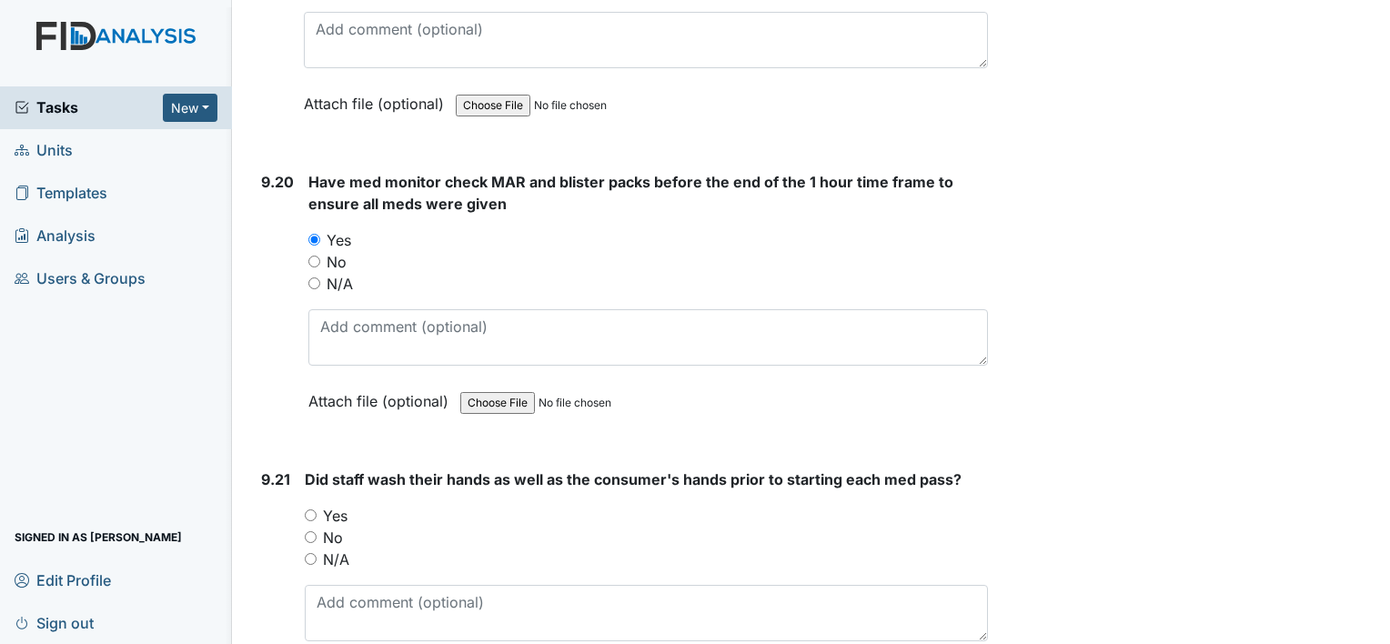
scroll to position [25530, 0]
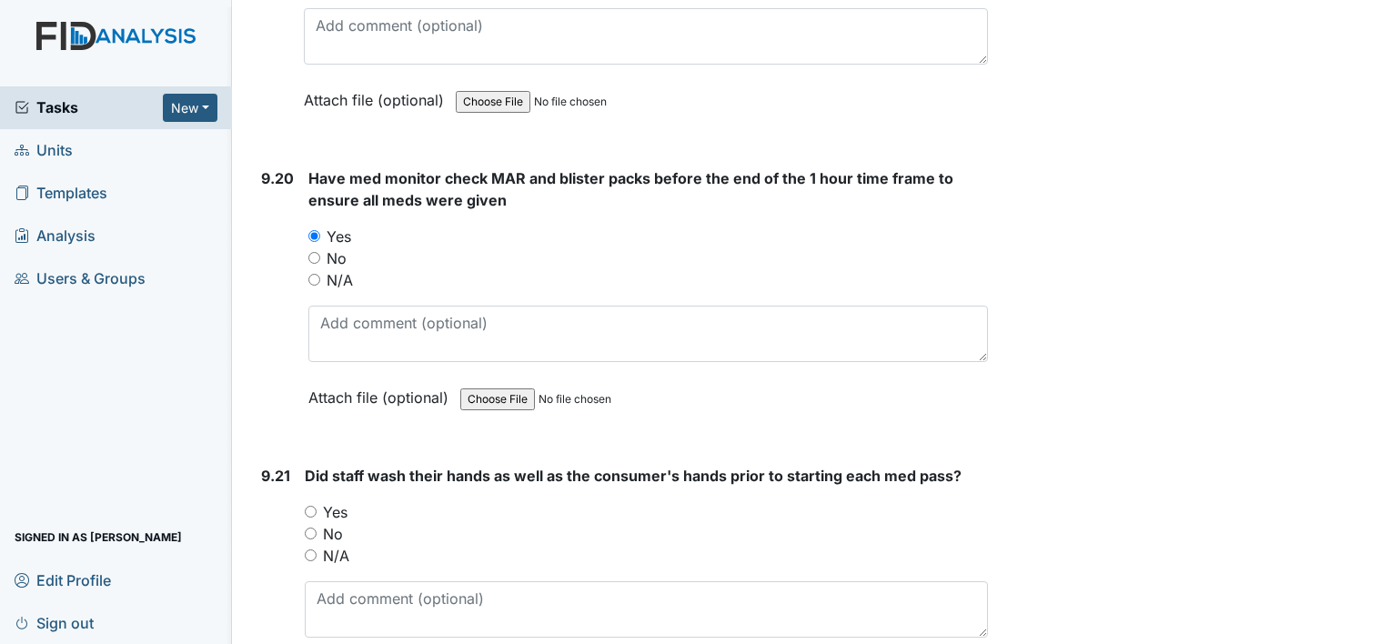
click at [313, 506] on input "Yes" at bounding box center [311, 512] width 12 height 12
radio input "true"
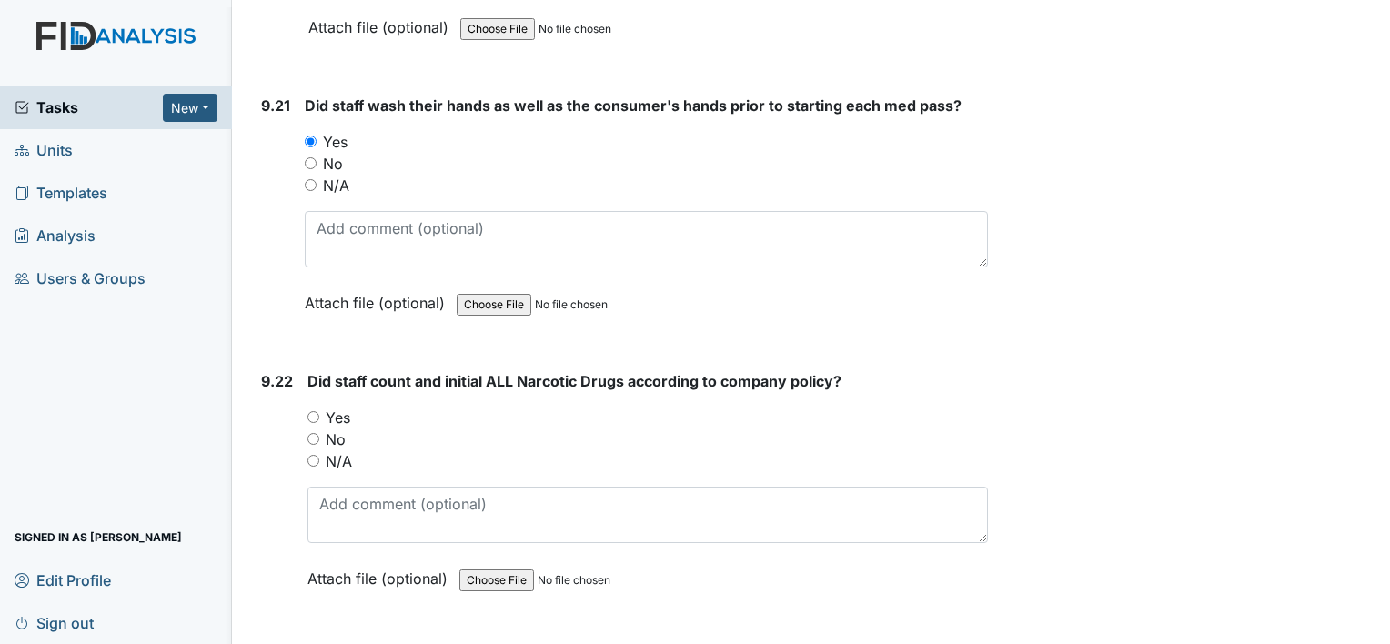
scroll to position [25915, 0]
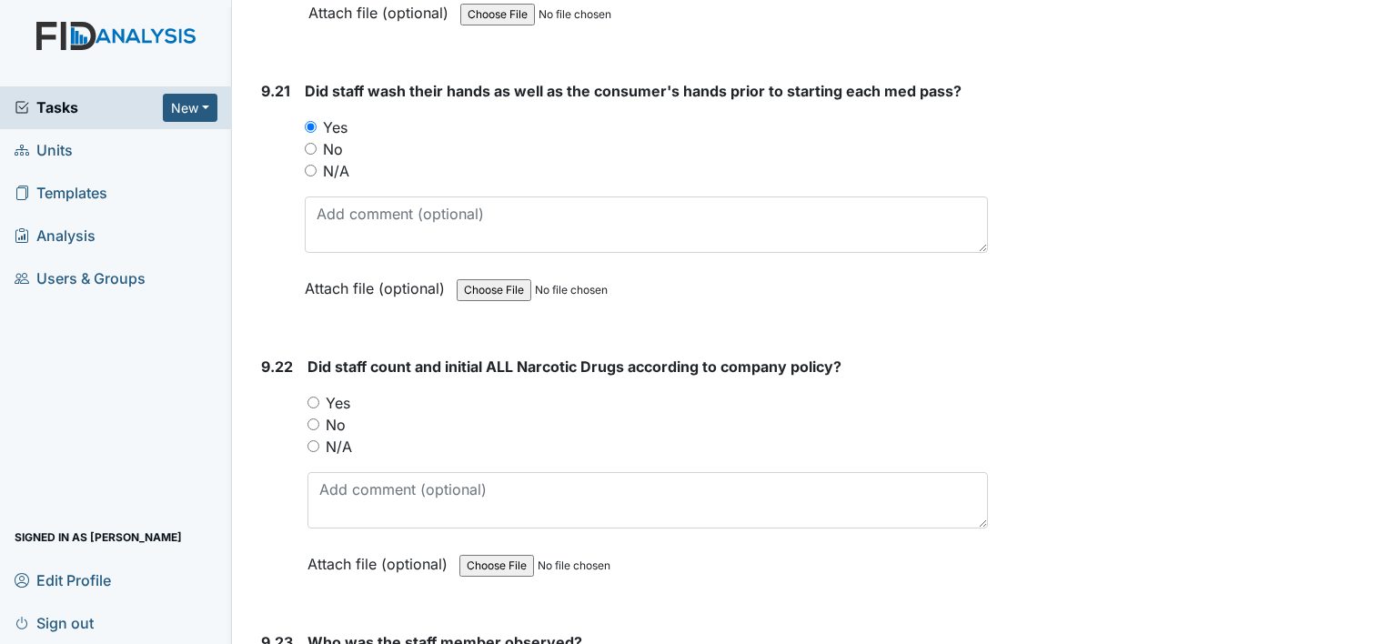
click at [317, 397] on input "Yes" at bounding box center [314, 403] width 12 height 12
radio input "true"
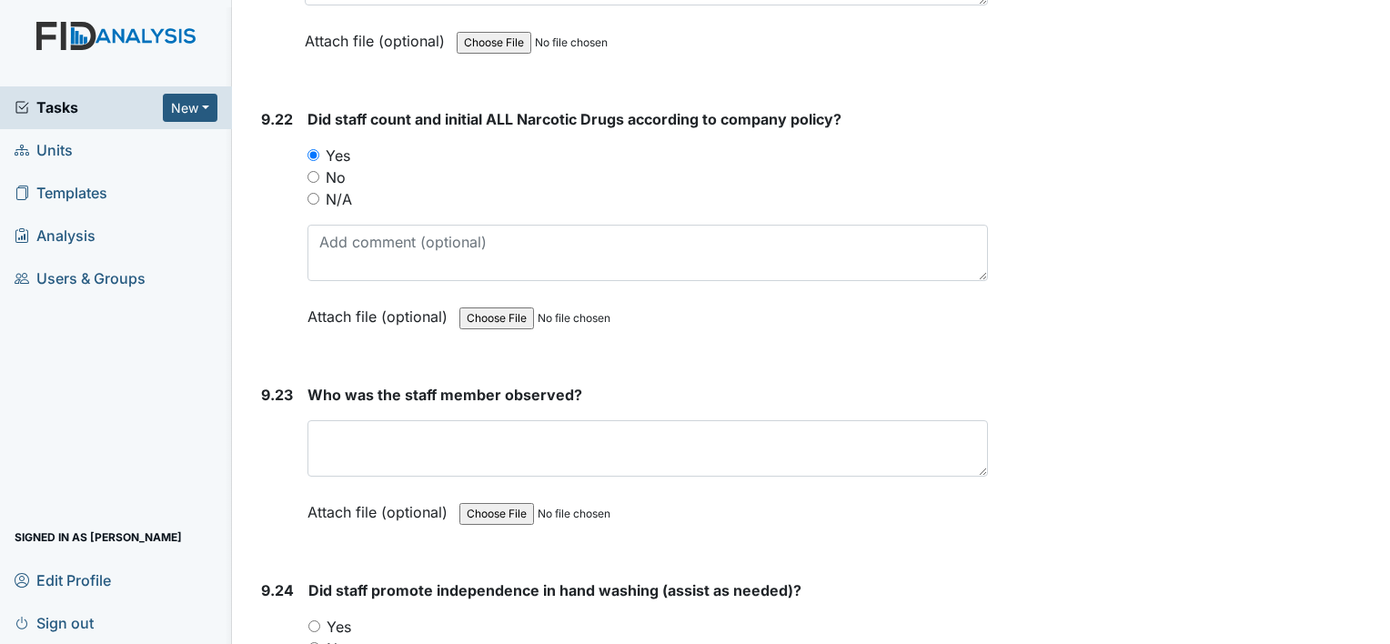
scroll to position [26168, 0]
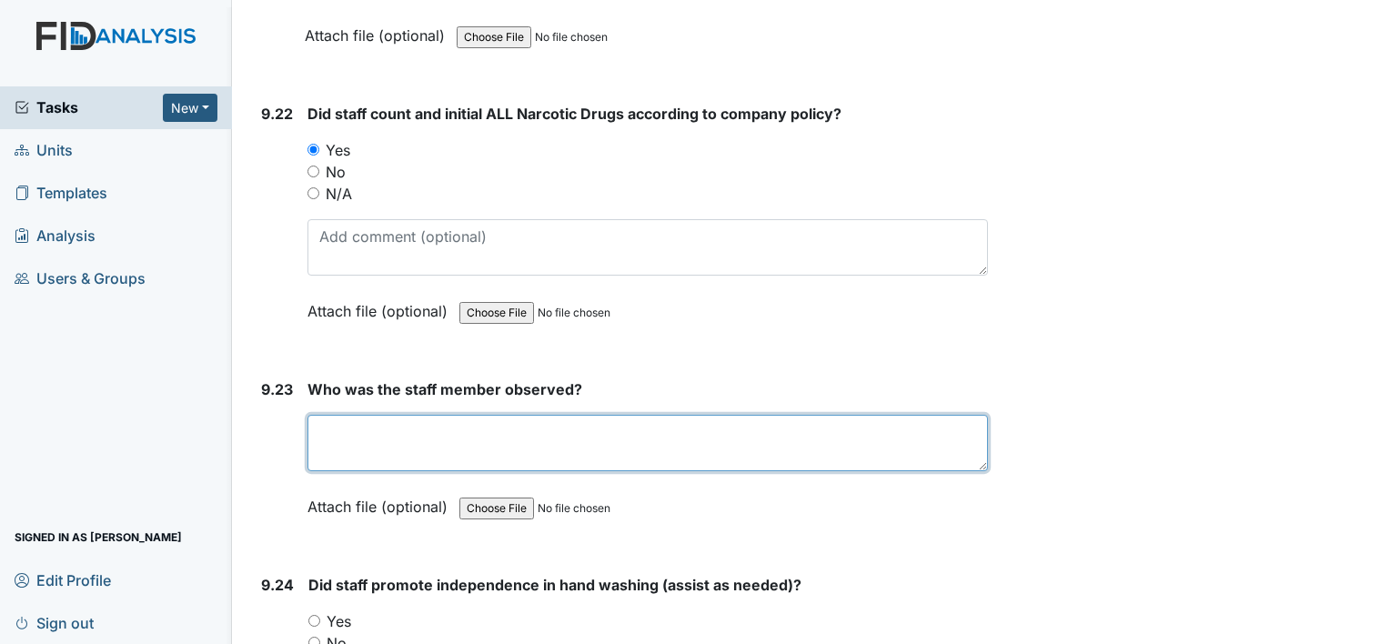
click at [370, 415] on textarea at bounding box center [648, 443] width 681 height 56
type textarea "C"
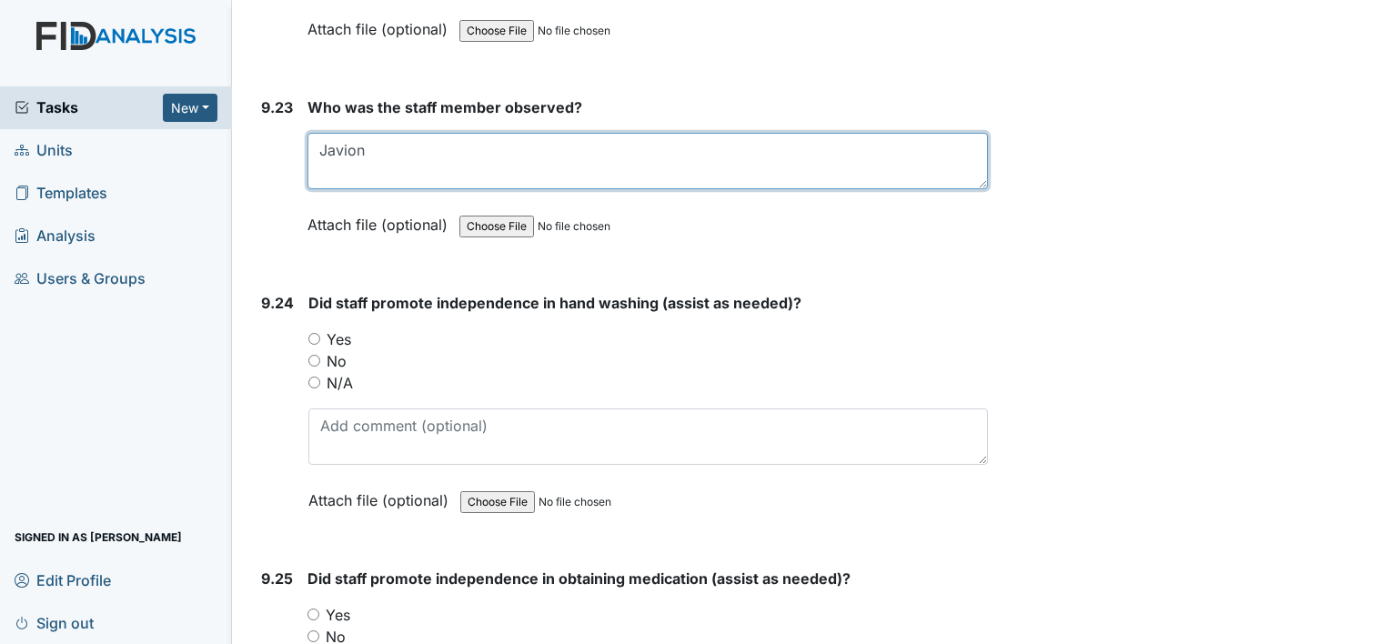
scroll to position [26453, 0]
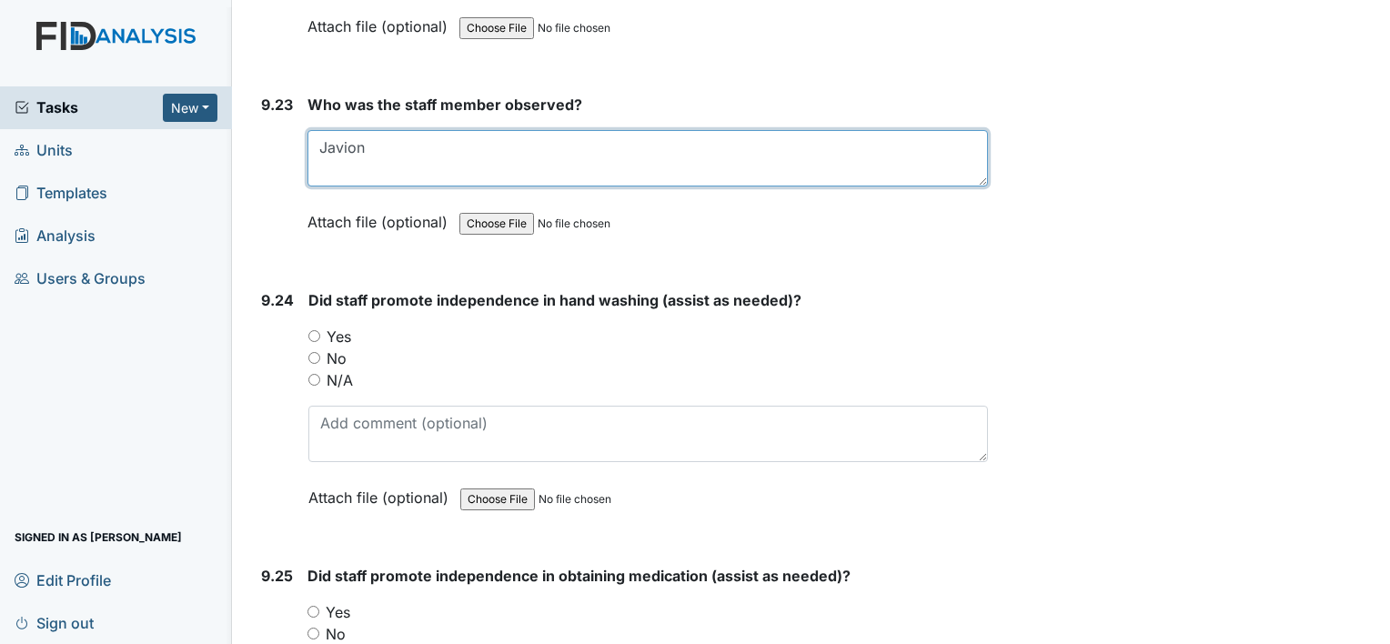
type textarea "Javion"
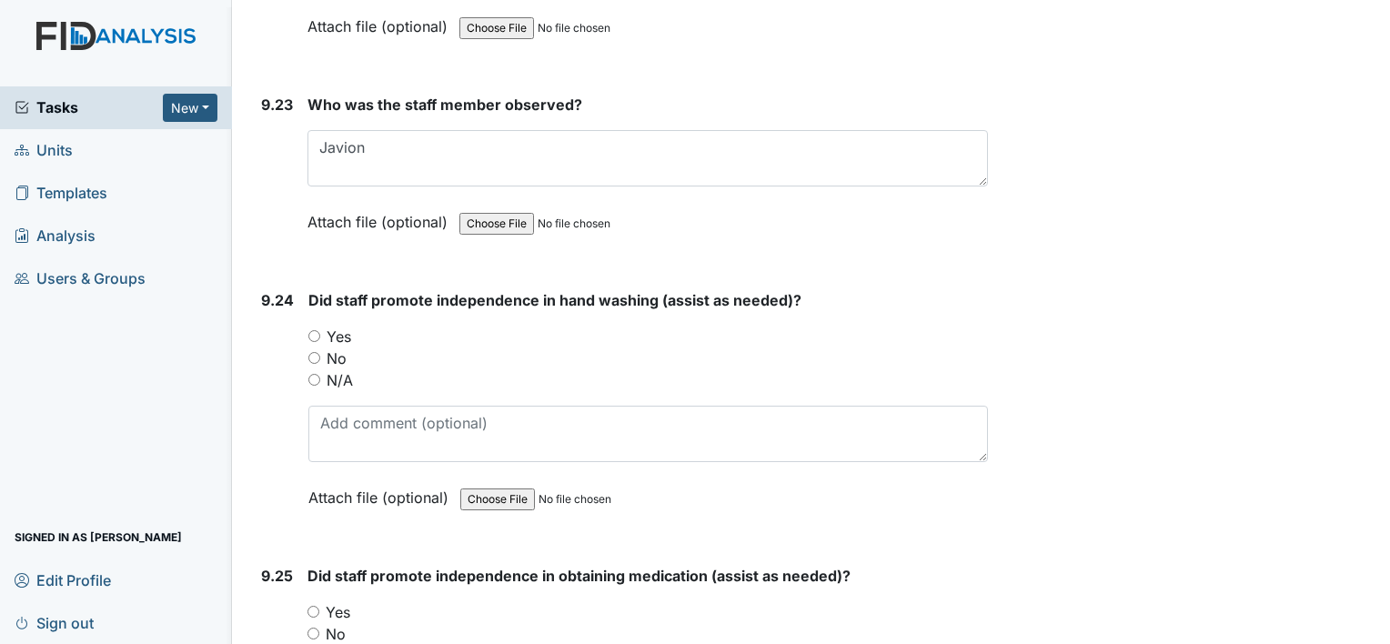
click at [313, 330] on input "Yes" at bounding box center [314, 336] width 12 height 12
radio input "true"
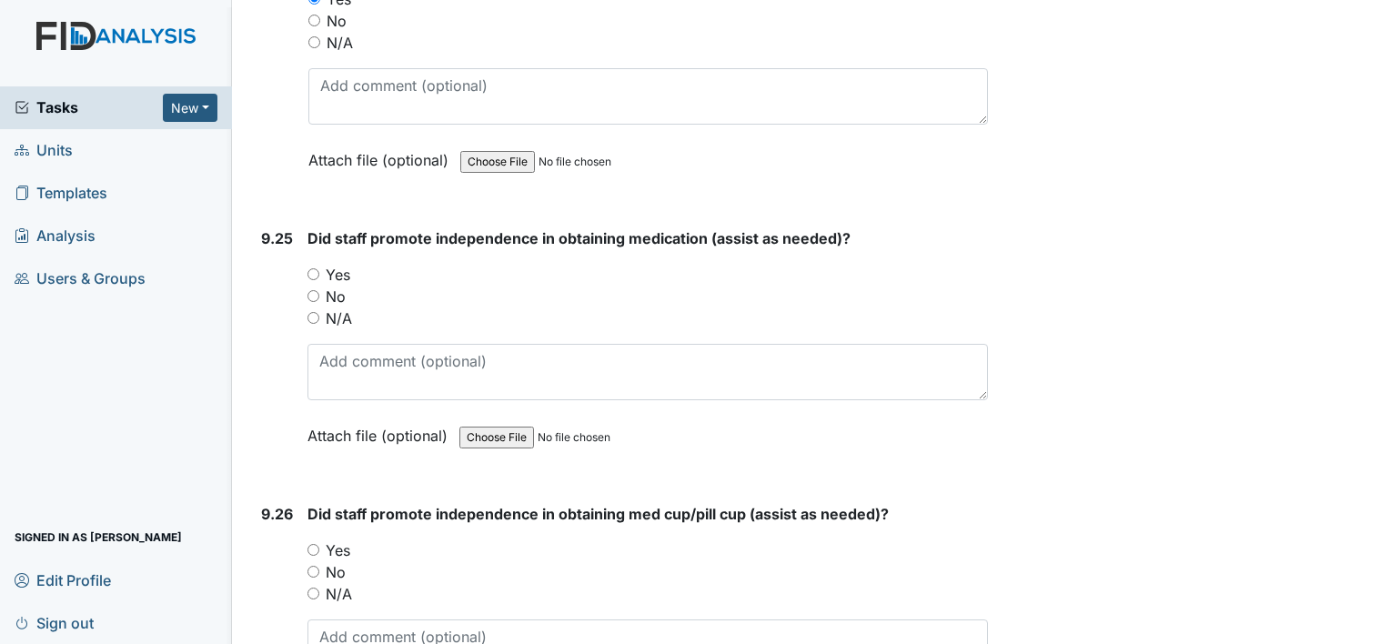
scroll to position [26790, 0]
click at [315, 268] on input "Yes" at bounding box center [314, 274] width 12 height 12
radio input "true"
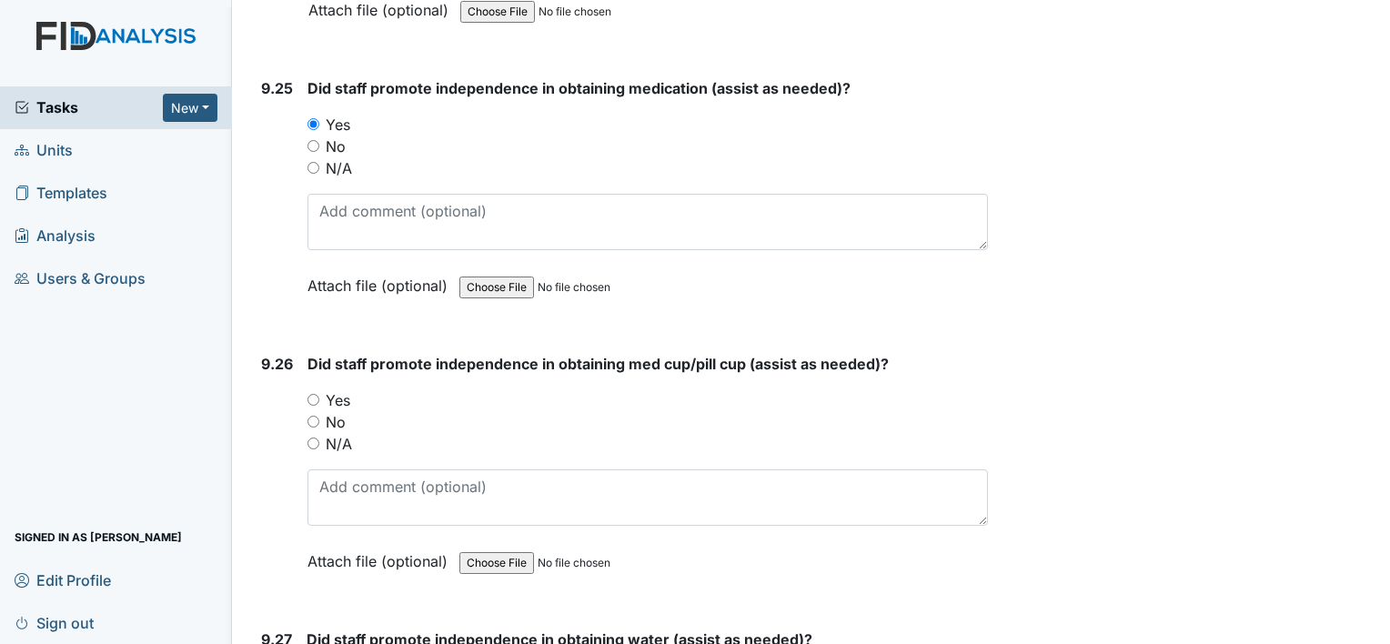
scroll to position [26948, 0]
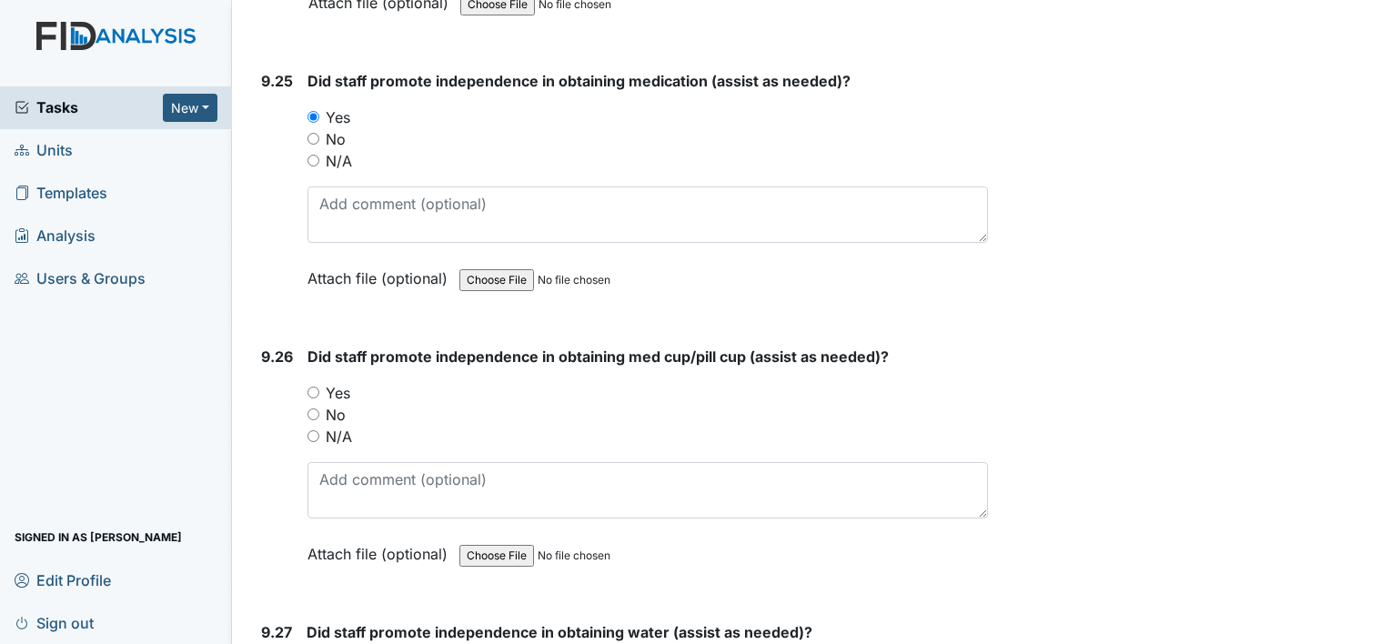
click at [316, 387] on input "Yes" at bounding box center [314, 393] width 12 height 12
radio input "true"
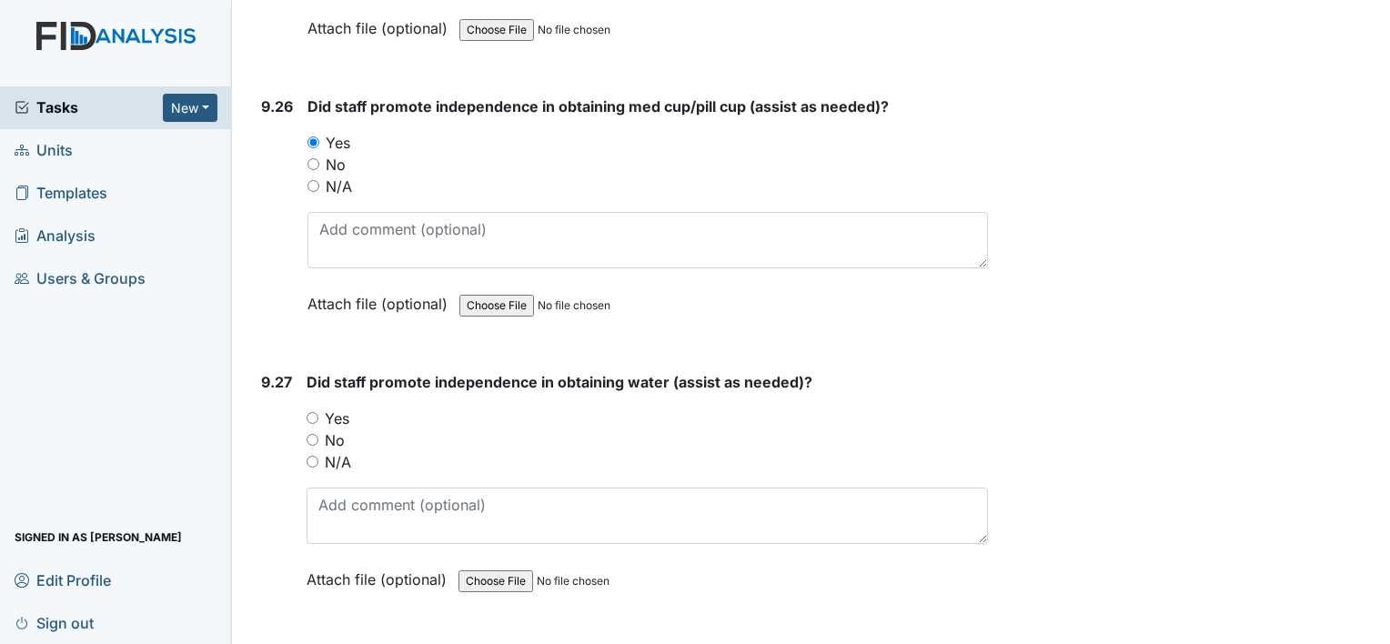
scroll to position [27210, 0]
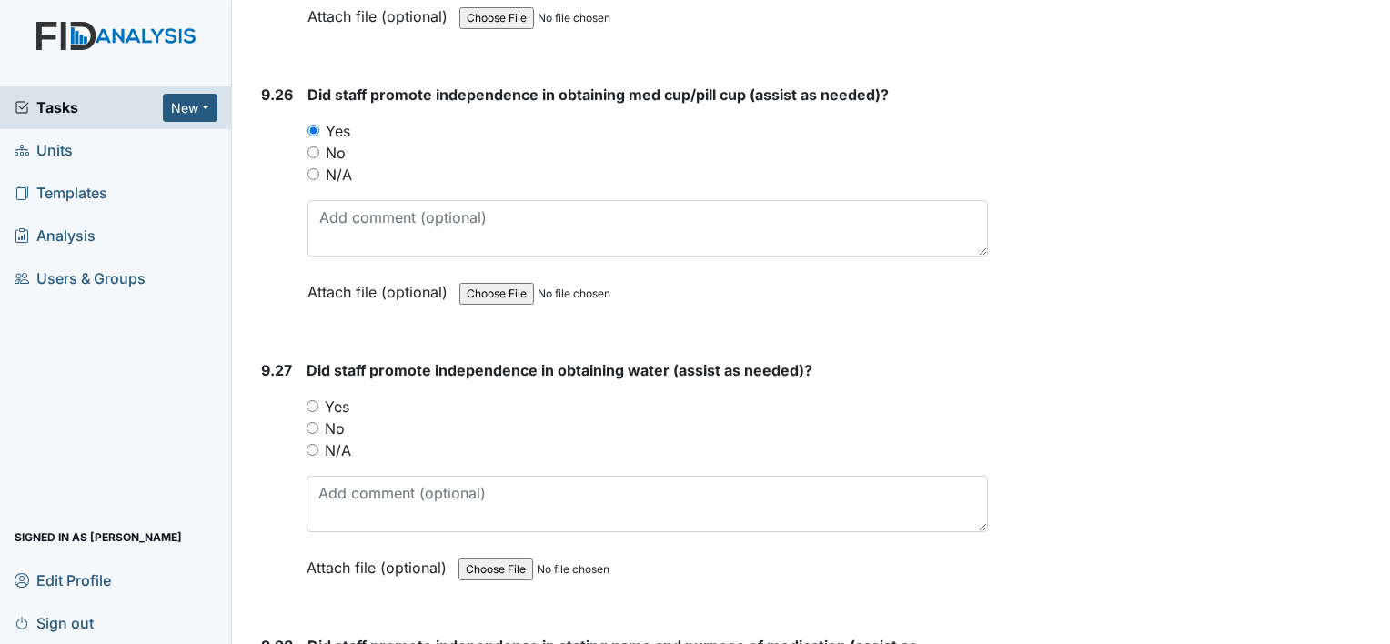
click at [314, 400] on input "Yes" at bounding box center [313, 406] width 12 height 12
radio input "true"
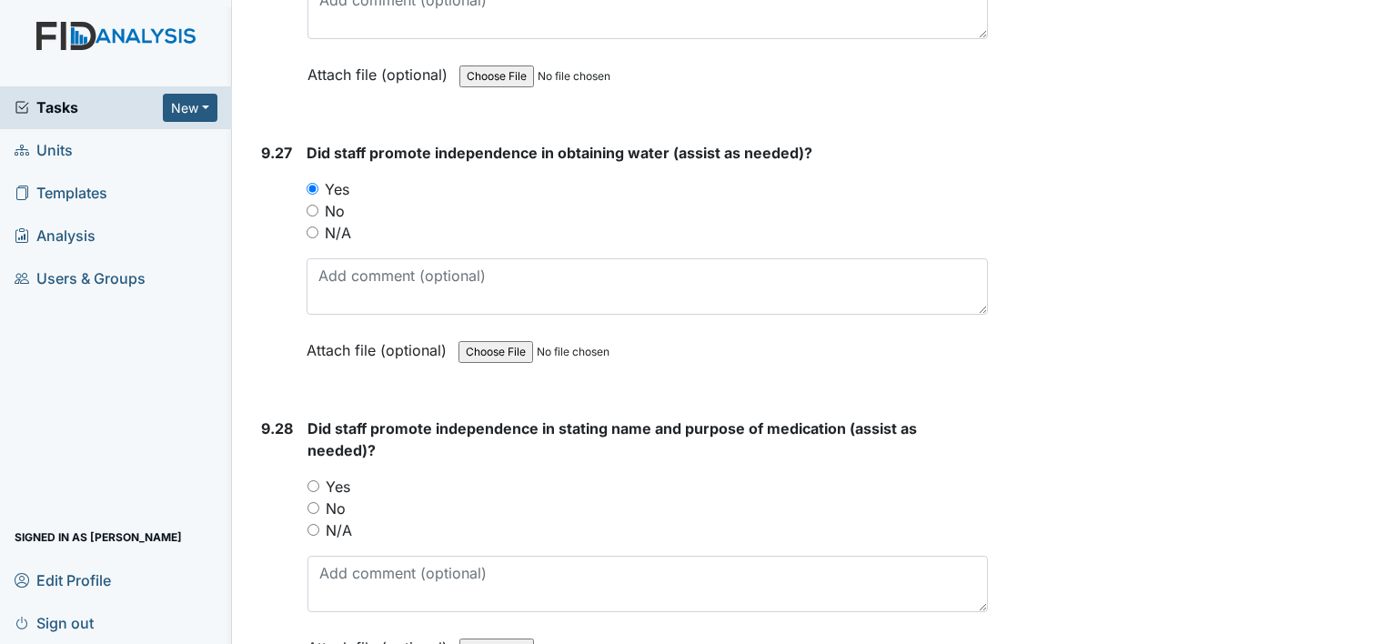
scroll to position [27427, 0]
click at [319, 480] on input "Yes" at bounding box center [314, 486] width 12 height 12
radio input "true"
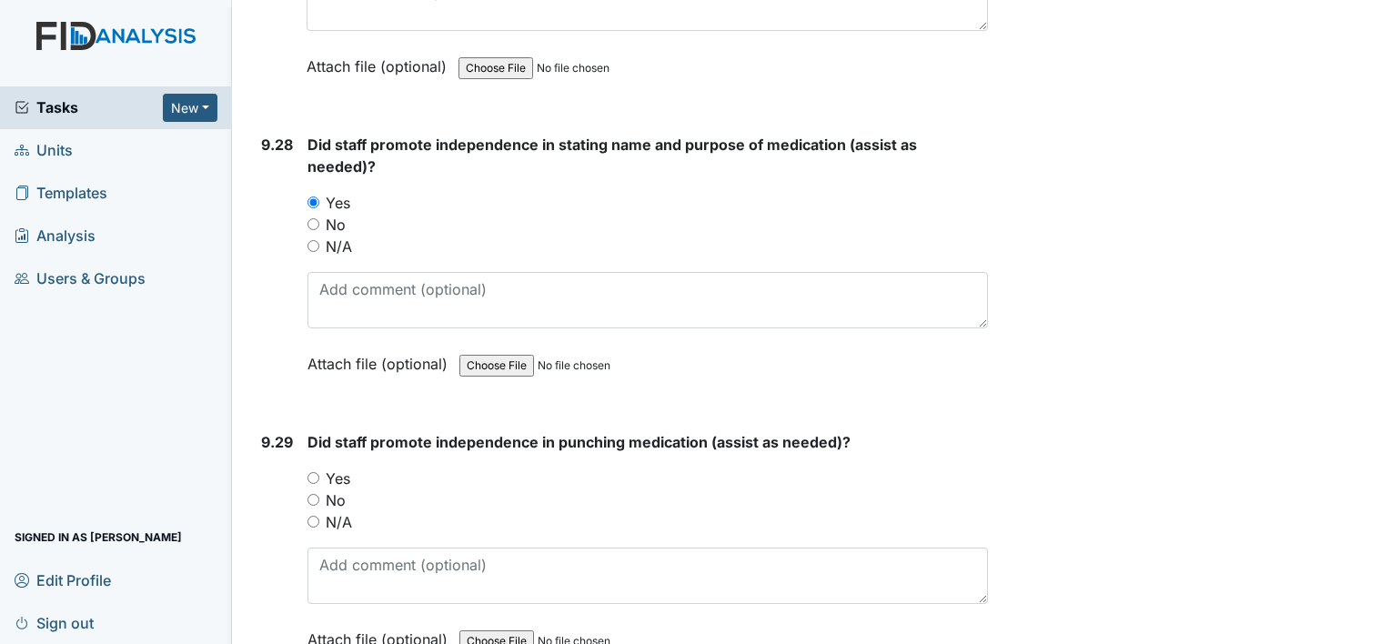
scroll to position [27720, 0]
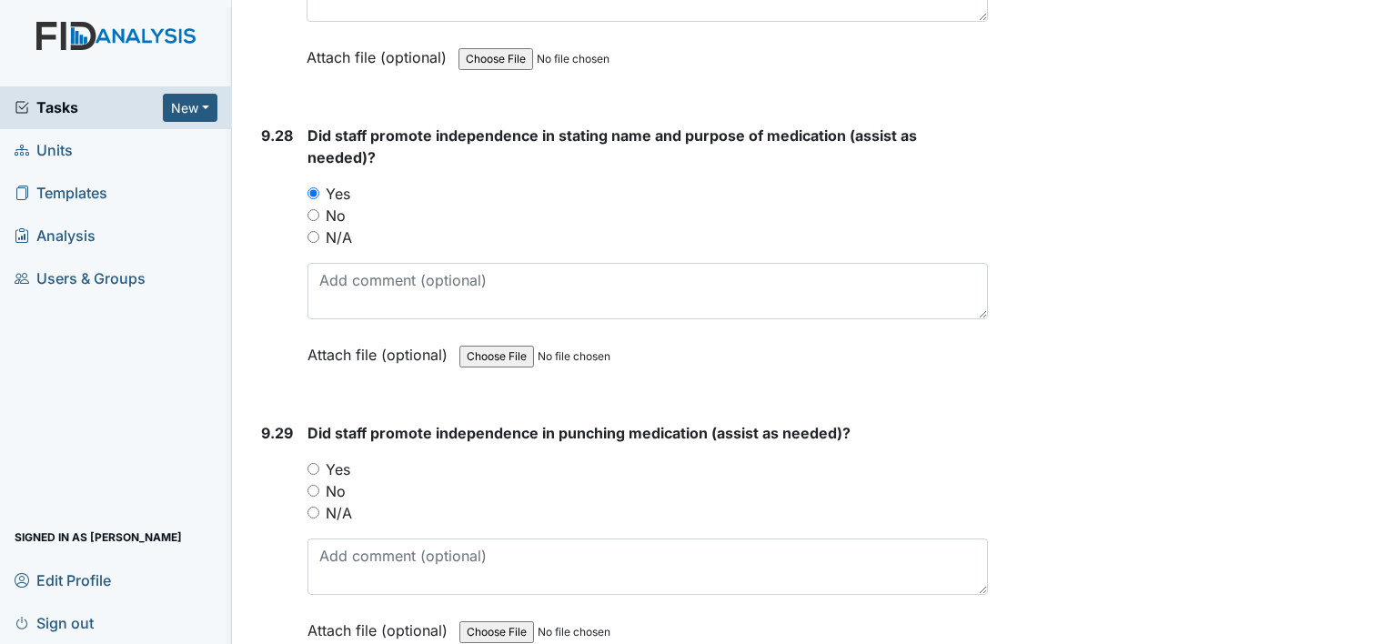
click at [316, 463] on input "Yes" at bounding box center [314, 469] width 12 height 12
radio input "true"
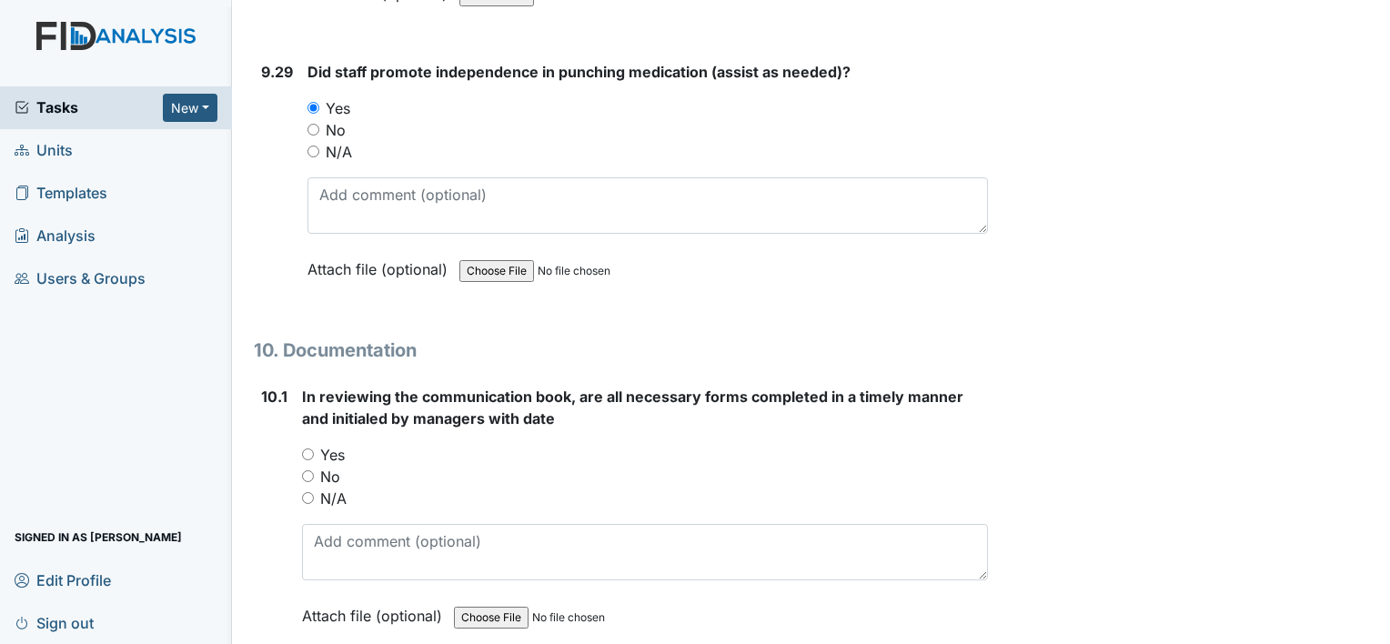
scroll to position [28083, 0]
click at [311, 448] on input "Yes" at bounding box center [308, 454] width 12 height 12
radio input "true"
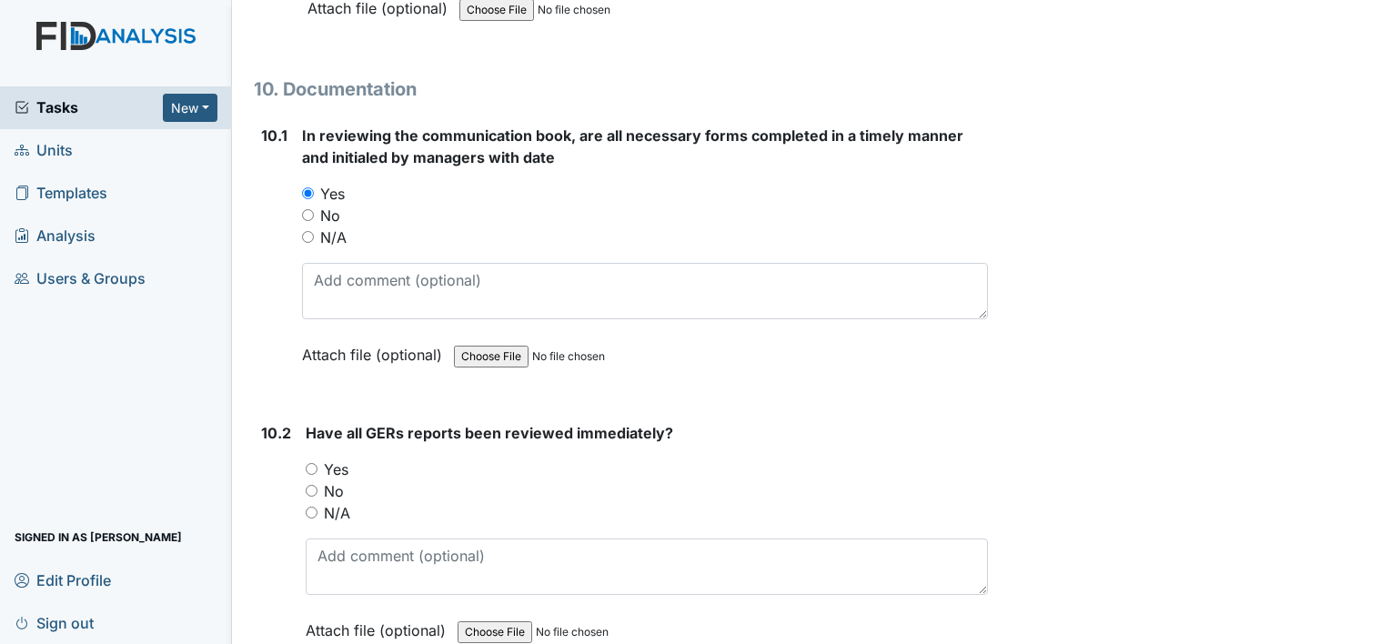
scroll to position [28345, 0]
click at [315, 505] on input "N/A" at bounding box center [312, 511] width 12 height 12
radio input "true"
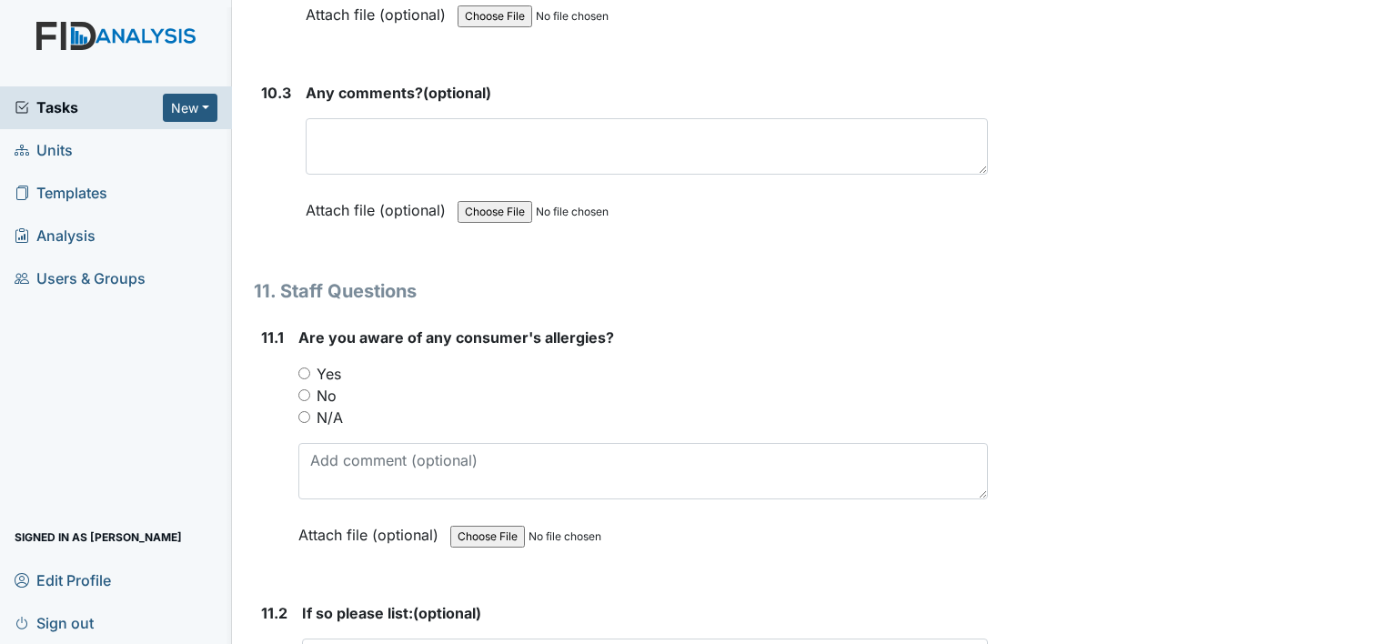
scroll to position [28963, 0]
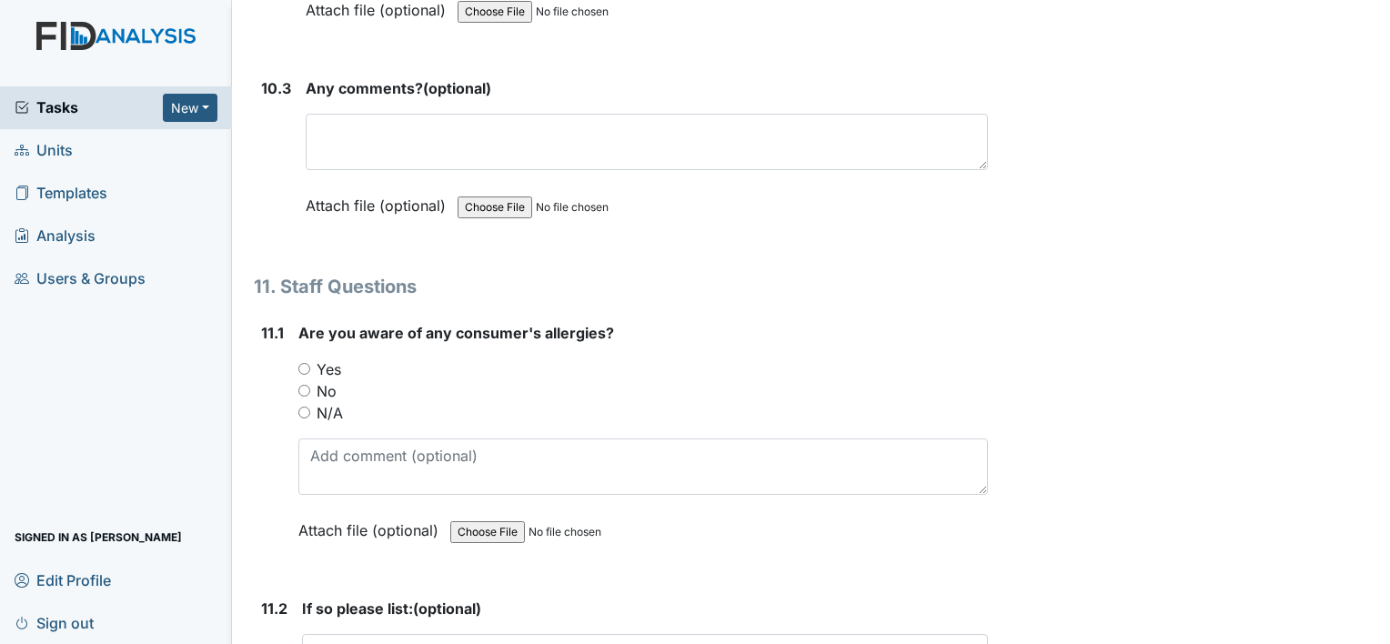
click at [303, 363] on input "Yes" at bounding box center [304, 369] width 12 height 12
radio input "true"
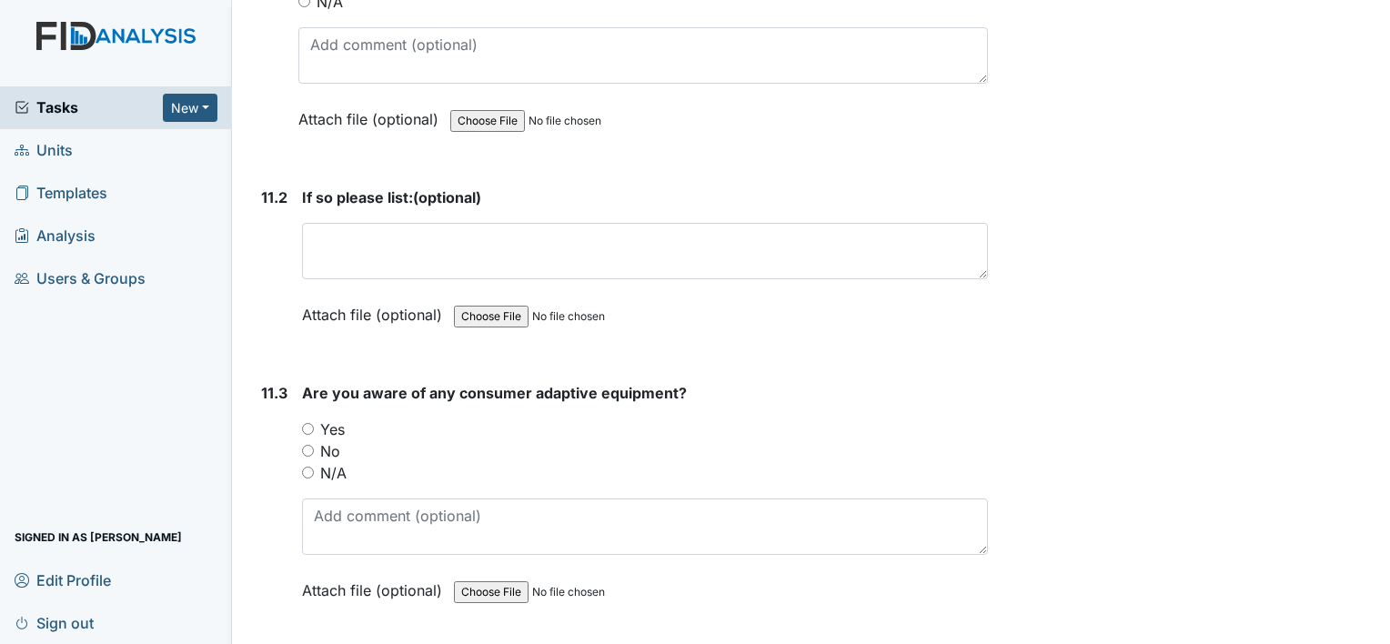
scroll to position [29428, 0]
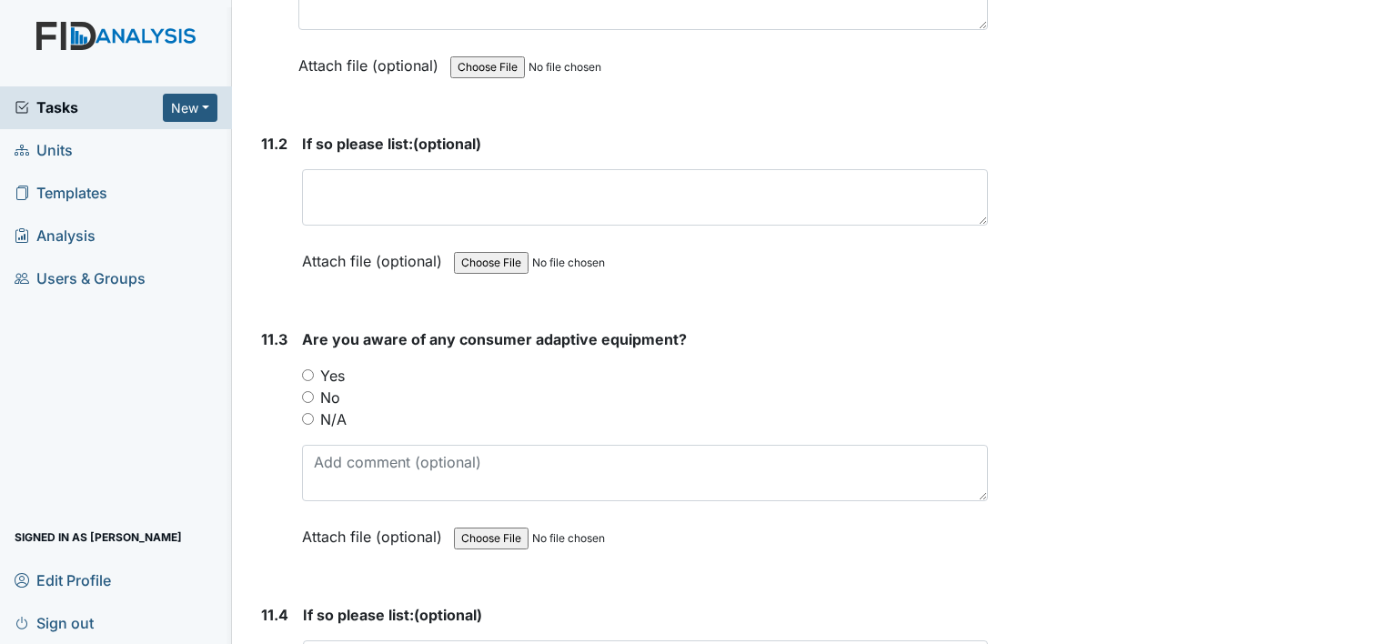
click at [309, 369] on input "Yes" at bounding box center [308, 375] width 12 height 12
radio input "true"
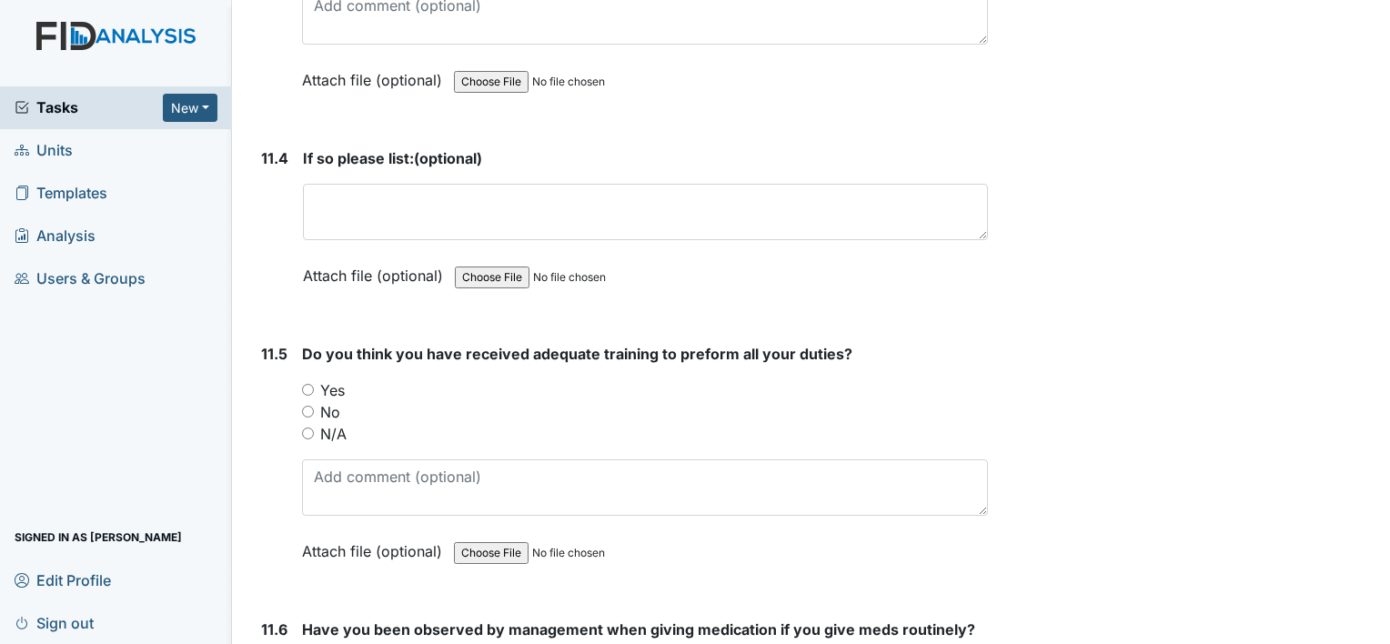
scroll to position [29894, 0]
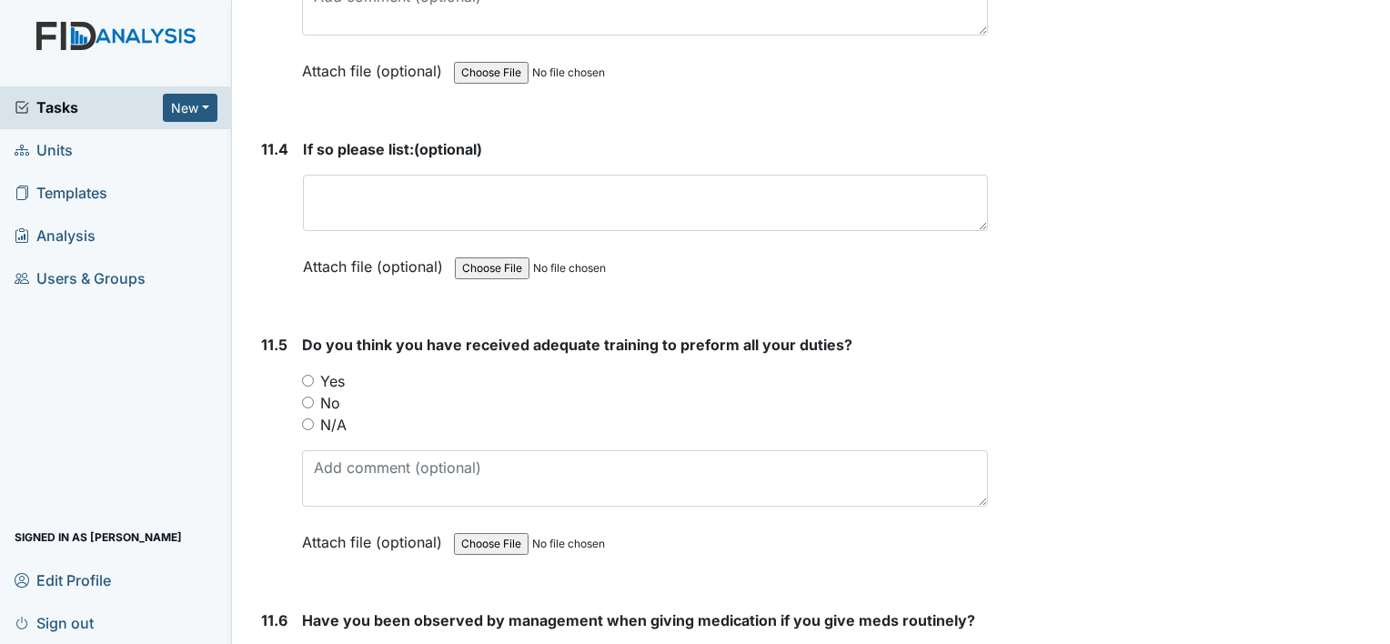
click at [312, 375] on input "Yes" at bounding box center [308, 381] width 12 height 12
radio input "true"
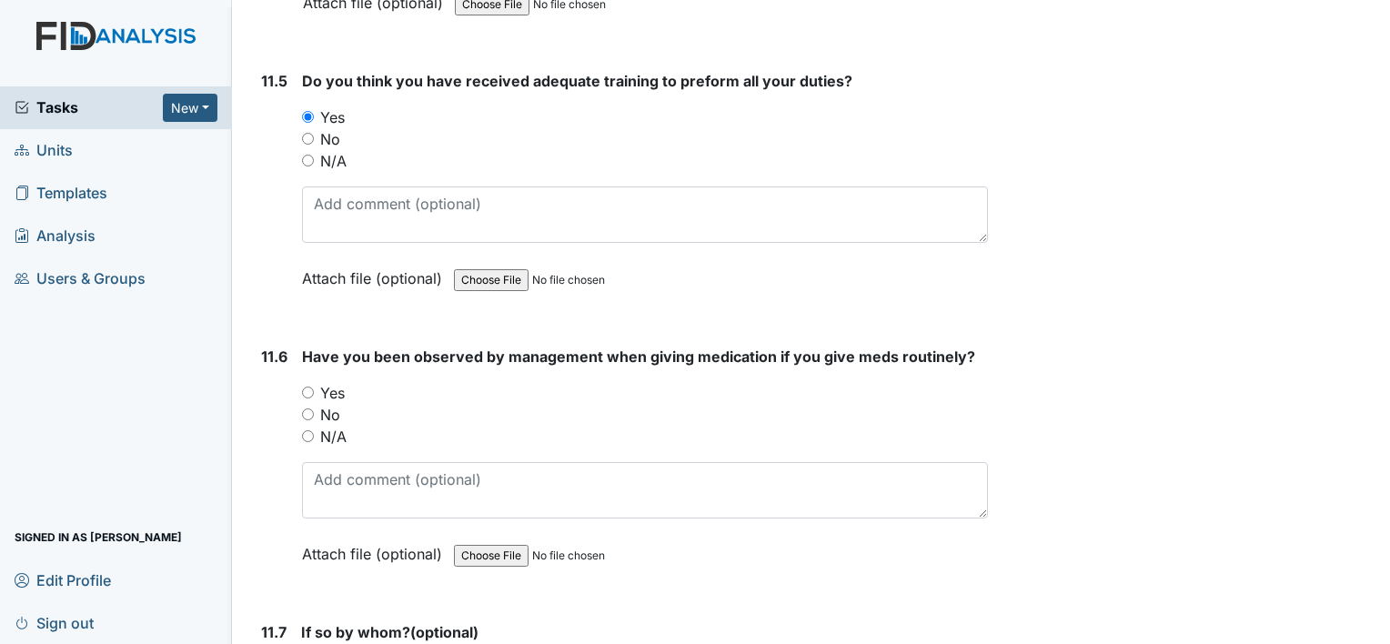
click at [308, 387] on input "Yes" at bounding box center [308, 393] width 12 height 12
radio input "true"
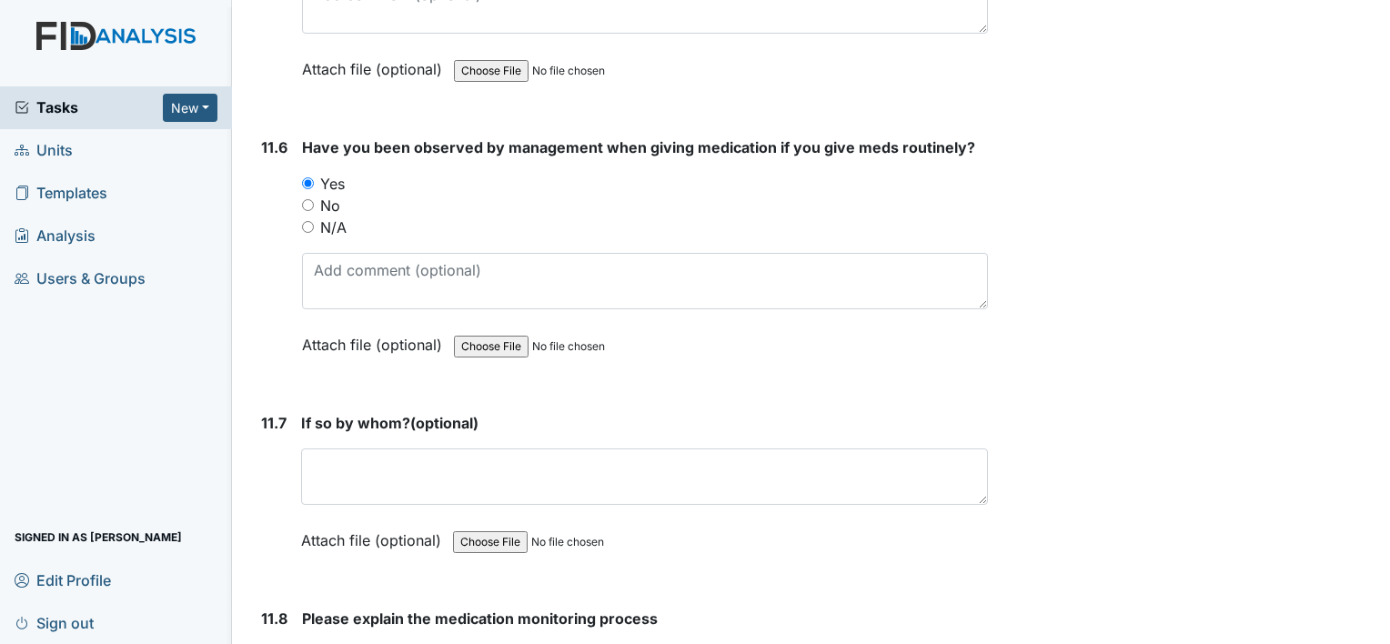
scroll to position [30368, 0]
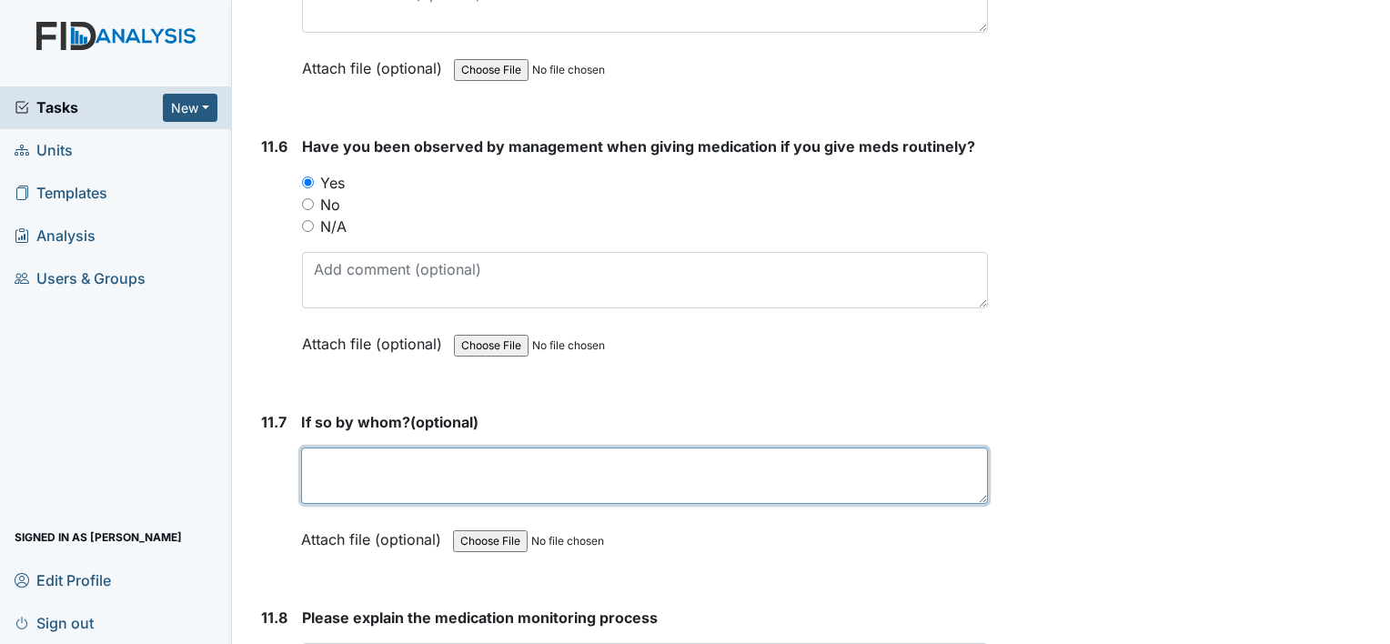
click at [357, 448] on textarea at bounding box center [644, 476] width 687 height 56
type textarea "S"
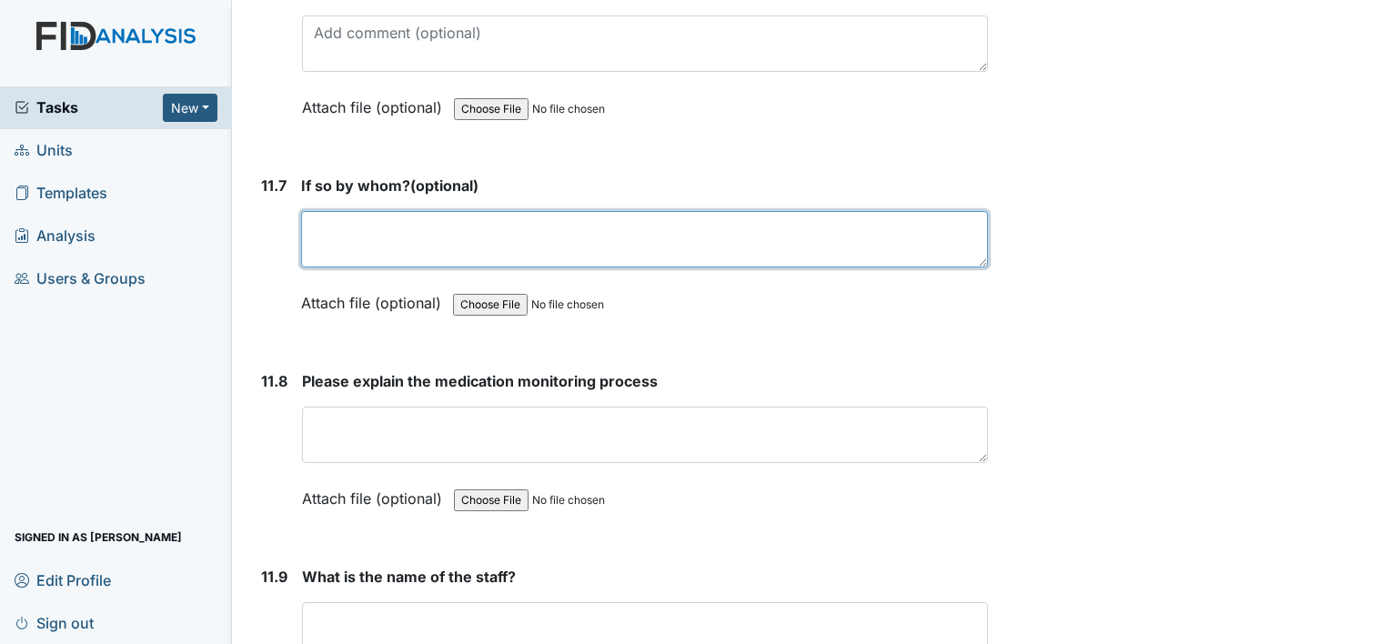
scroll to position [30606, 0]
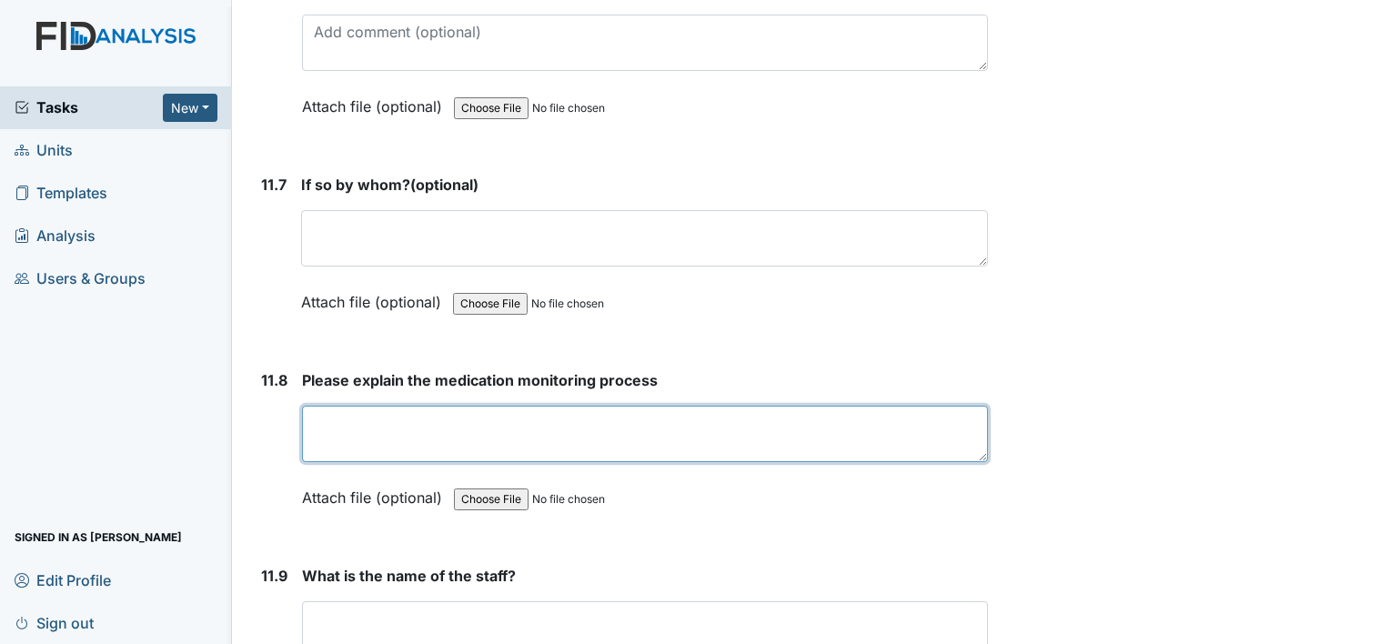
click at [341, 406] on textarea at bounding box center [645, 434] width 686 height 56
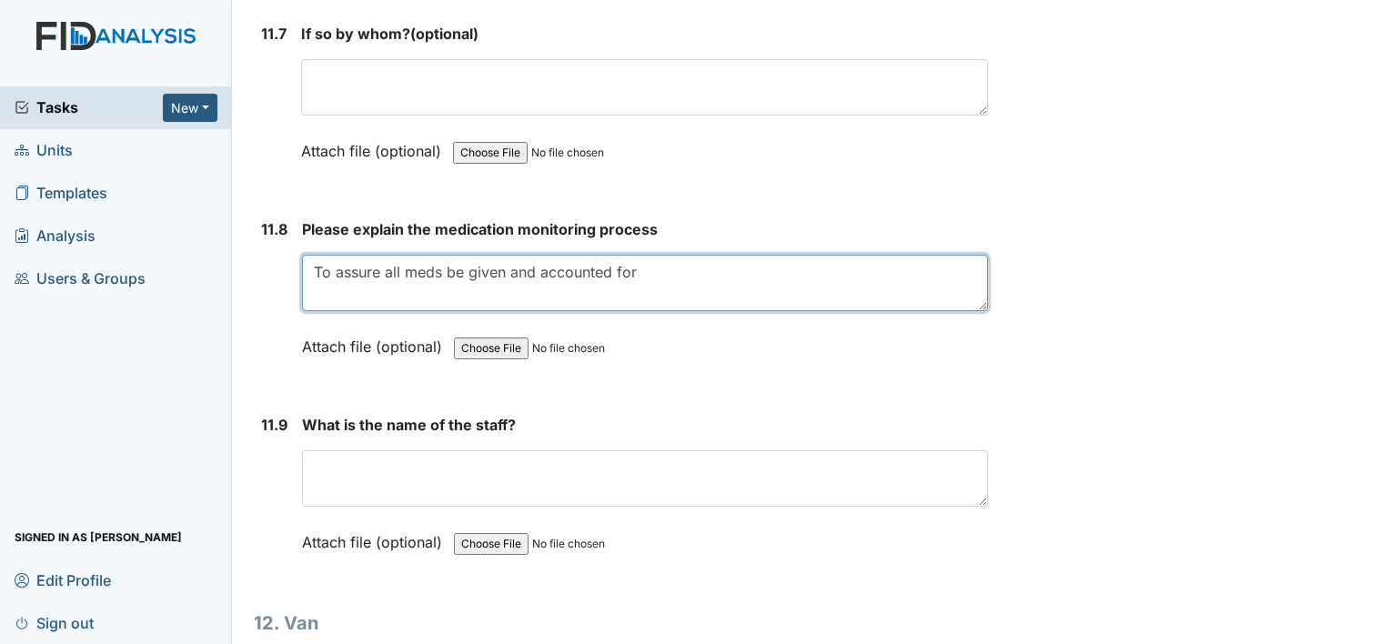
scroll to position [30762, 0]
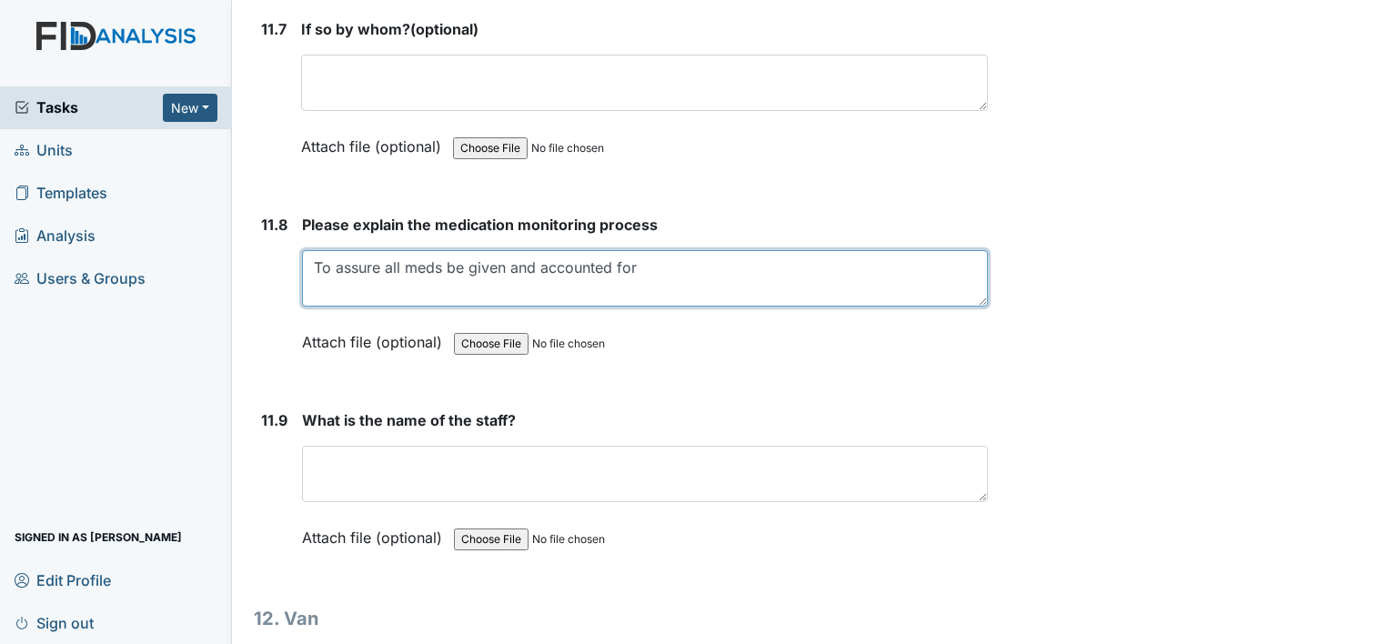
type textarea "To assure all meds be given and accounted for"
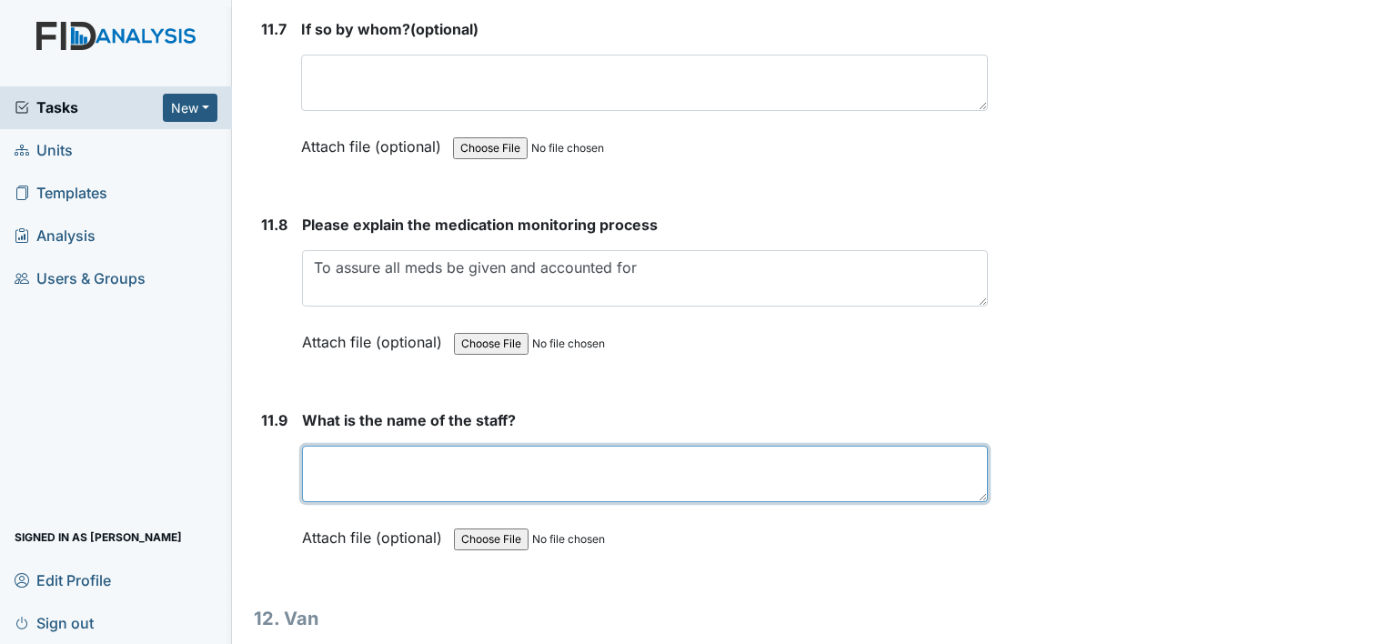
click at [470, 446] on textarea at bounding box center [645, 474] width 686 height 56
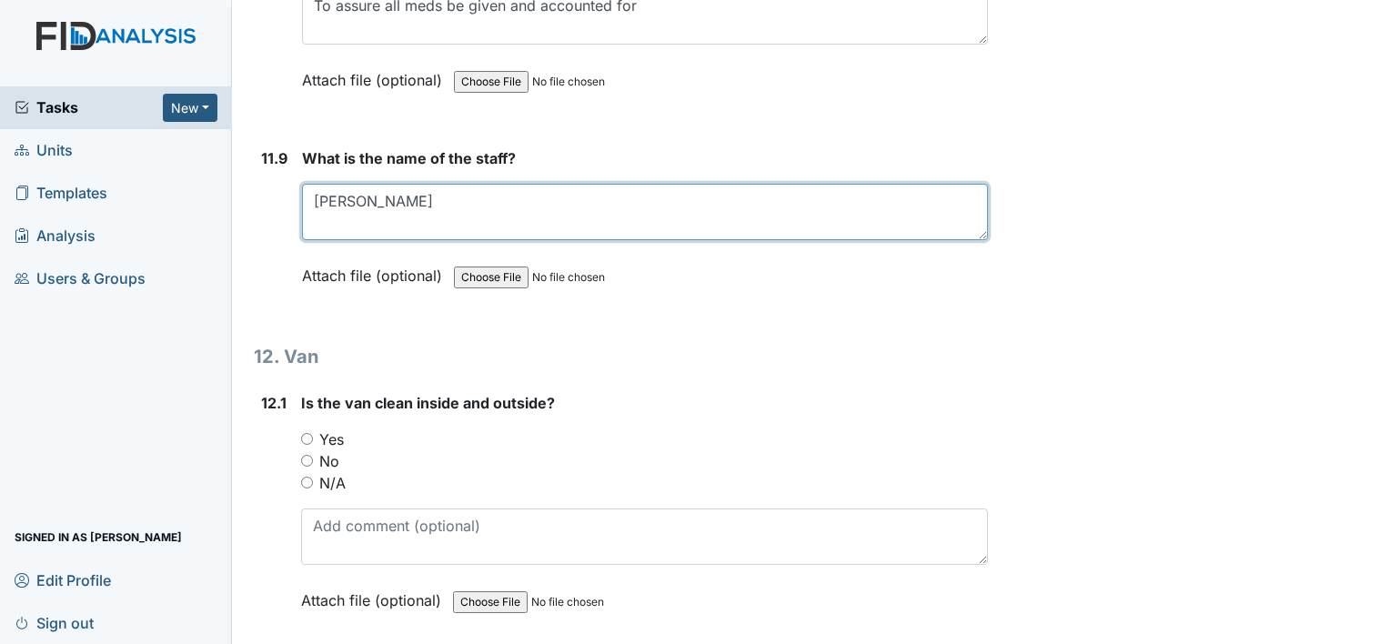
type textarea "[PERSON_NAME]"
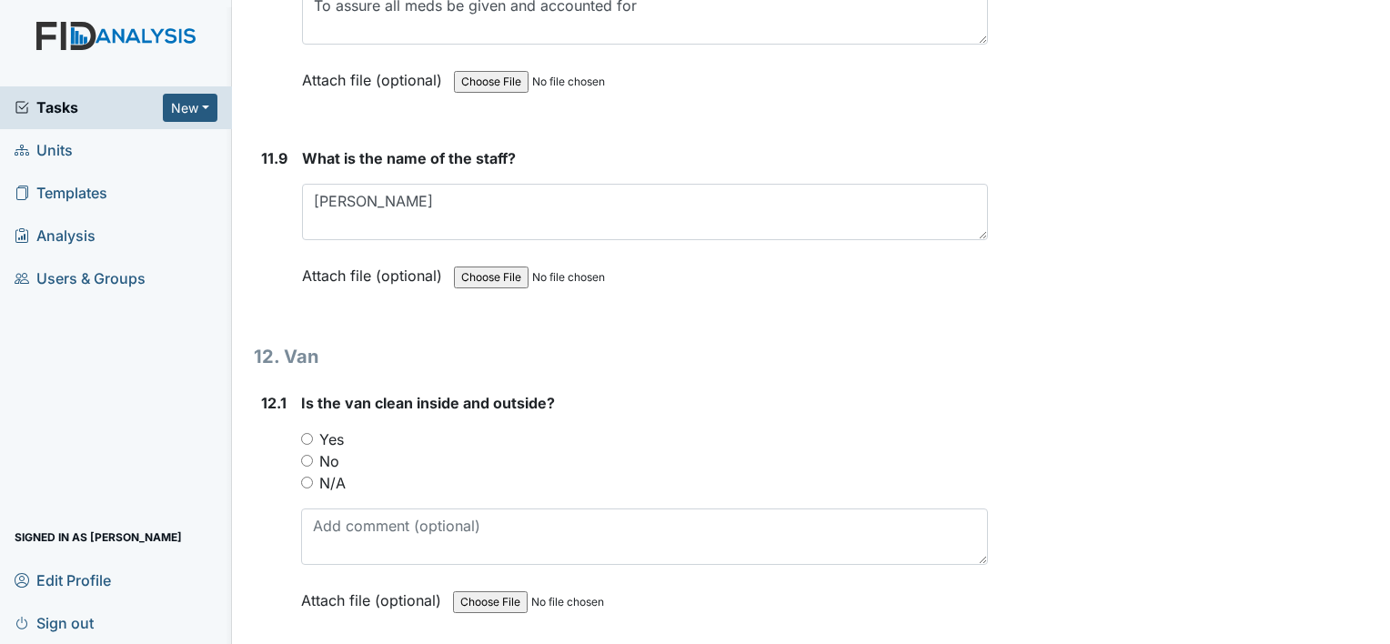
click at [304, 433] on input "Yes" at bounding box center [307, 439] width 12 height 12
radio input "true"
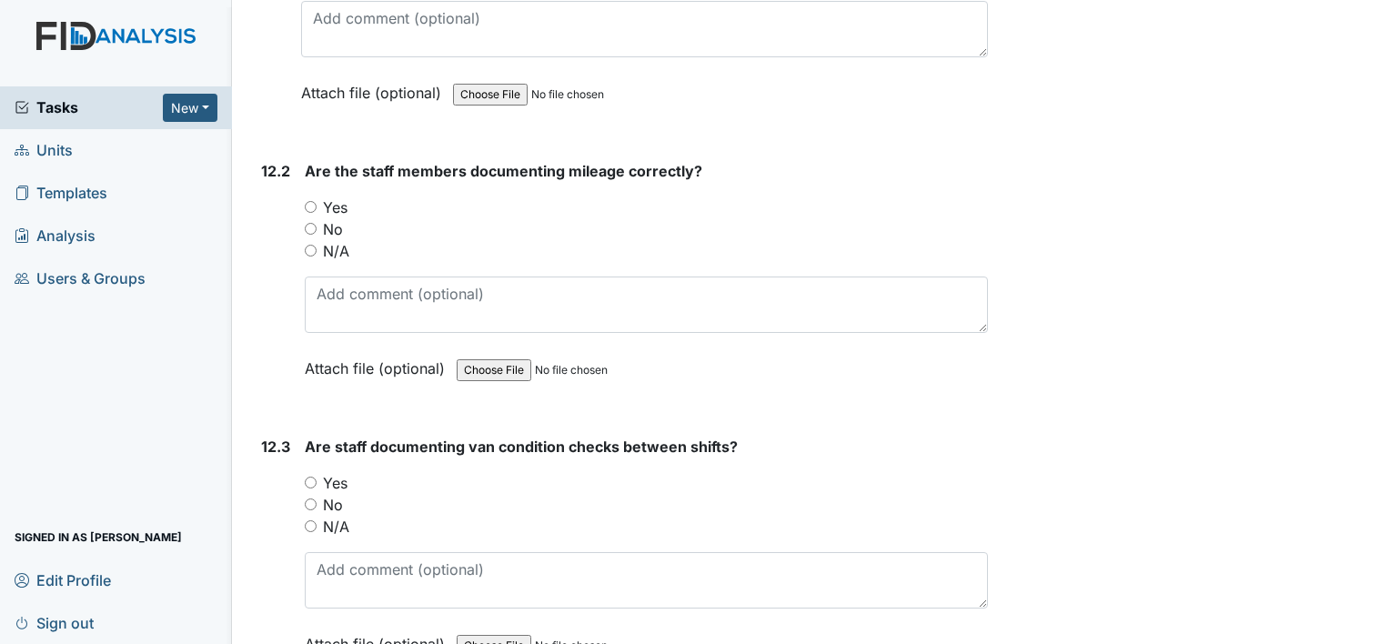
scroll to position [31537, 0]
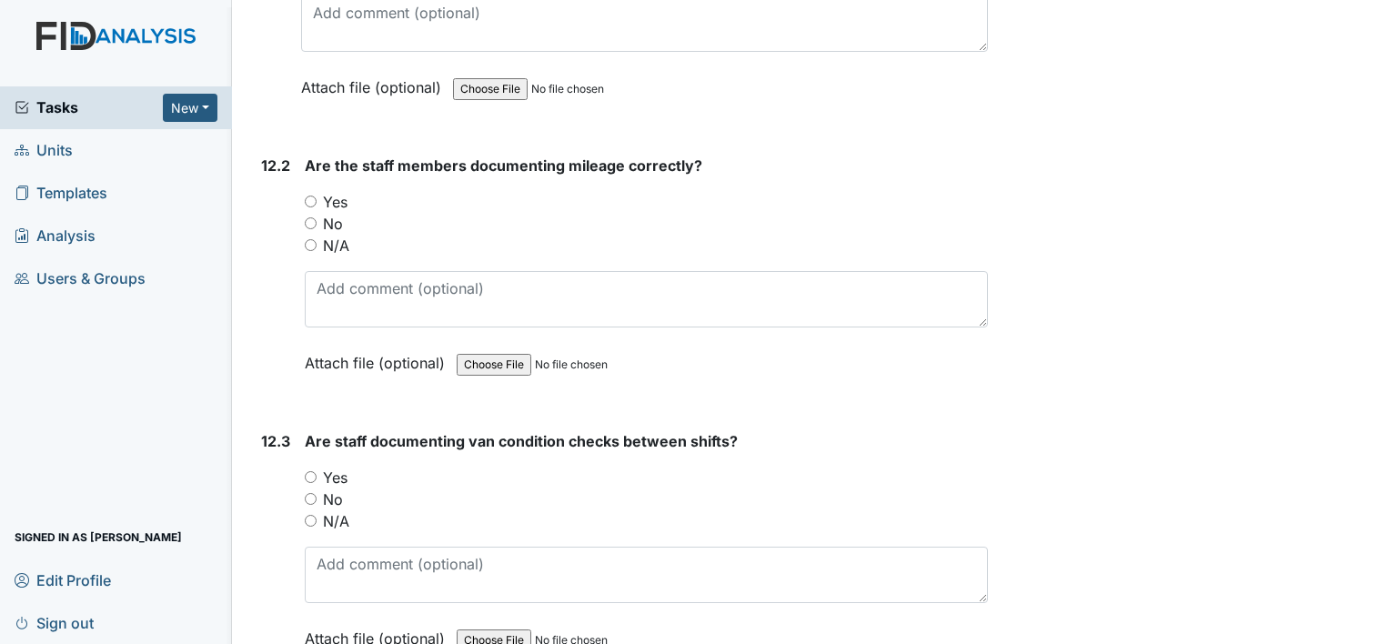
click at [310, 196] on input "Yes" at bounding box center [311, 202] width 12 height 12
radio input "true"
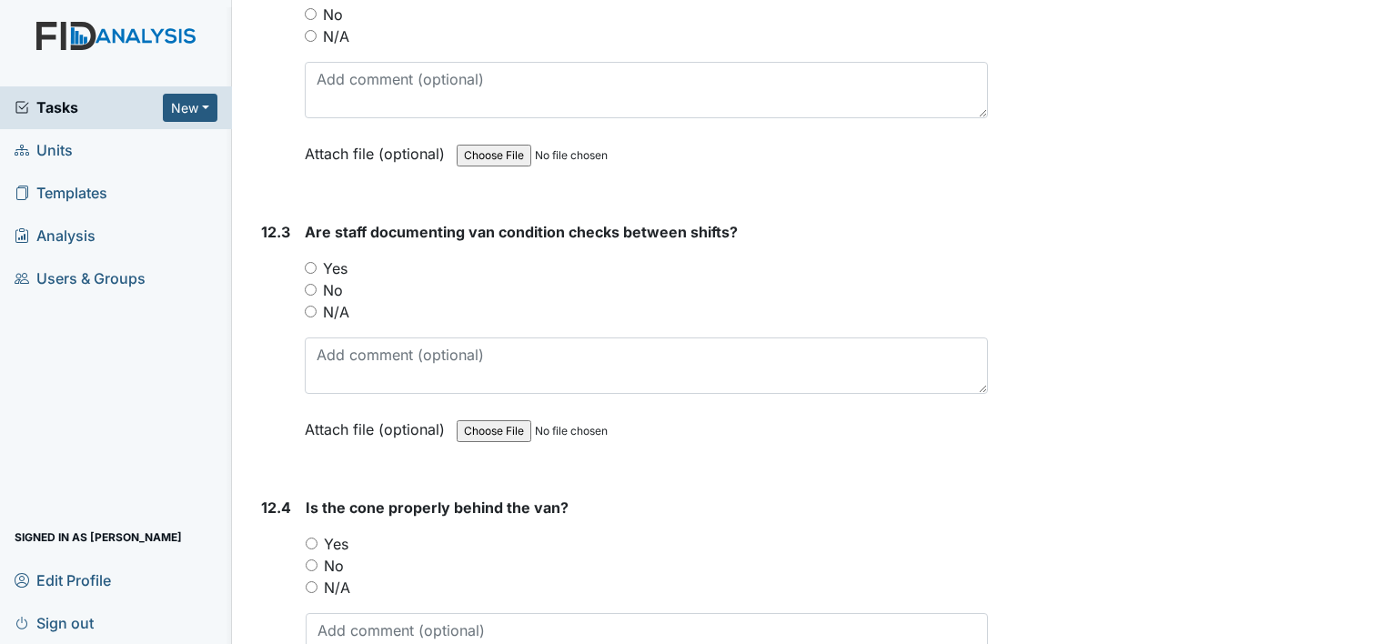
scroll to position [31748, 0]
click at [306, 260] on input "Yes" at bounding box center [311, 266] width 12 height 12
radio input "true"
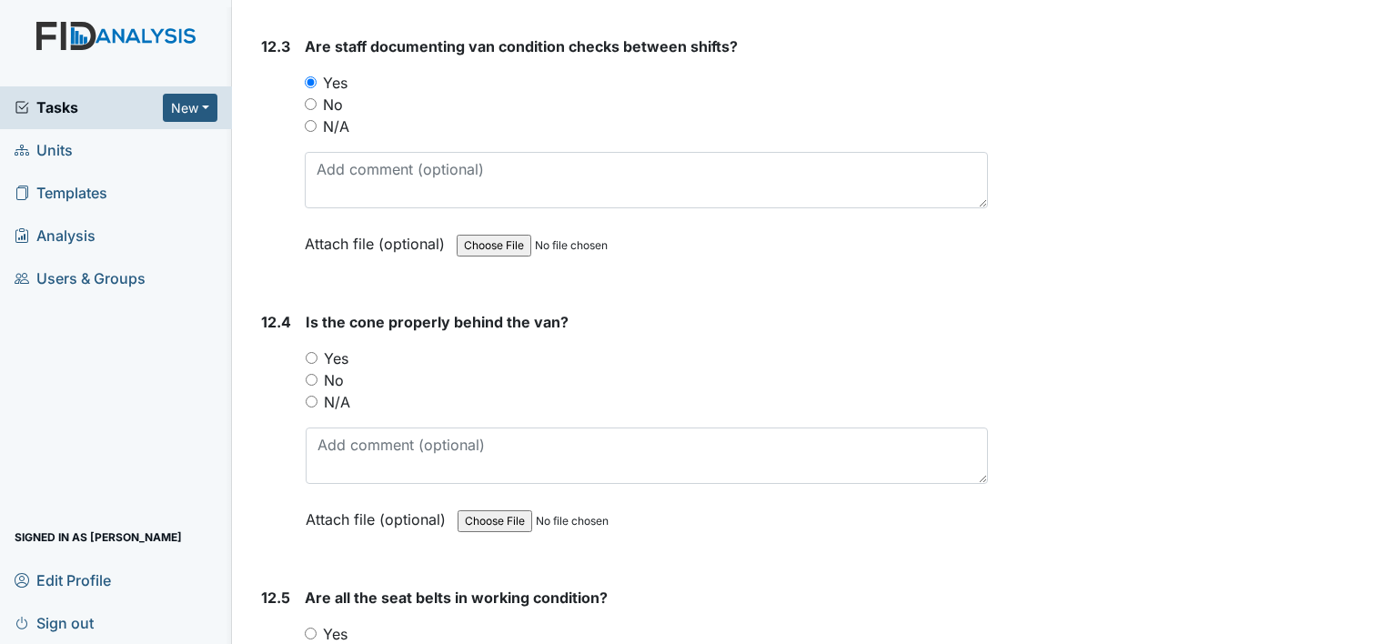
scroll to position [31959, 0]
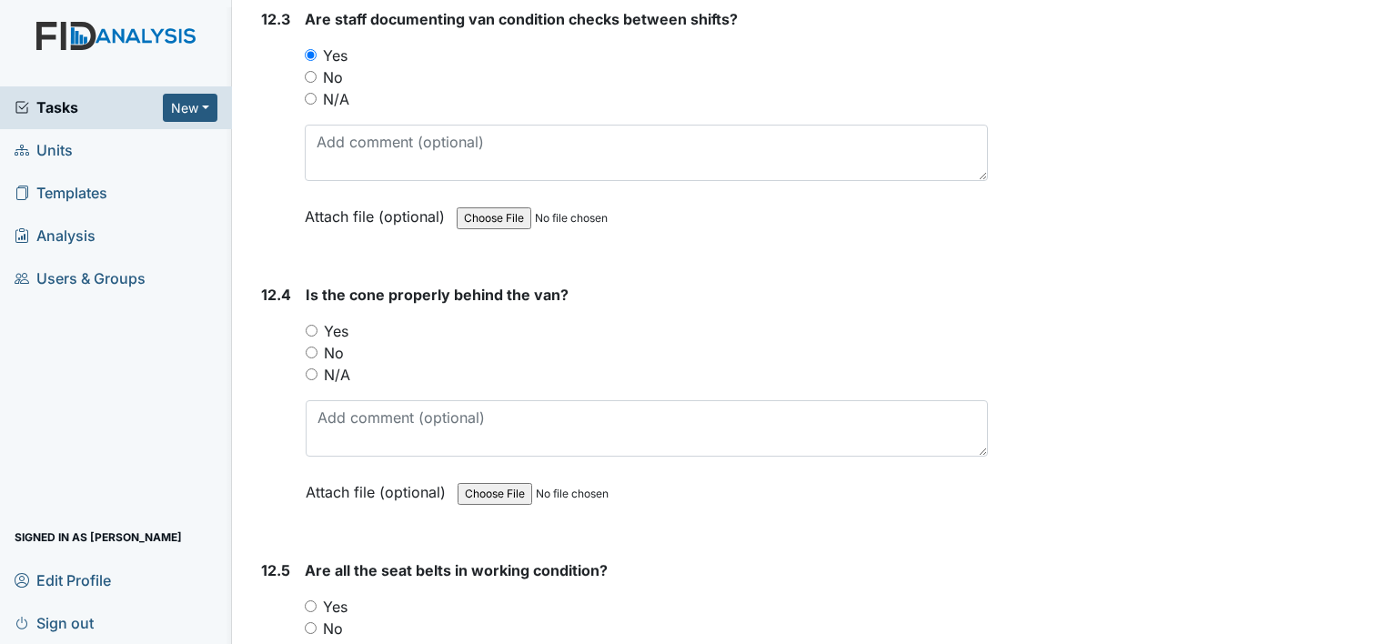
click at [308, 325] on input "Yes" at bounding box center [312, 331] width 12 height 12
radio input "true"
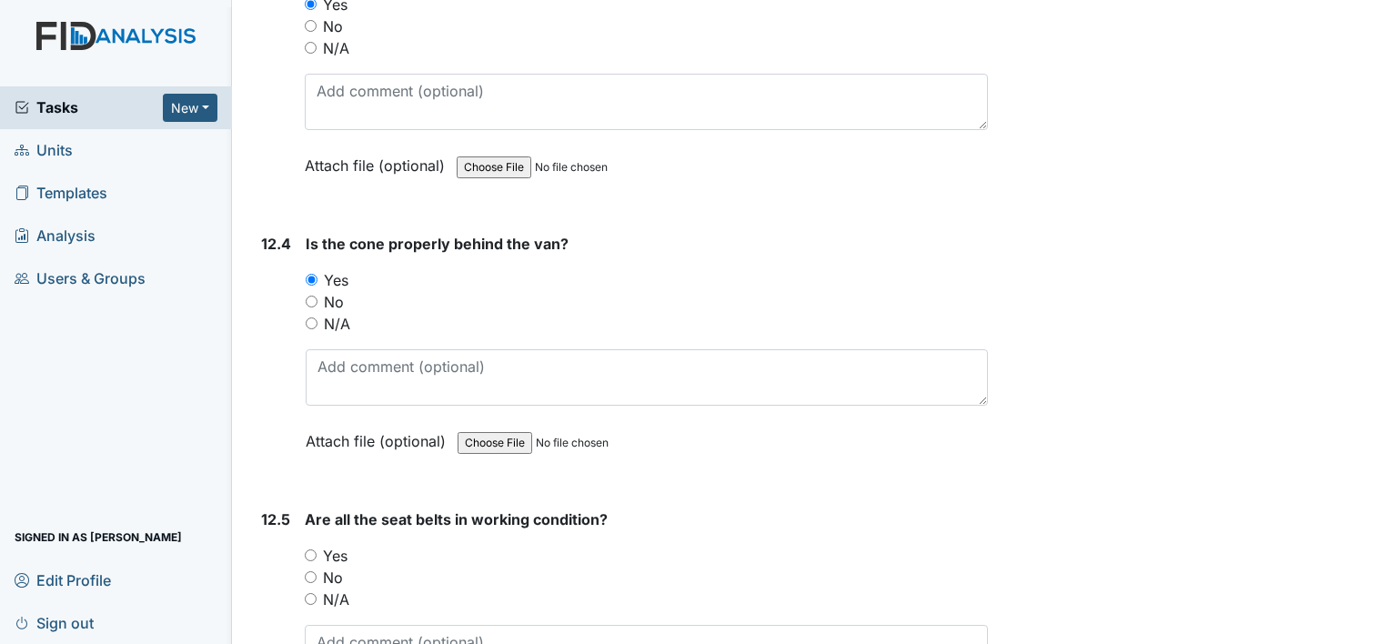
scroll to position [32067, 0]
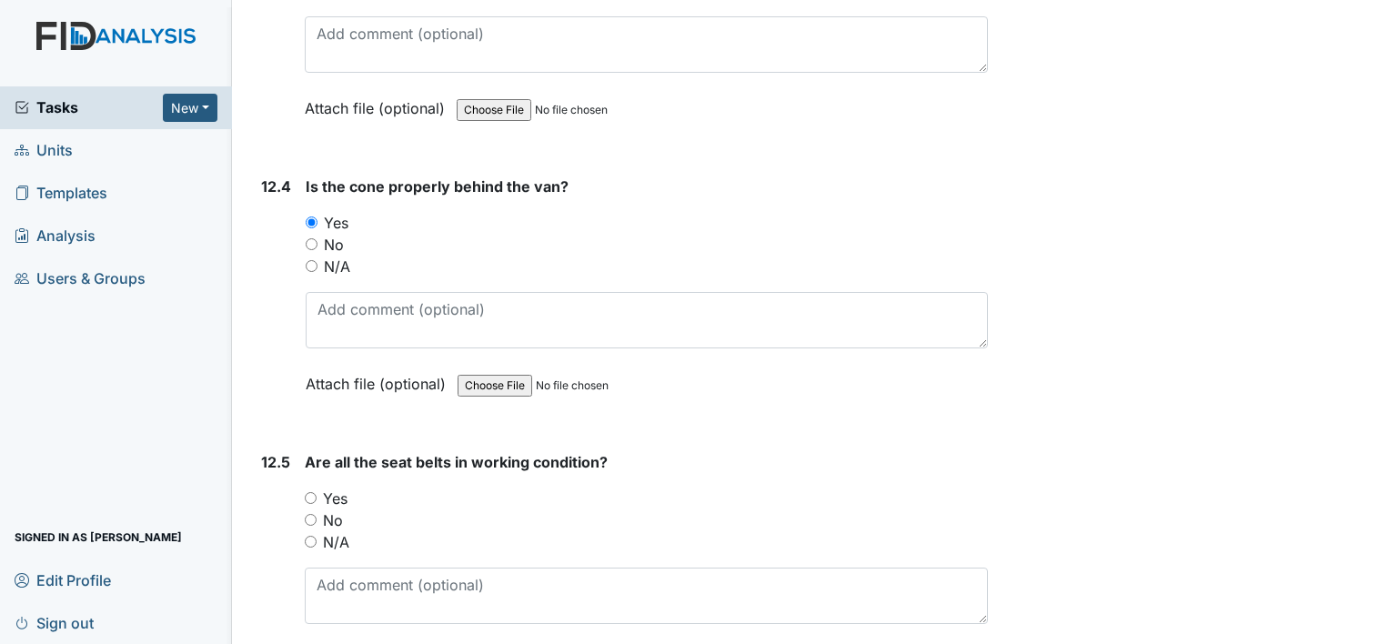
click at [309, 492] on input "Yes" at bounding box center [311, 498] width 12 height 12
radio input "true"
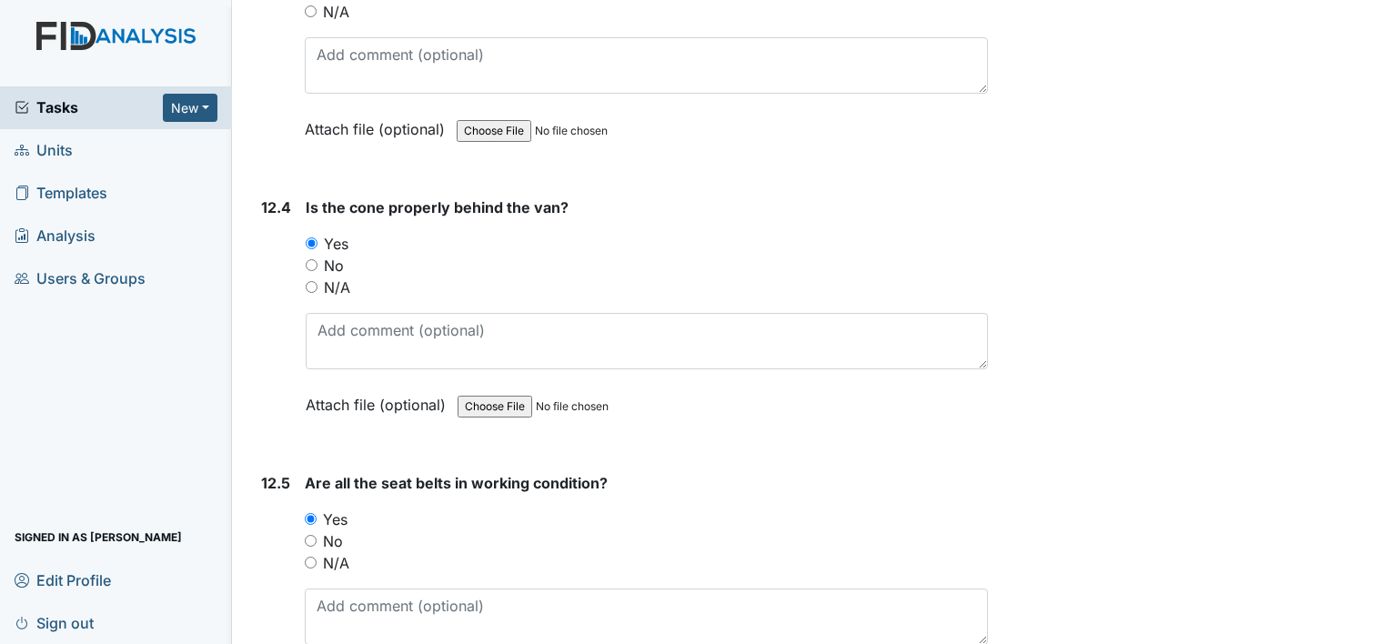
scroll to position [32088, 0]
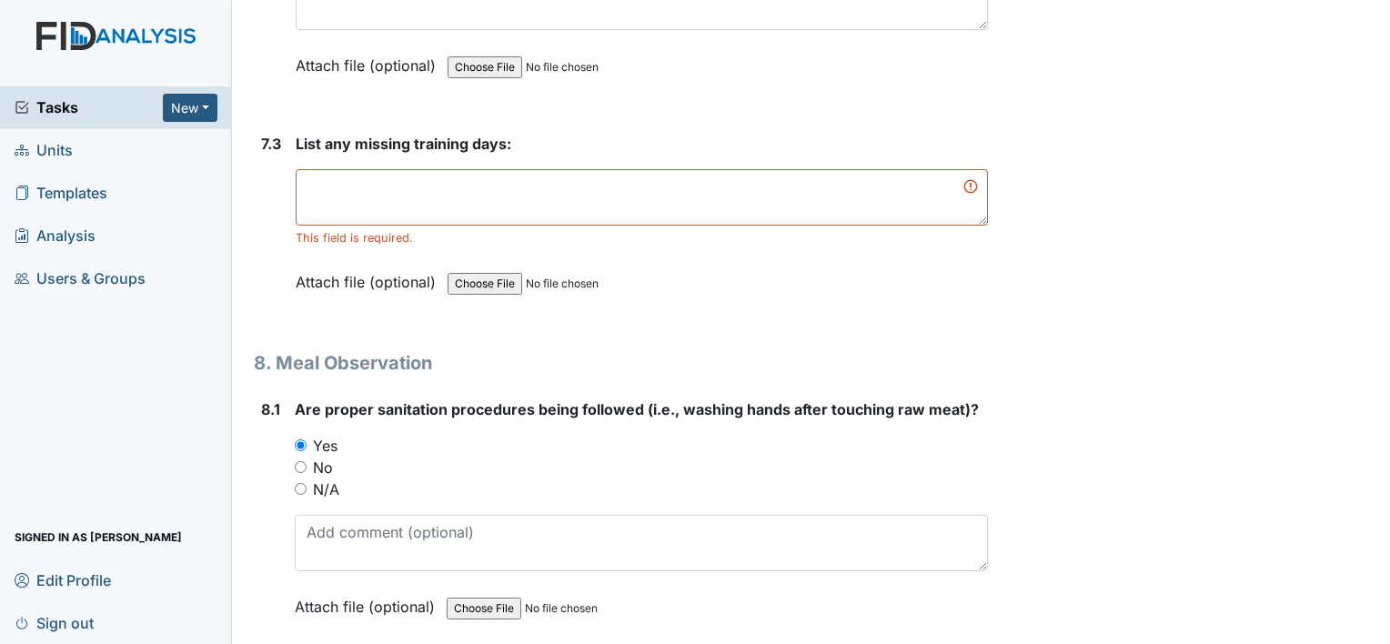
scroll to position [13566, 0]
click at [349, 169] on textarea at bounding box center [642, 197] width 693 height 56
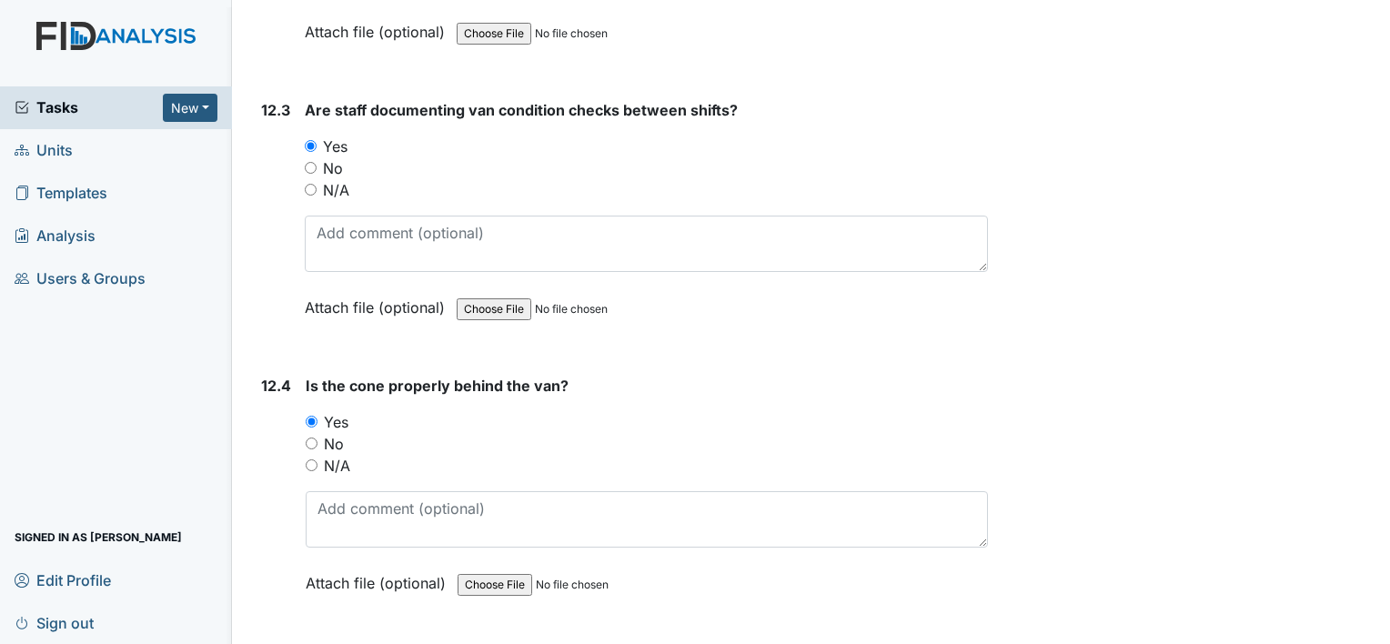
scroll to position [32067, 0]
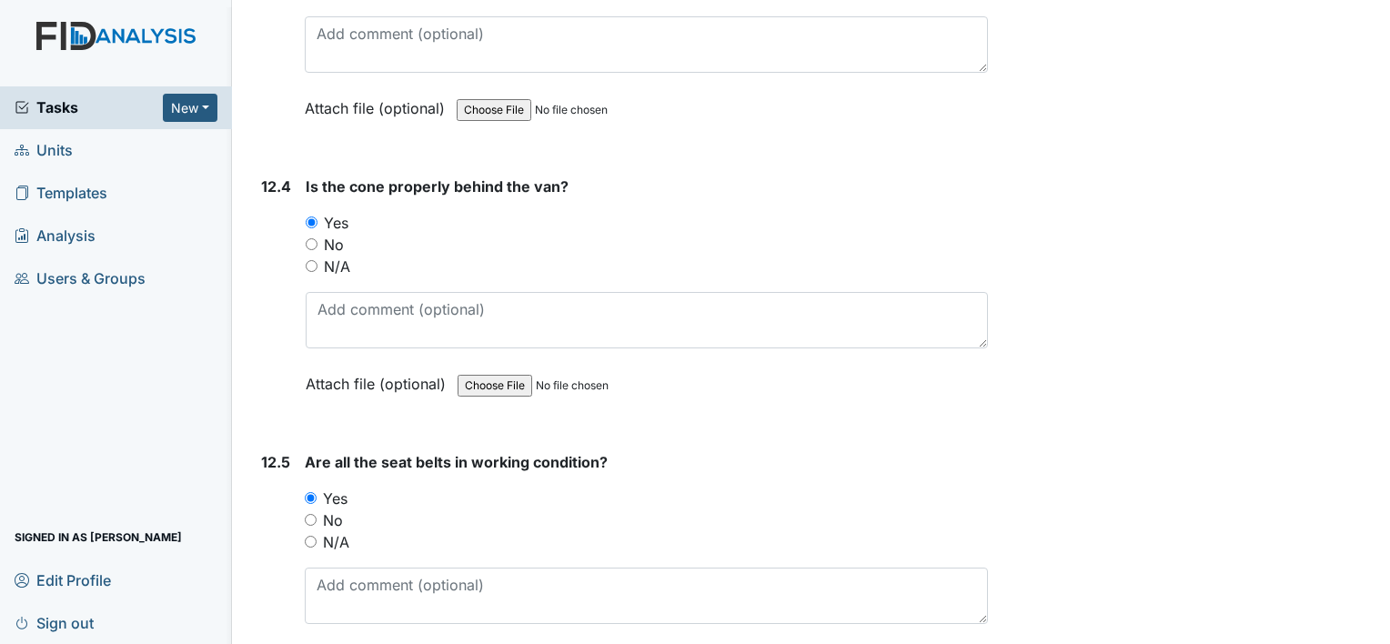
type textarea "none"
